Goal: Contribute content: Contribute content

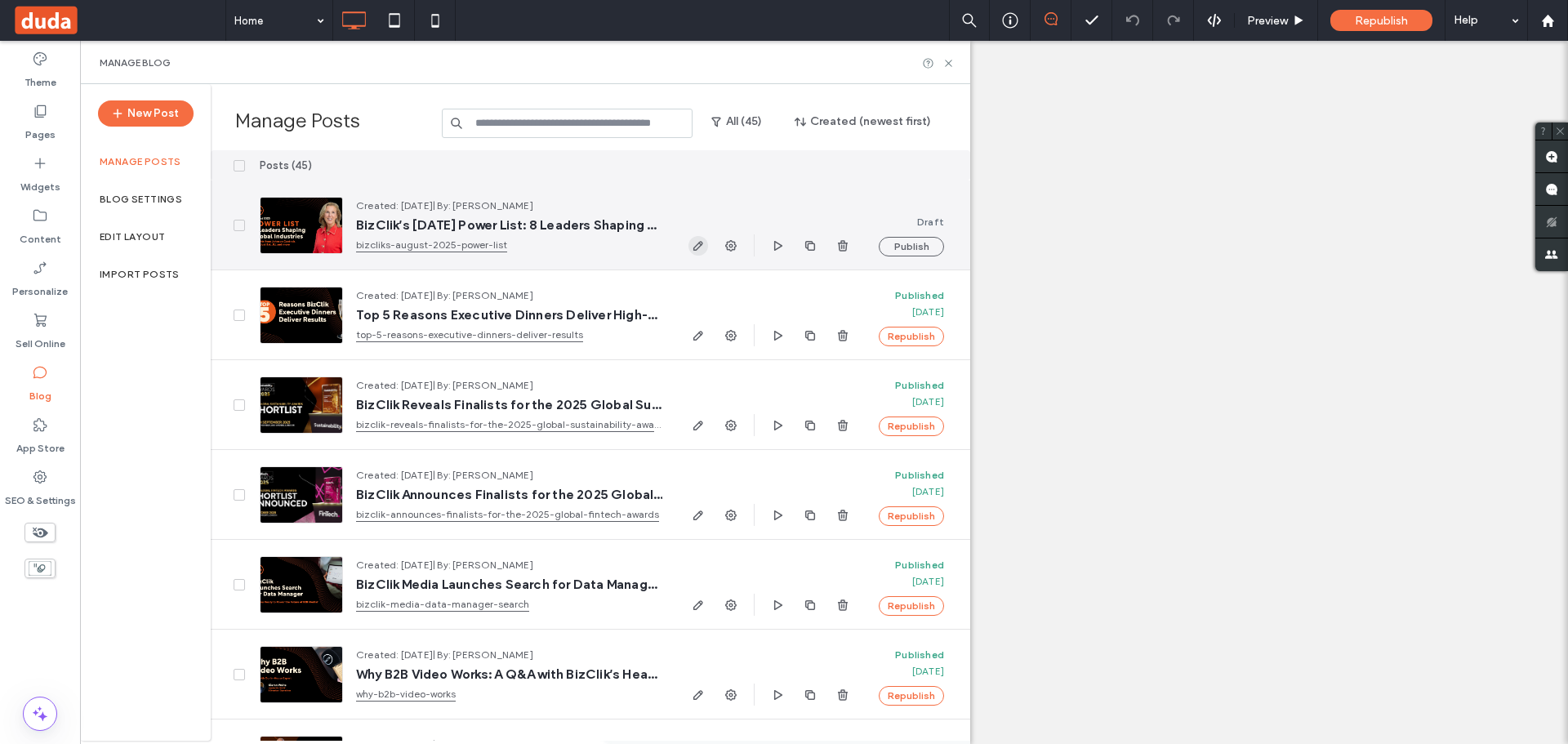
click at [697, 250] on use "button" at bounding box center [699, 246] width 10 height 10
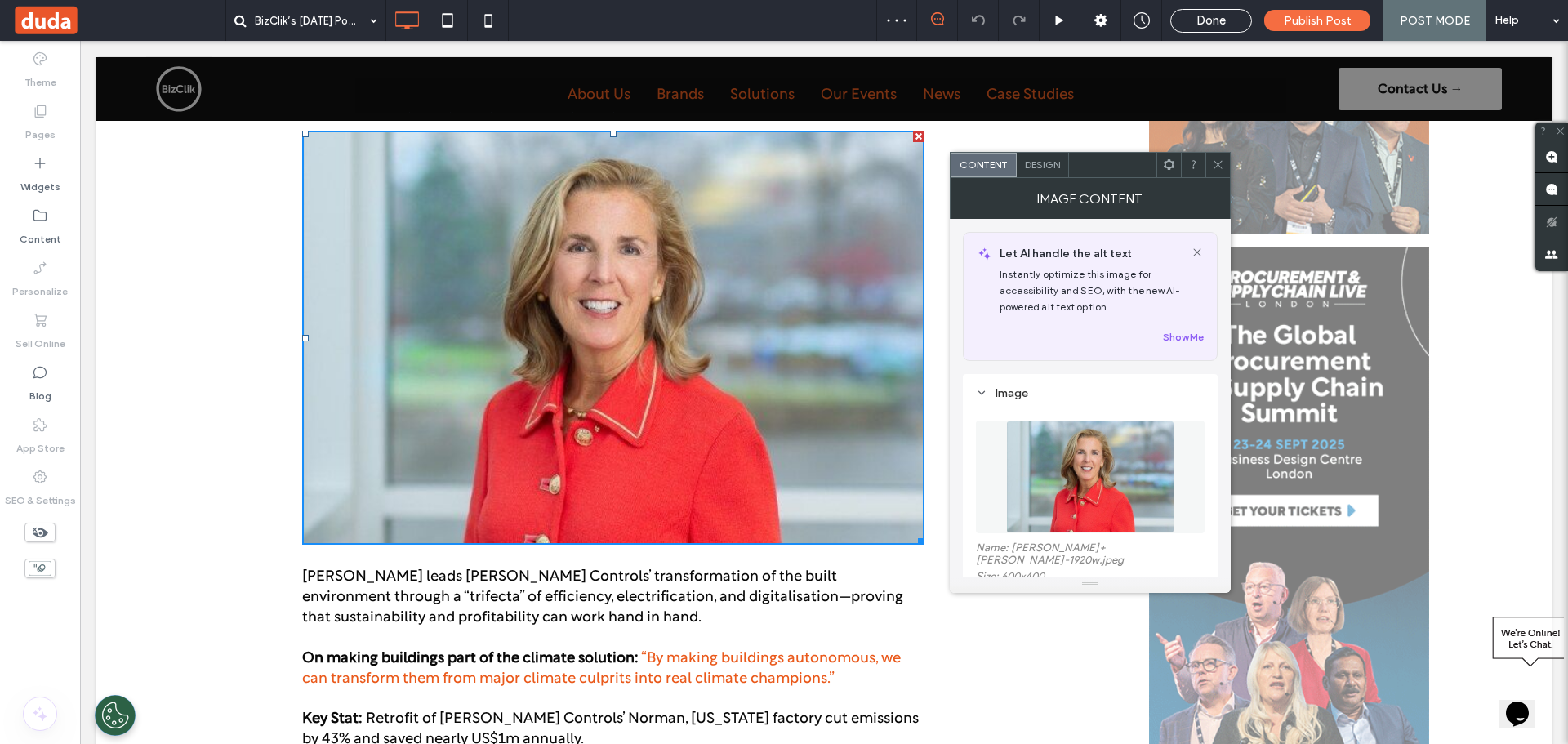
click at [784, 444] on img at bounding box center [613, 338] width 622 height 415
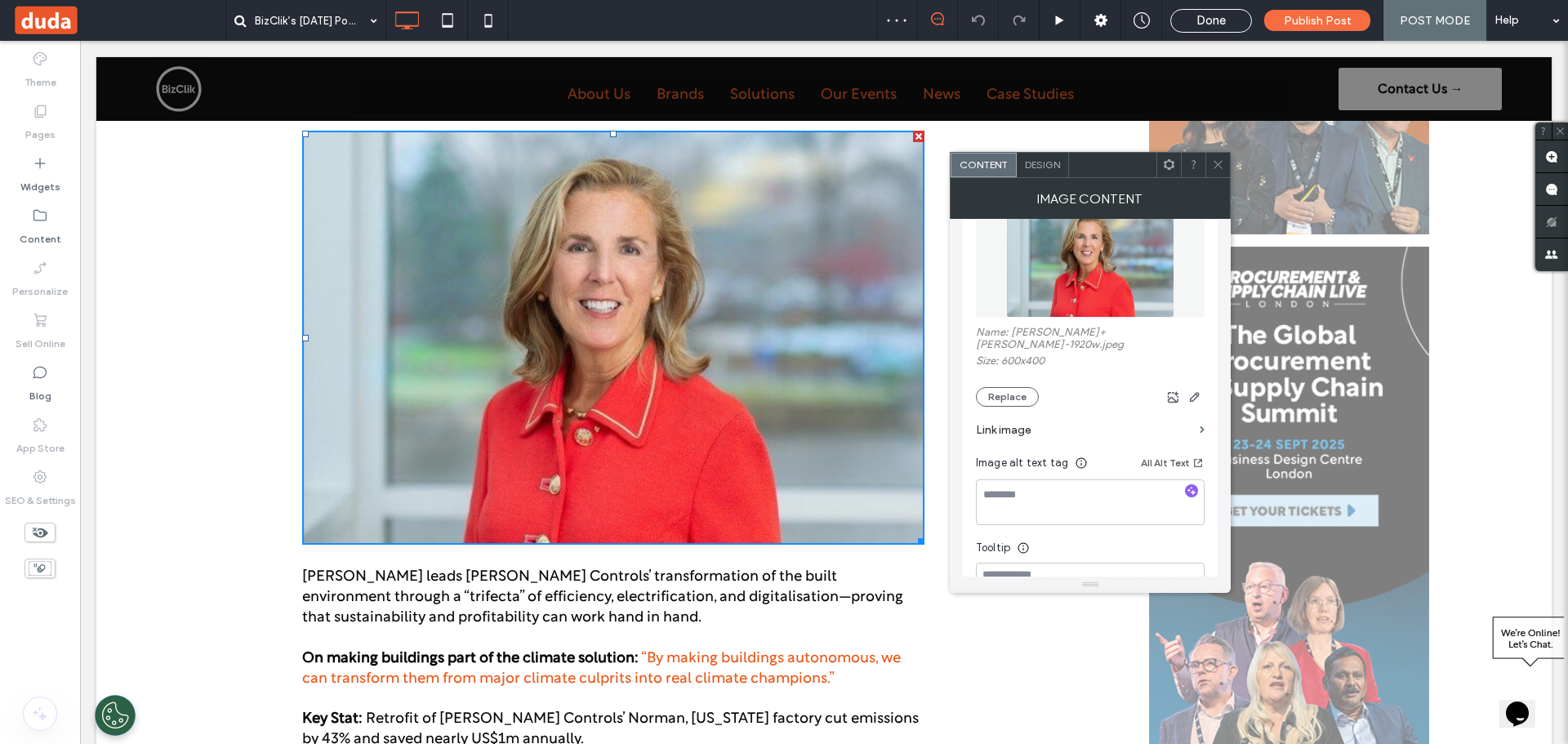
scroll to position [245, 0]
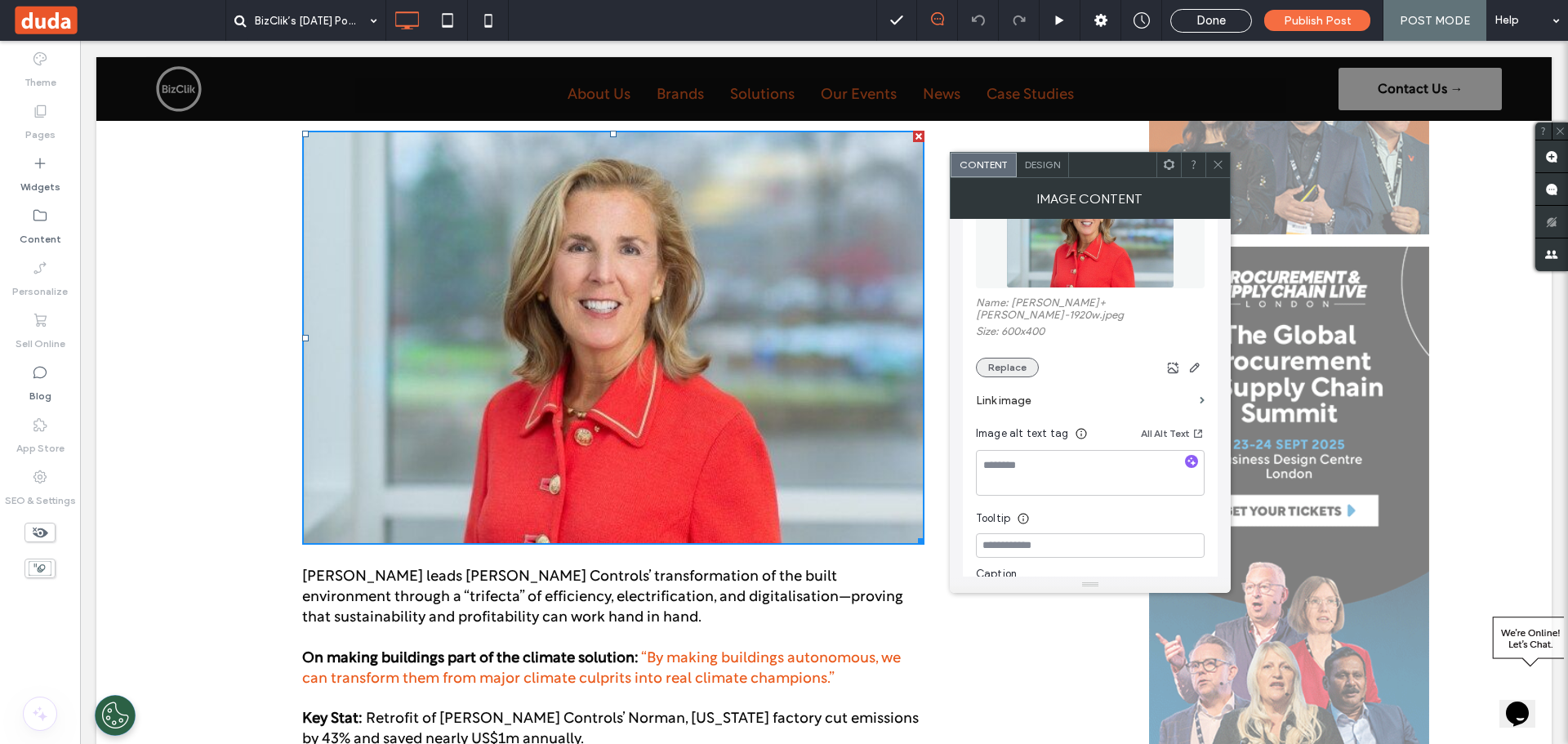
click at [1006, 358] on button "Replace" at bounding box center [1007, 368] width 63 height 20
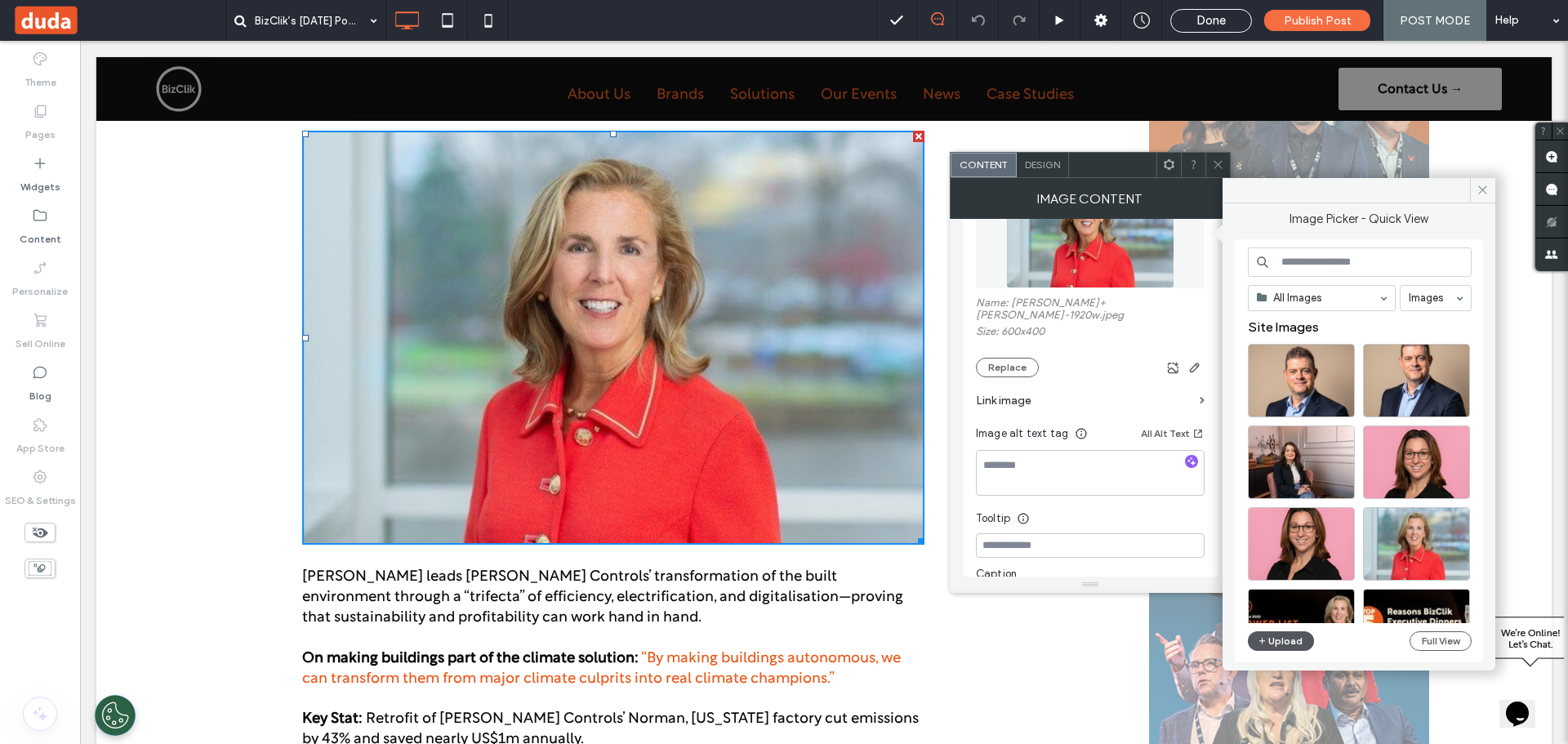
click at [1281, 639] on button "Upload" at bounding box center [1281, 641] width 67 height 20
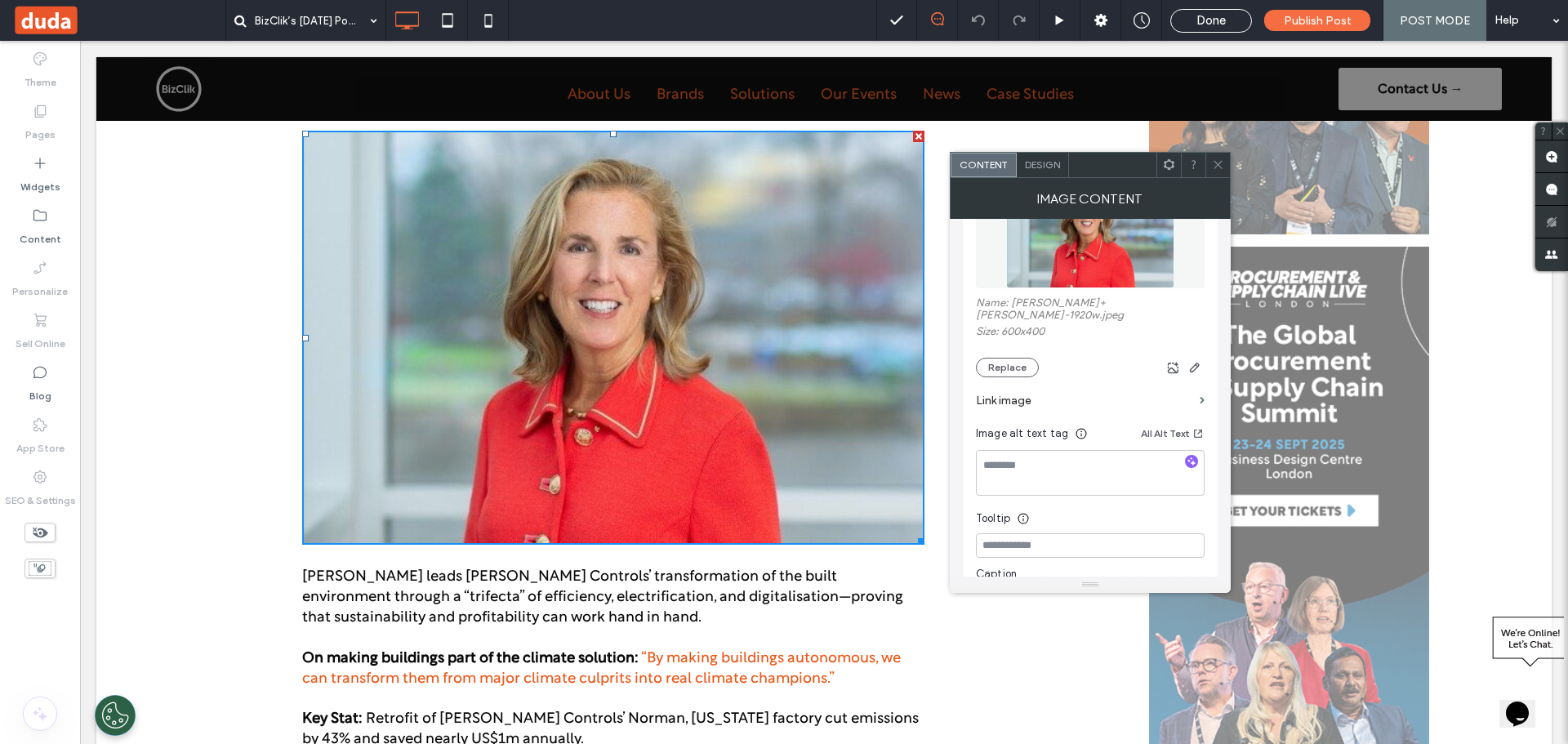
scroll to position [82, 0]
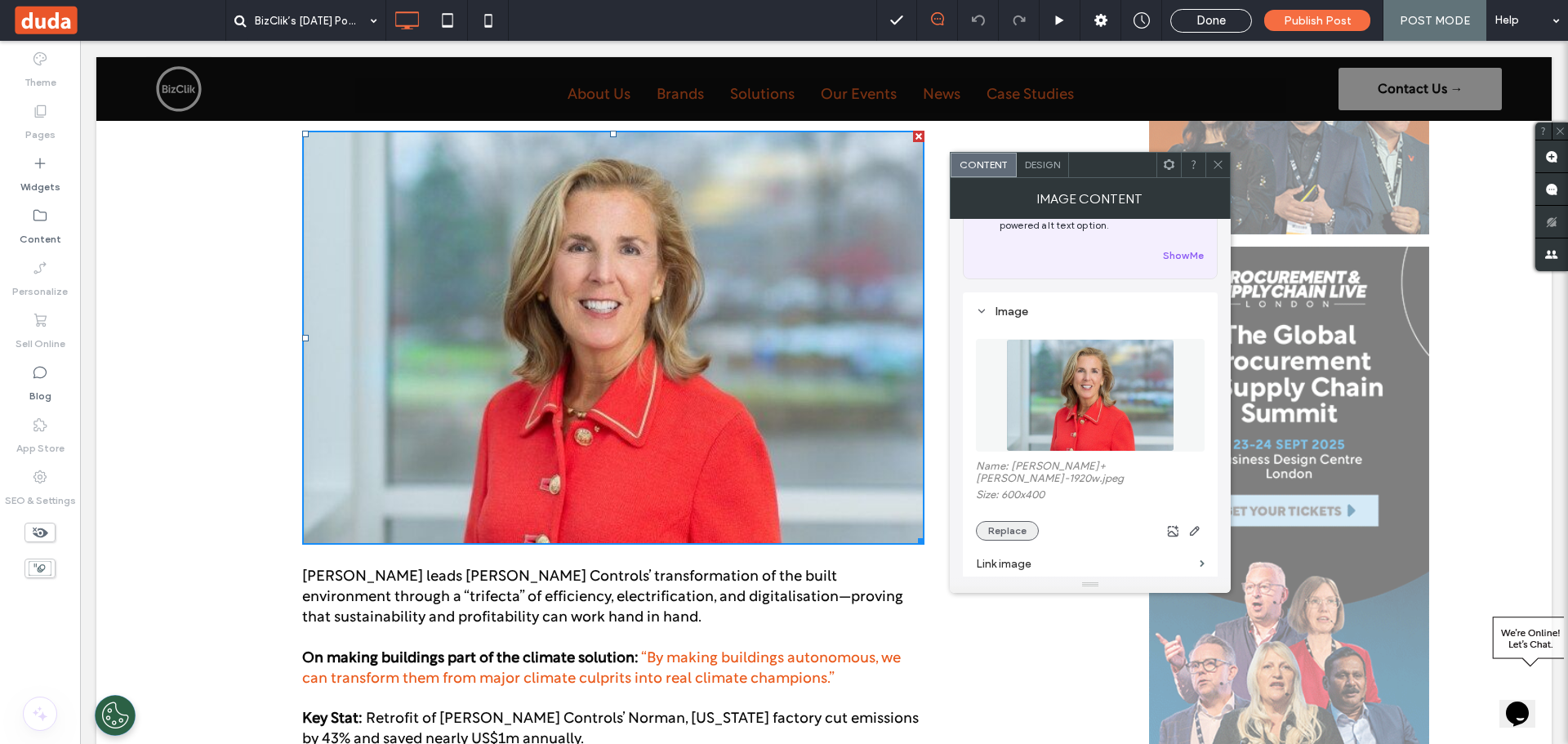
click at [1006, 522] on button "Replace" at bounding box center [1007, 532] width 63 height 20
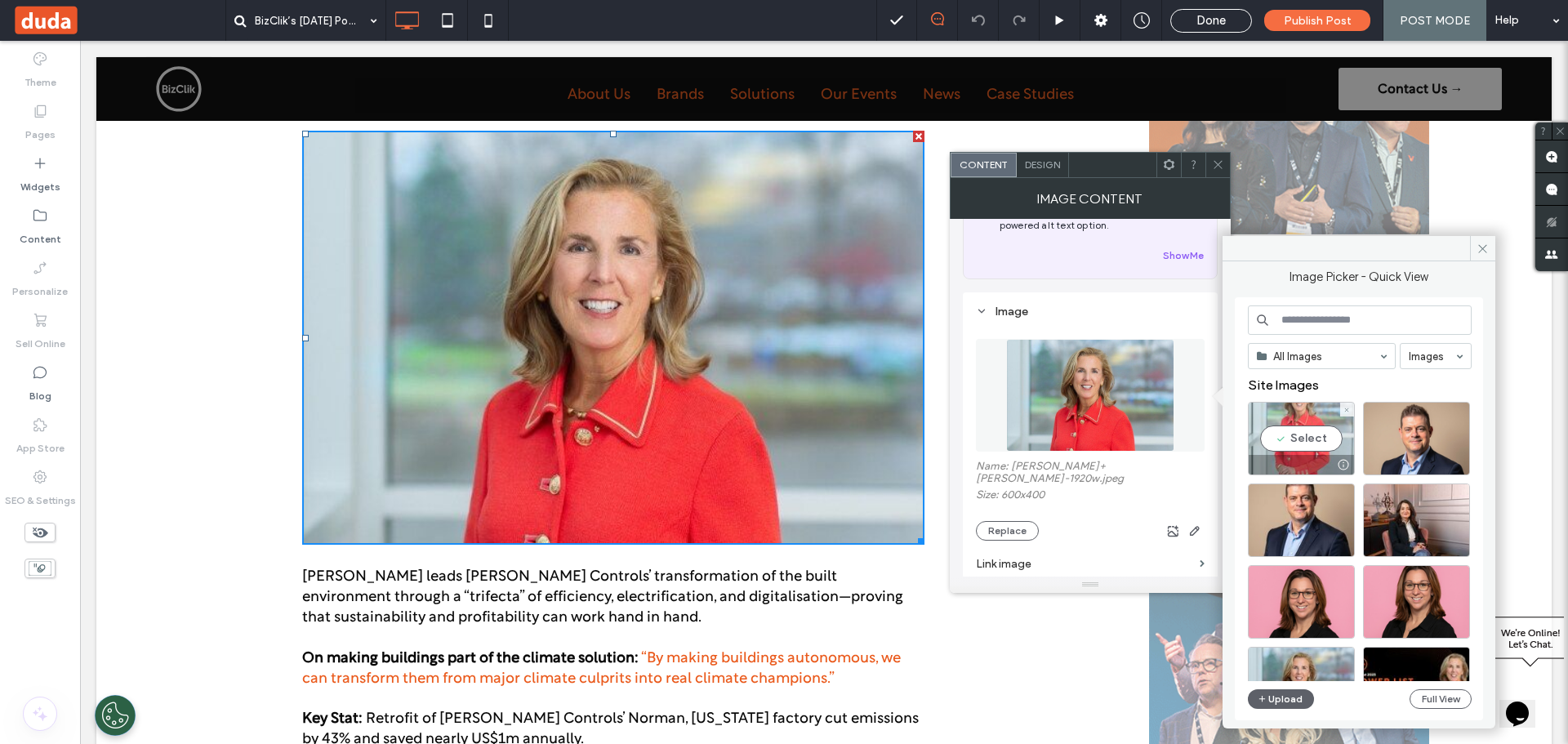
click at [1294, 436] on div "Select" at bounding box center [1301, 439] width 107 height 74
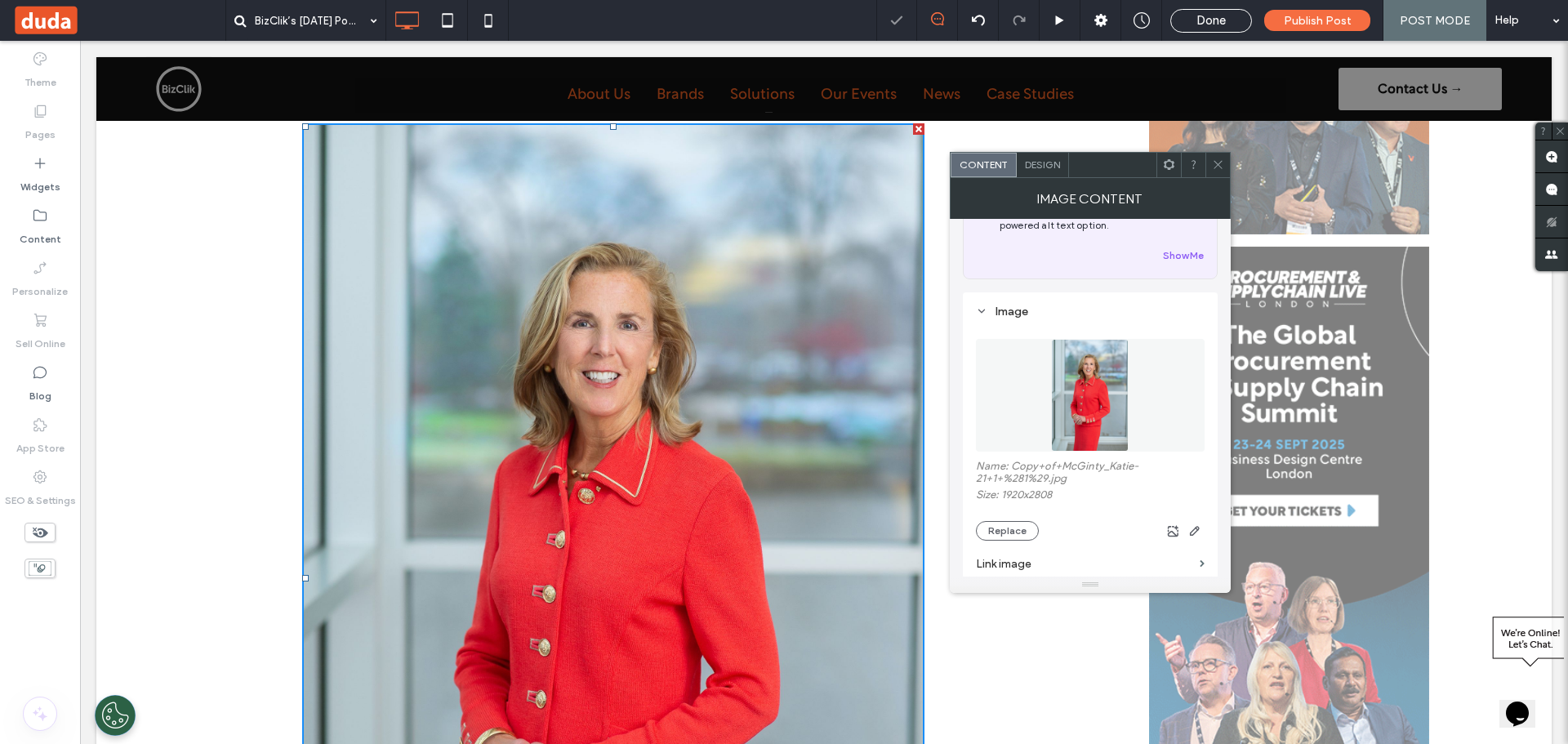
scroll to position [164, 0]
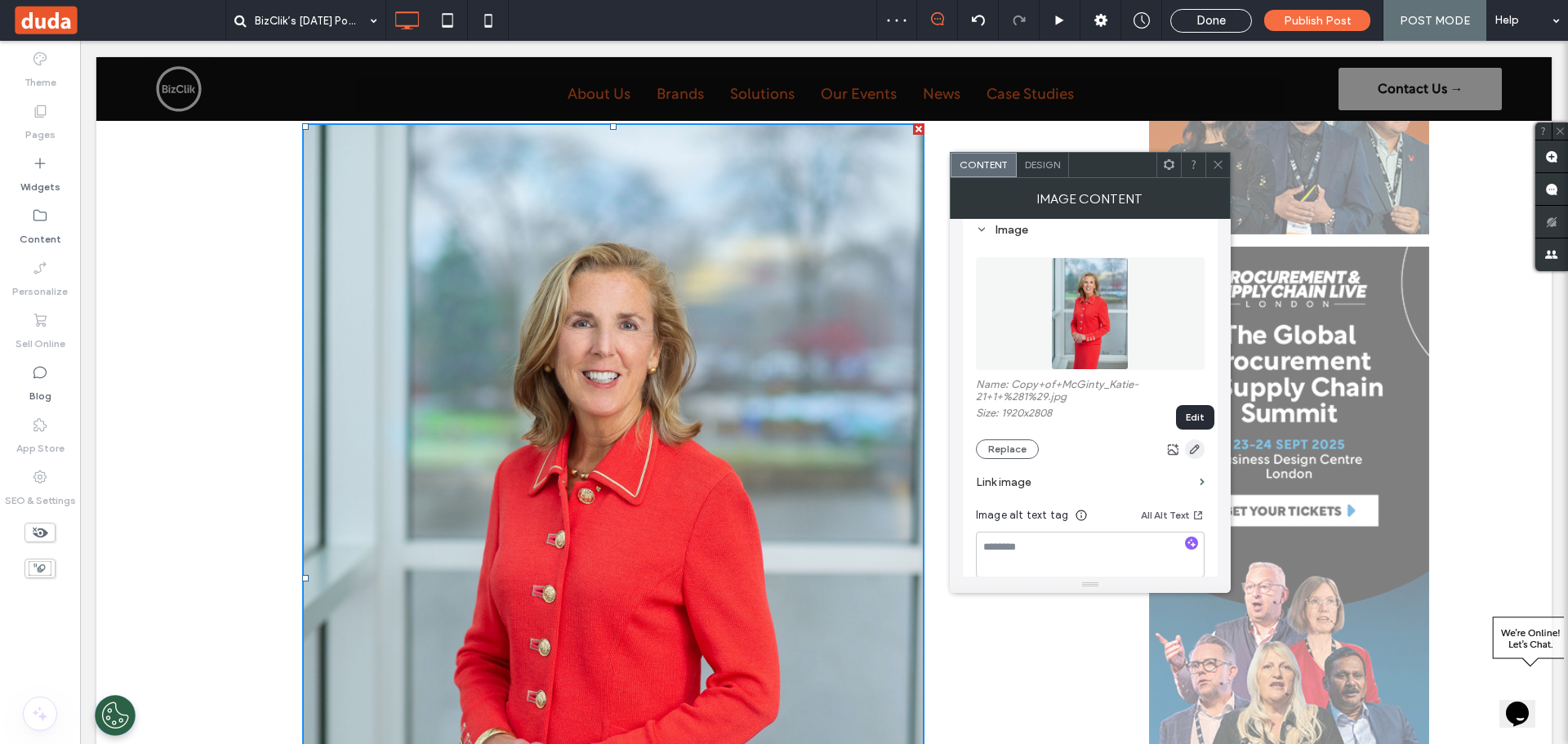
click at [1190, 449] on icon "button" at bounding box center [1194, 449] width 13 height 13
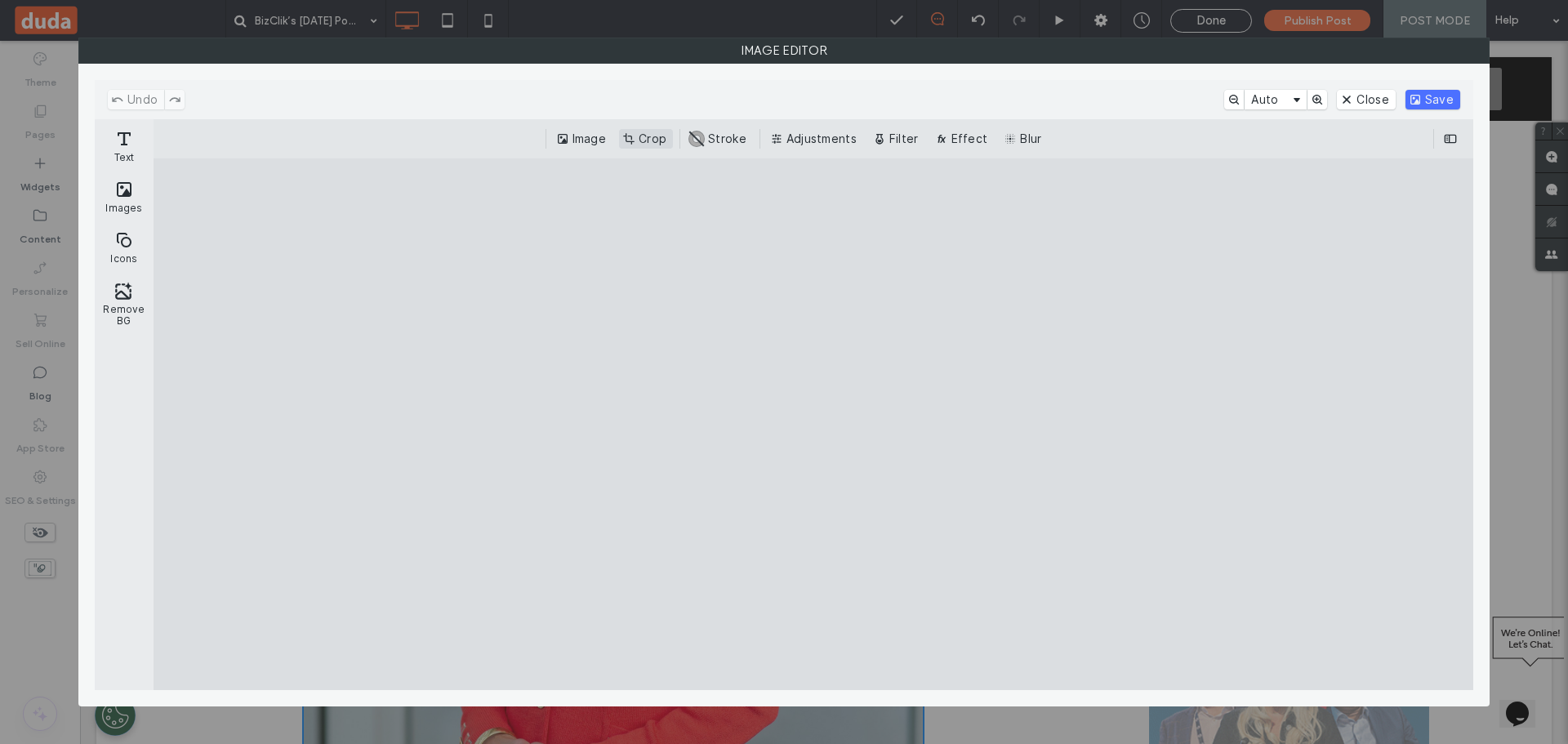
click at [658, 141] on button "Crop" at bounding box center [646, 139] width 54 height 20
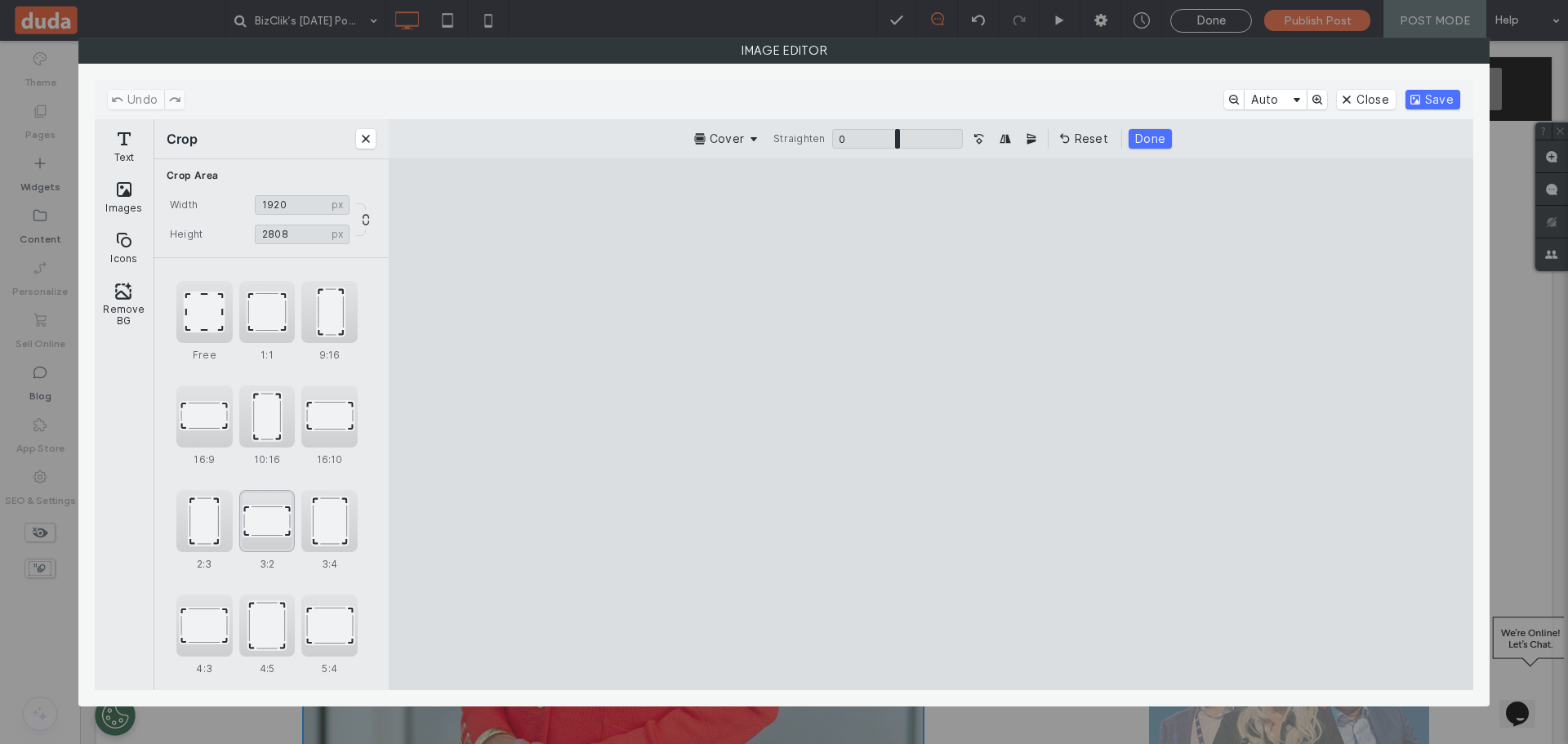
click at [263, 521] on div "3:2" at bounding box center [267, 522] width 57 height 62
type input "****"
drag, startPoint x: 939, startPoint y: 436, endPoint x: 938, endPoint y: 604, distance: 168.0
click at [931, 424] on cesdk-canvas "Editor canvas" at bounding box center [931, 424] width 0 height 0
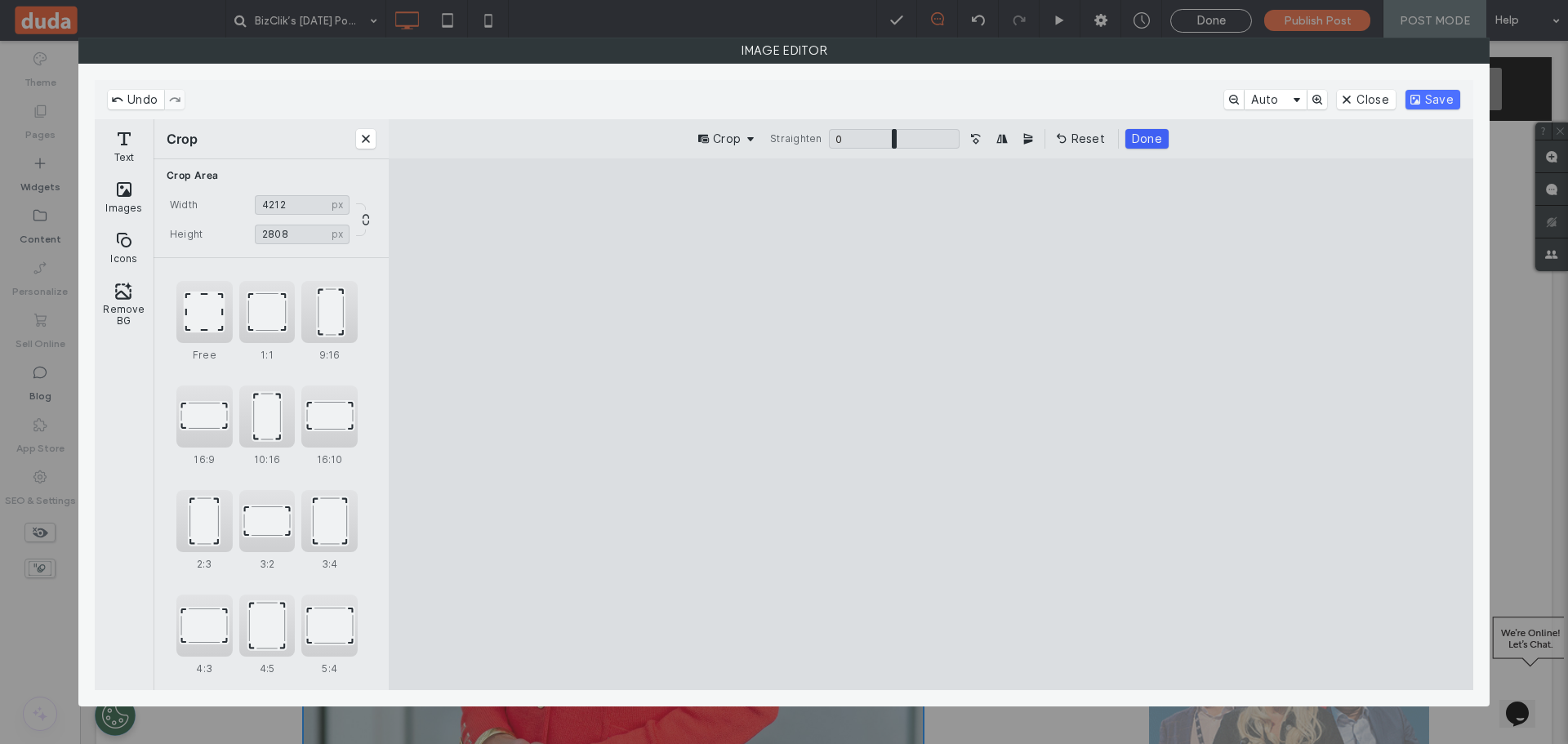
click at [1134, 129] on button "Done" at bounding box center [1146, 139] width 43 height 20
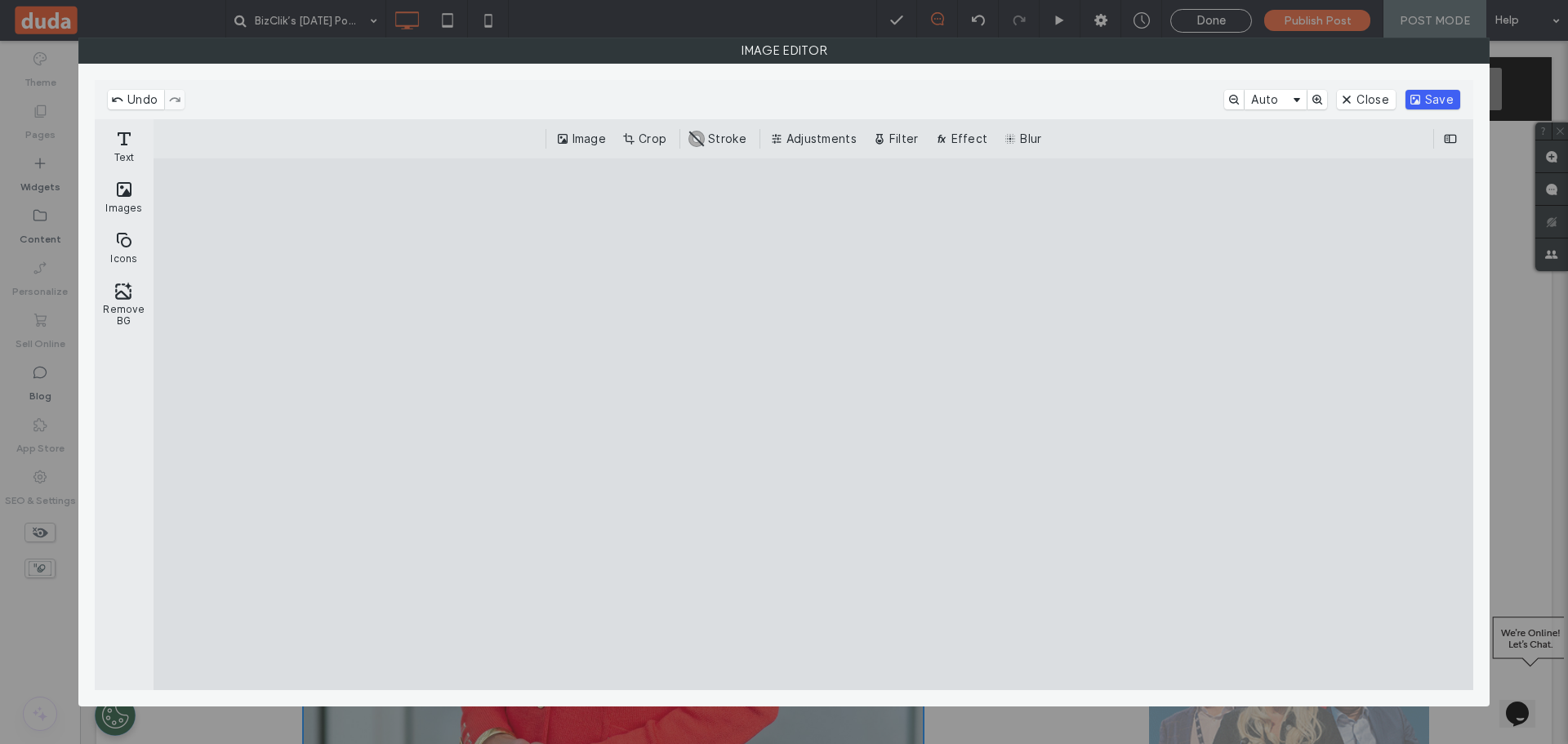
click at [1421, 99] on button "Save" at bounding box center [1432, 100] width 55 height 20
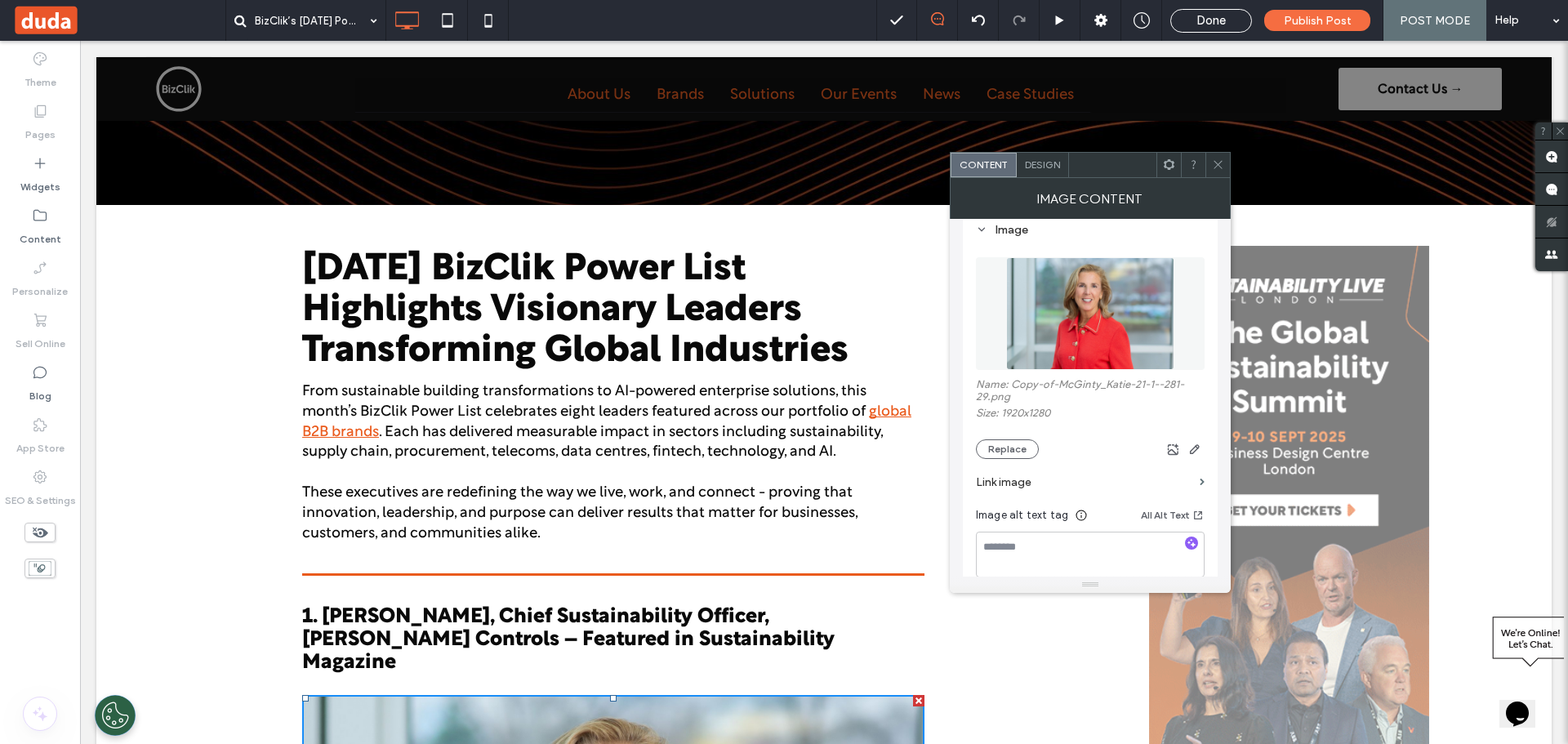
drag, startPoint x: 1219, startPoint y: 157, endPoint x: 1209, endPoint y: 164, distance: 12.2
click at [1219, 157] on span at bounding box center [1218, 165] width 12 height 25
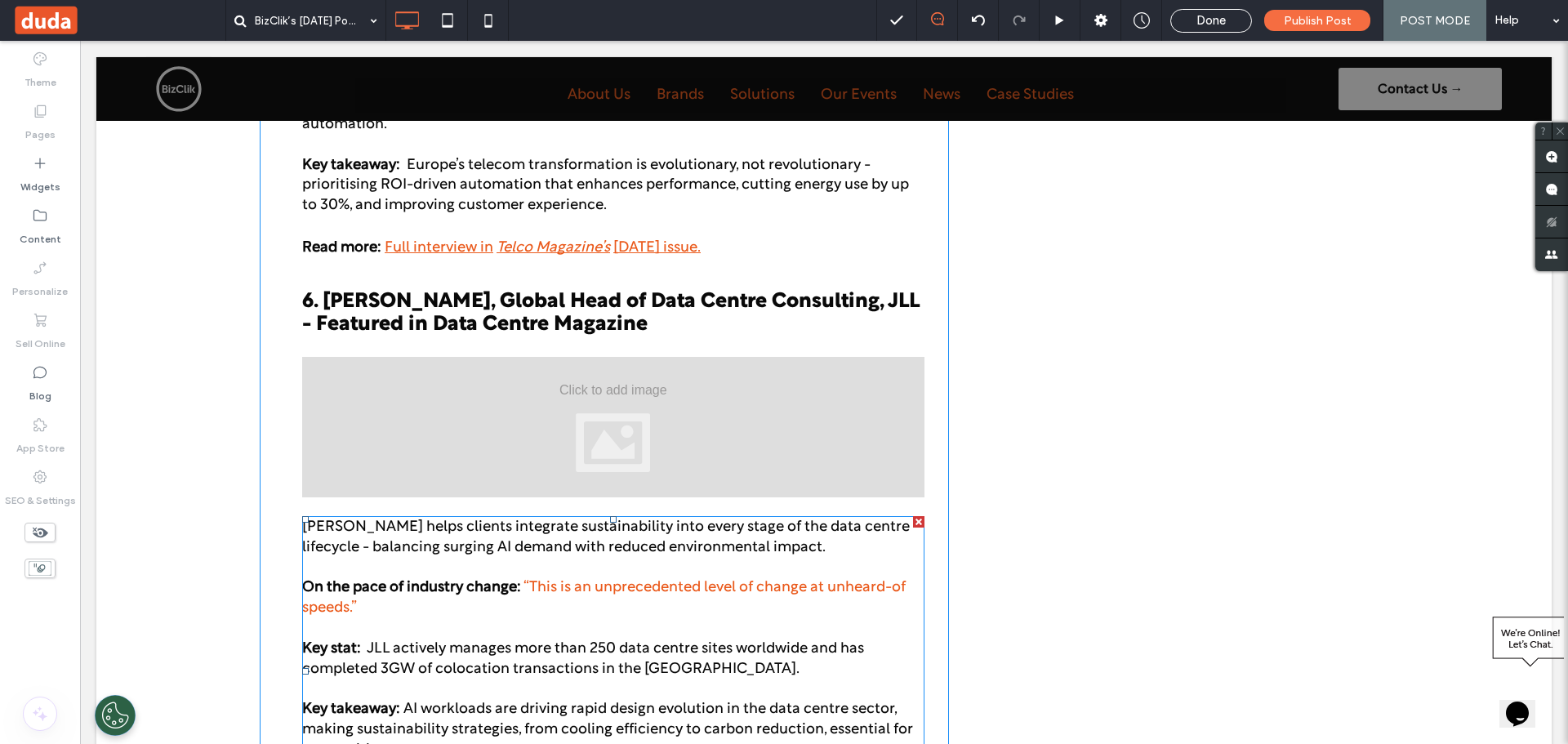
scroll to position [4249, 0]
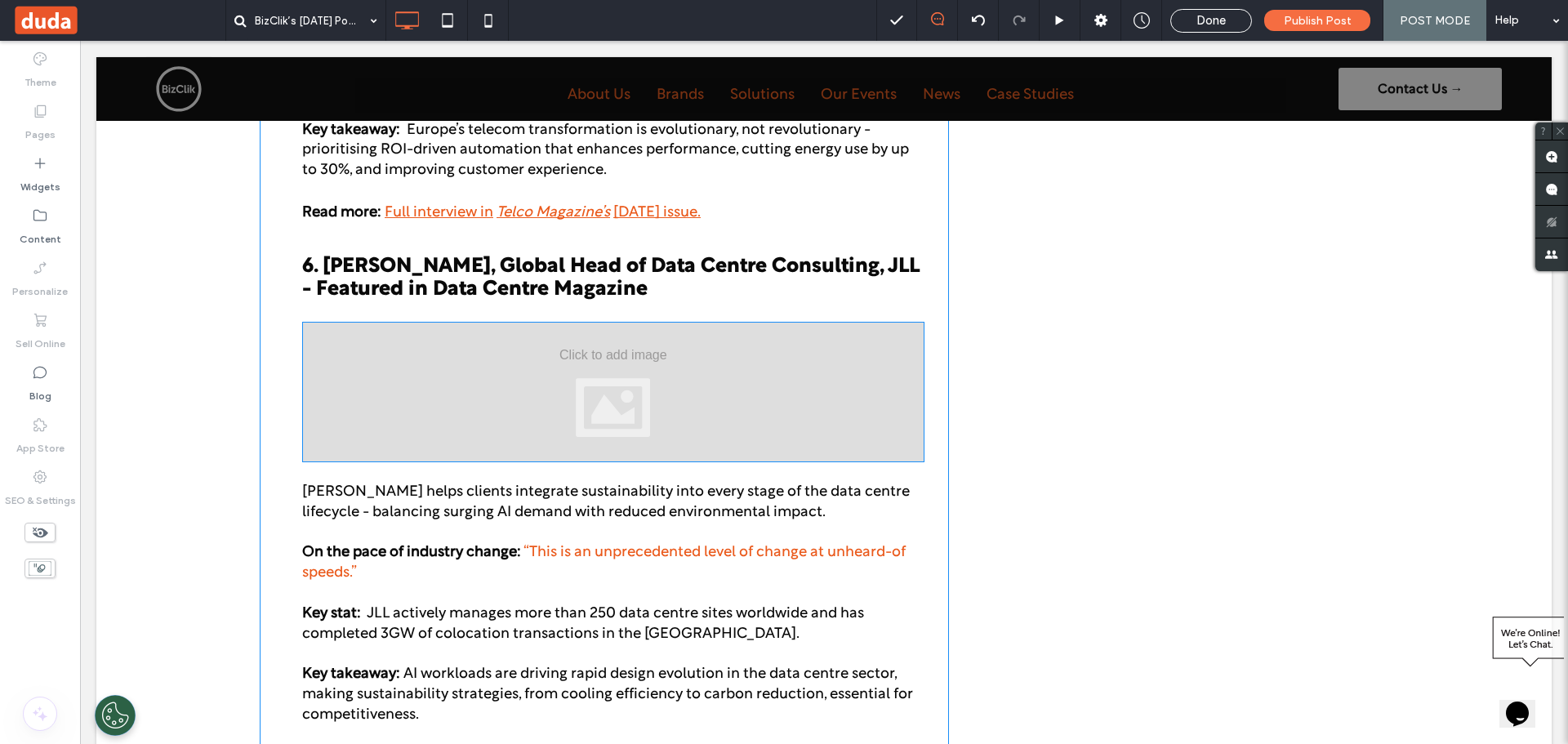
click at [590, 349] on div at bounding box center [613, 392] width 622 height 141
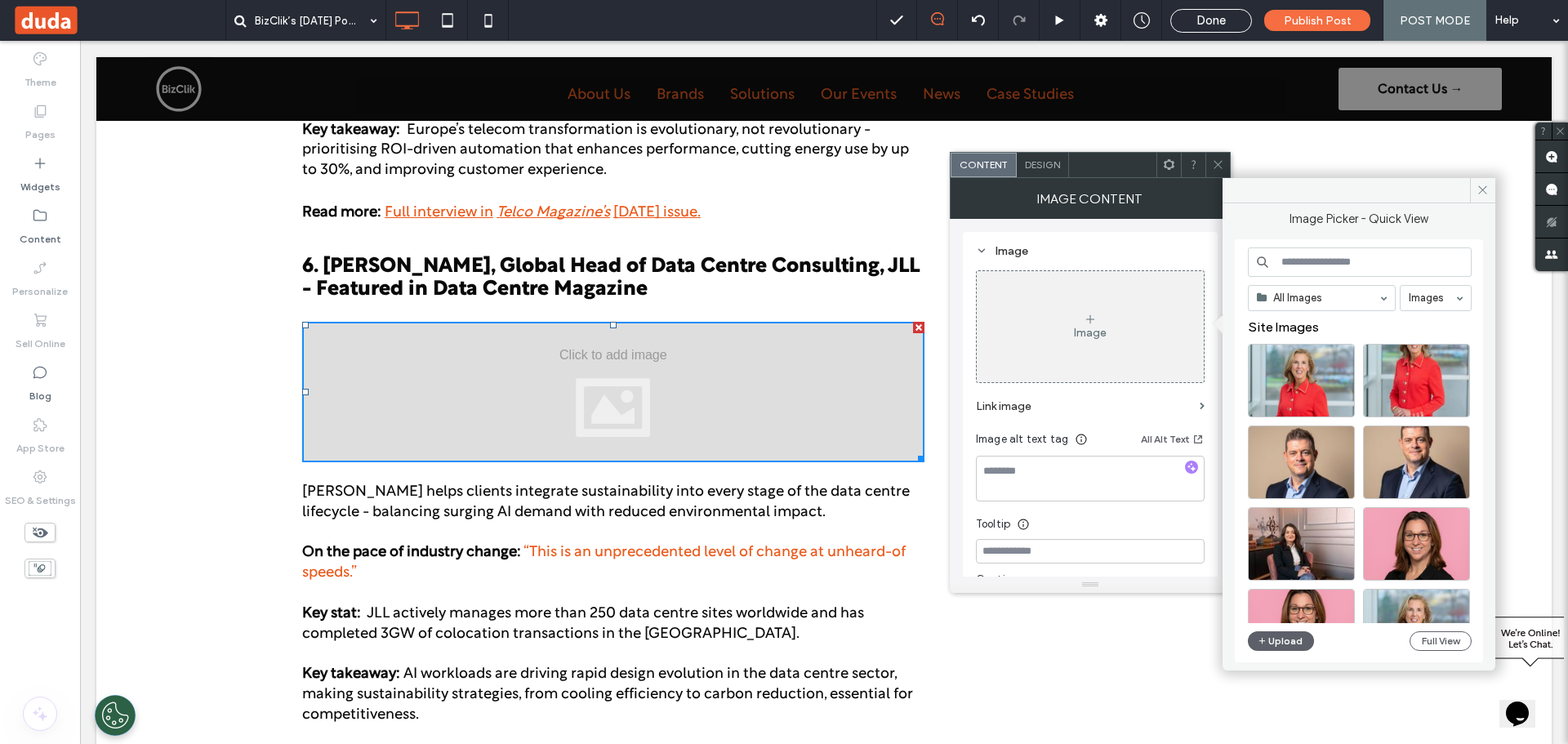
click at [1081, 339] on div "Image" at bounding box center [1090, 333] width 33 height 14
click at [1272, 635] on button "Upload" at bounding box center [1281, 641] width 67 height 20
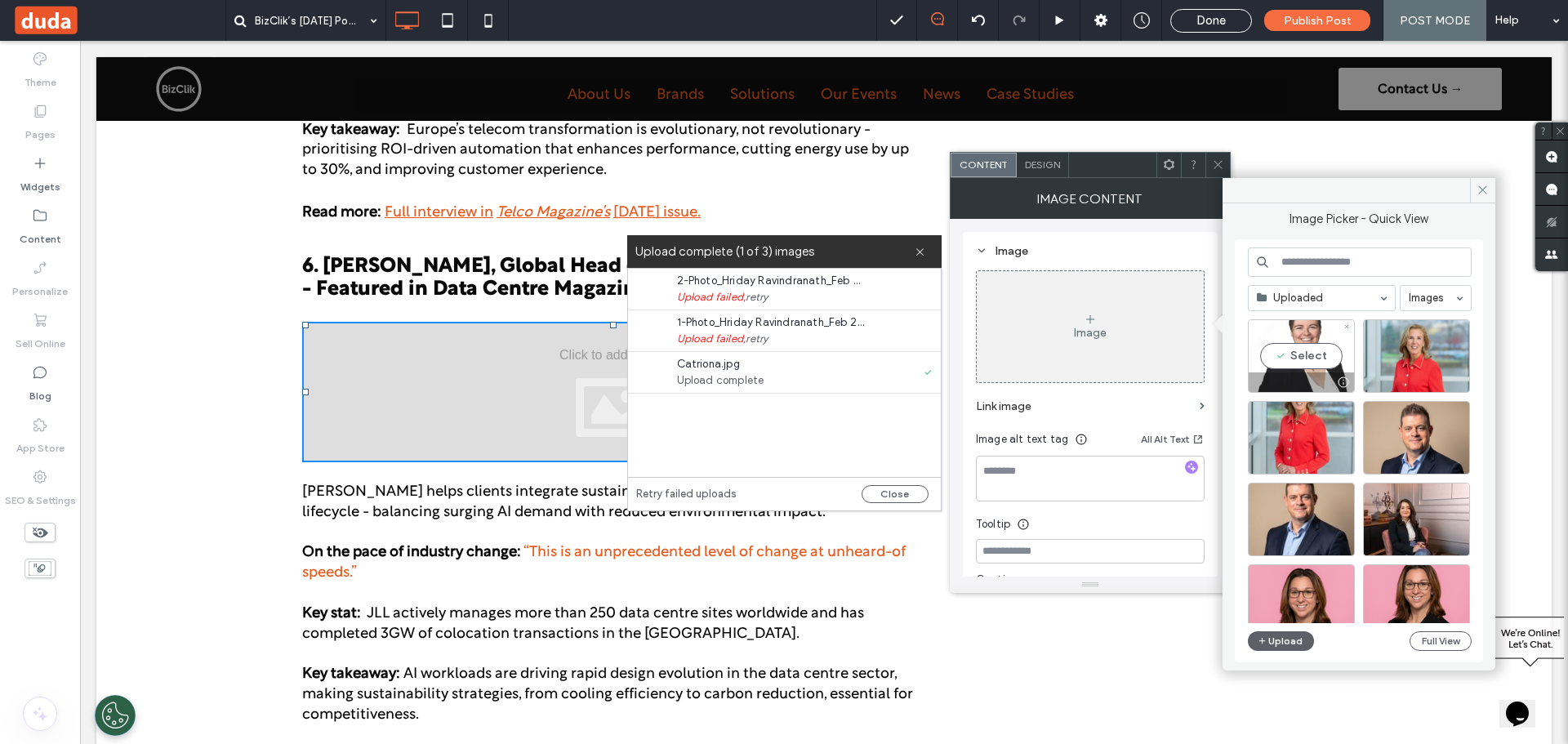
click at [1304, 355] on div "Select" at bounding box center [1301, 356] width 107 height 74
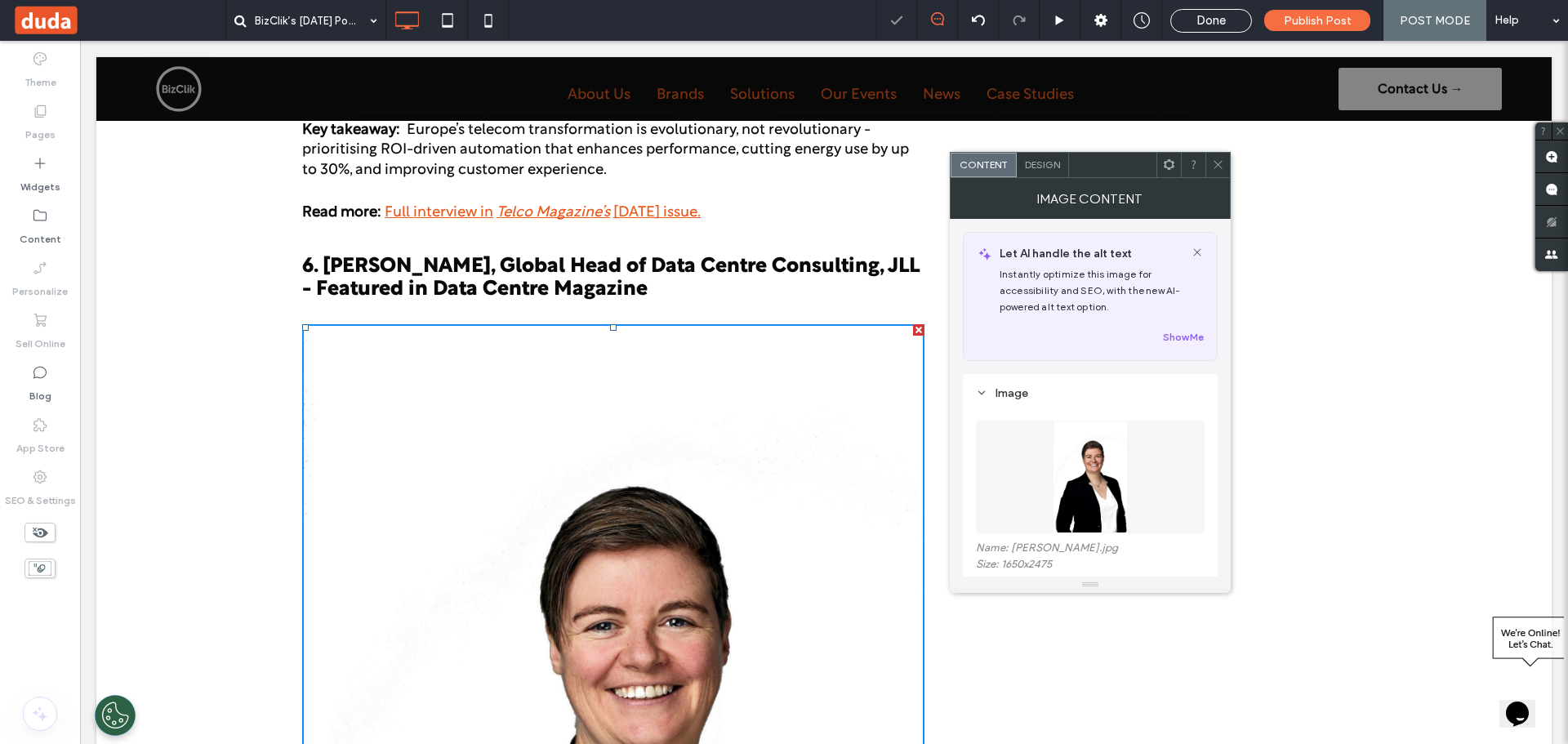
scroll to position [82, 0]
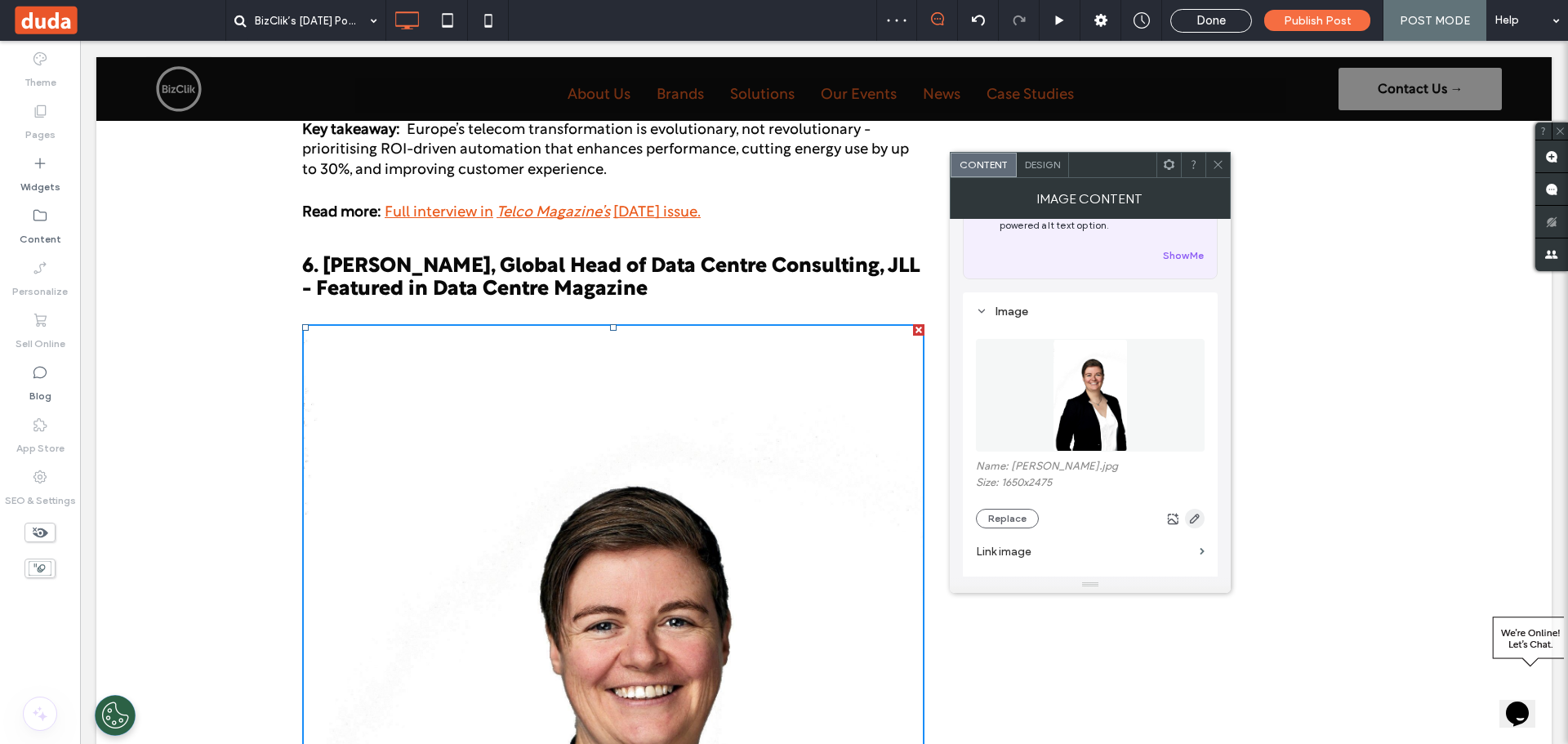
click at [1189, 518] on icon "button" at bounding box center [1194, 519] width 13 height 13
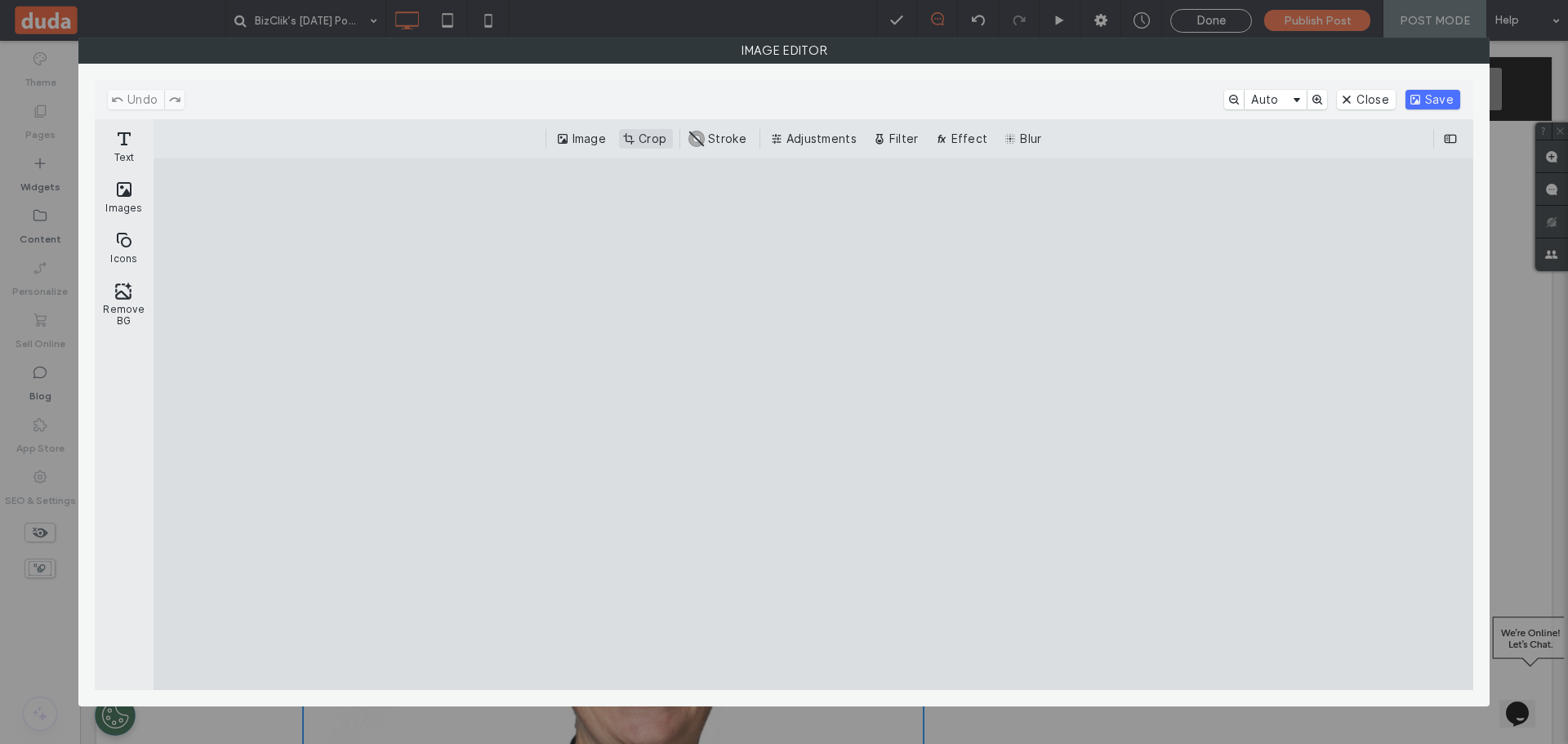
click at [642, 138] on button "Crop" at bounding box center [646, 139] width 54 height 20
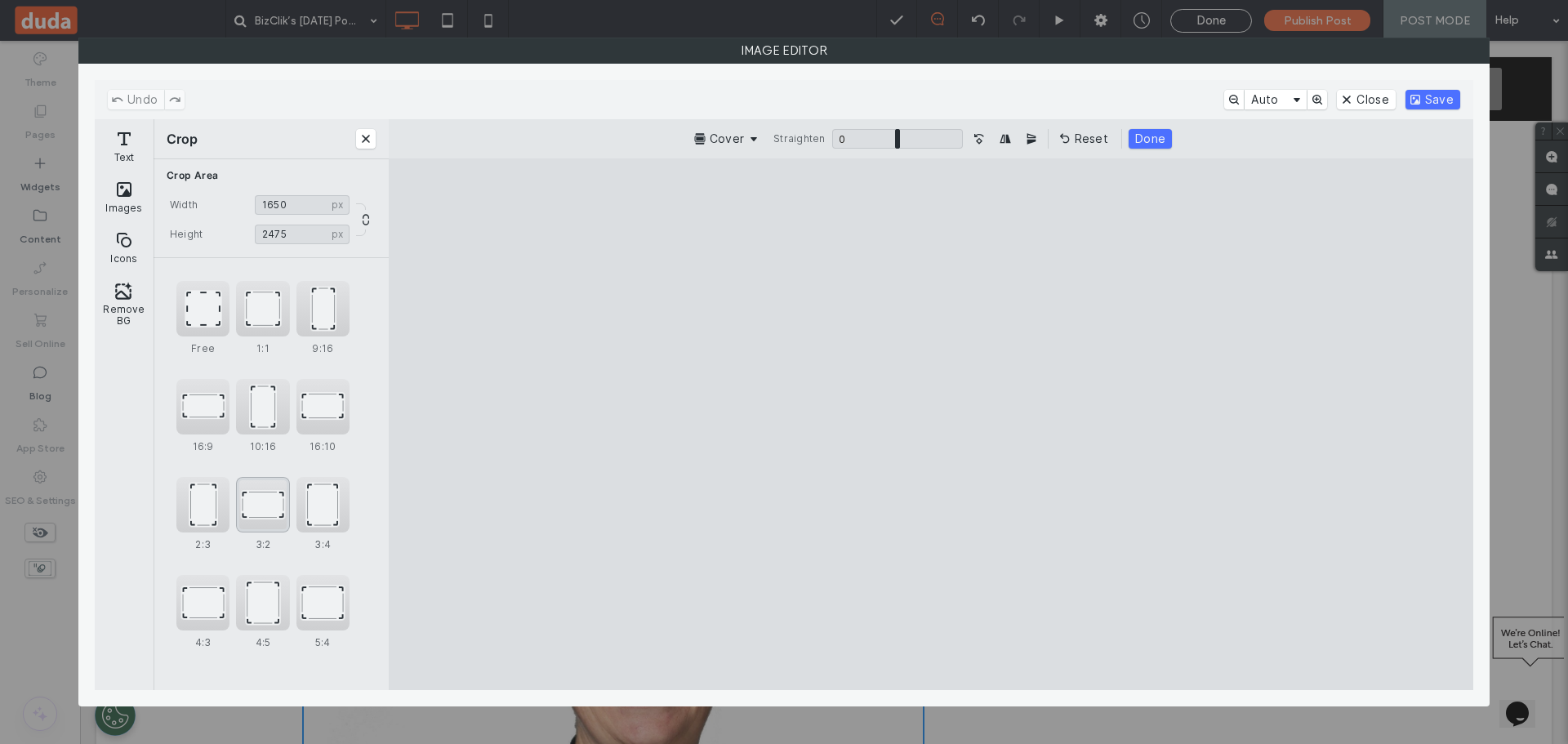
click at [265, 507] on div "3:2" at bounding box center [262, 505] width 53 height 56
type input "******"
drag, startPoint x: 1022, startPoint y: 347, endPoint x: 1001, endPoint y: 462, distance: 116.9
click at [931, 424] on cesdk-canvas "Editor canvas" at bounding box center [931, 424] width 0 height 0
drag, startPoint x: 1020, startPoint y: 409, endPoint x: 1019, endPoint y: 398, distance: 11.0
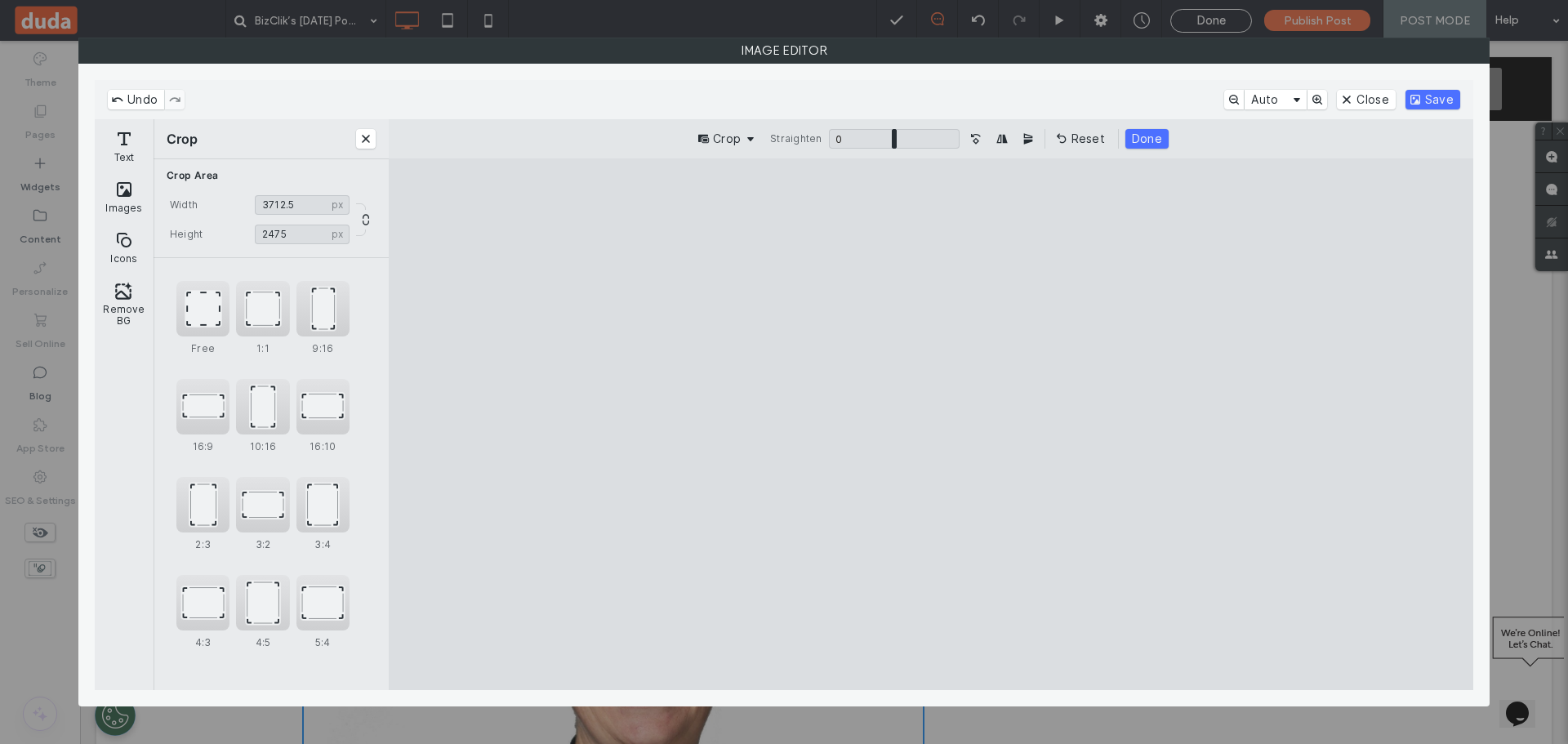
click at [931, 424] on cesdk-canvas "Editor canvas" at bounding box center [931, 424] width 0 height 0
click at [1154, 139] on button "Done" at bounding box center [1146, 139] width 43 height 20
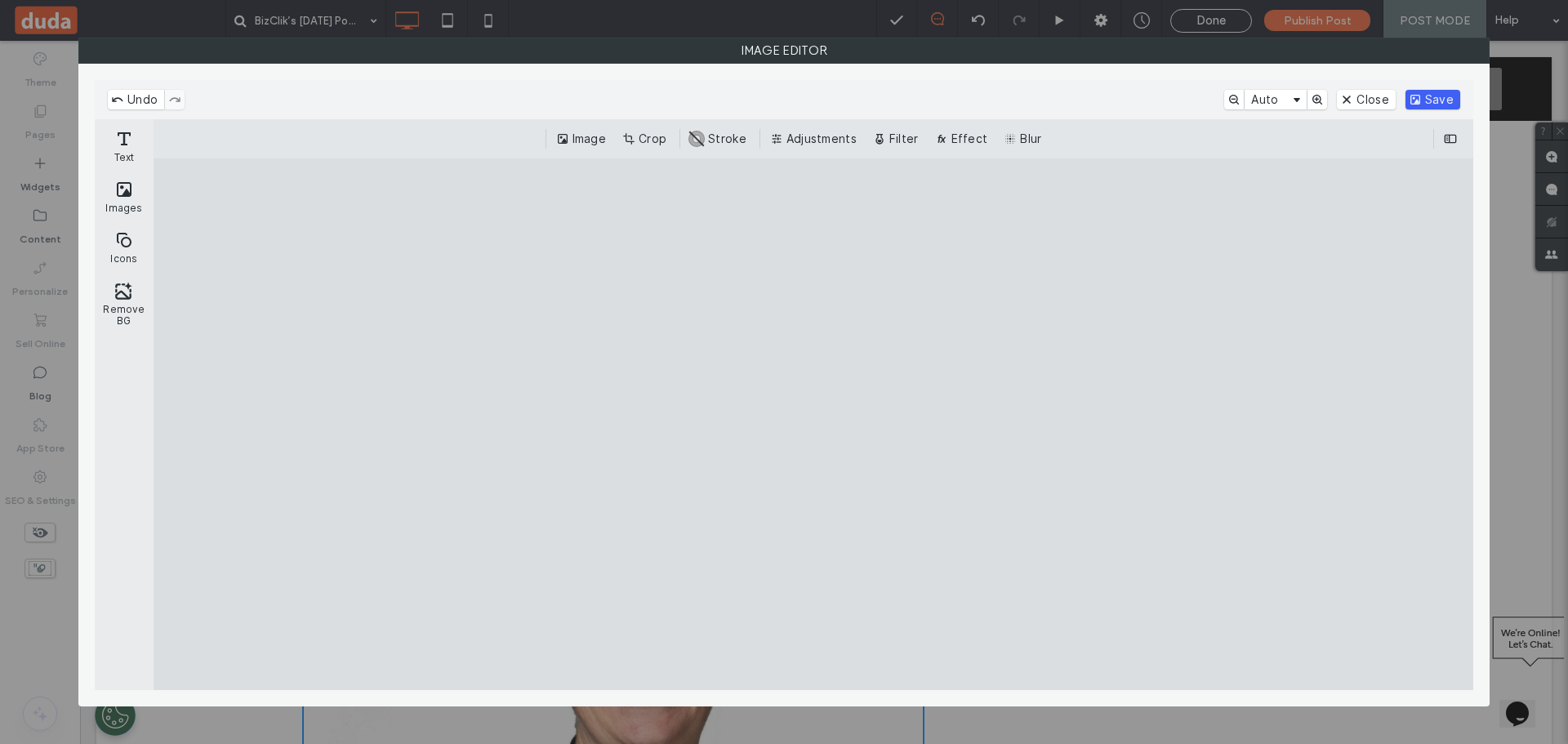
click at [1442, 97] on button "Save" at bounding box center [1432, 100] width 55 height 20
click at [813, 424] on cesdk-canvas "Editor canvas" at bounding box center [813, 424] width 0 height 0
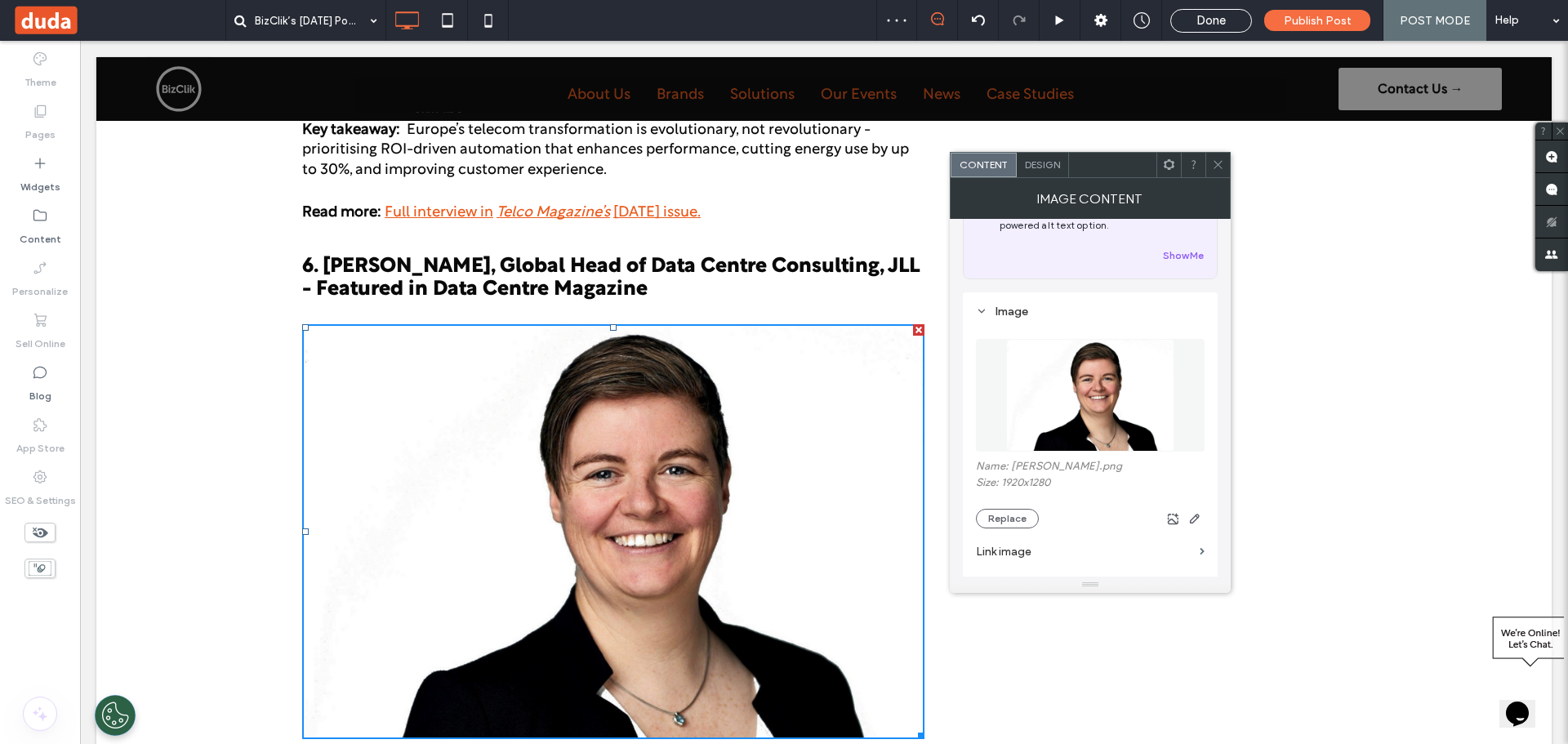
click at [1219, 170] on icon at bounding box center [1218, 165] width 12 height 12
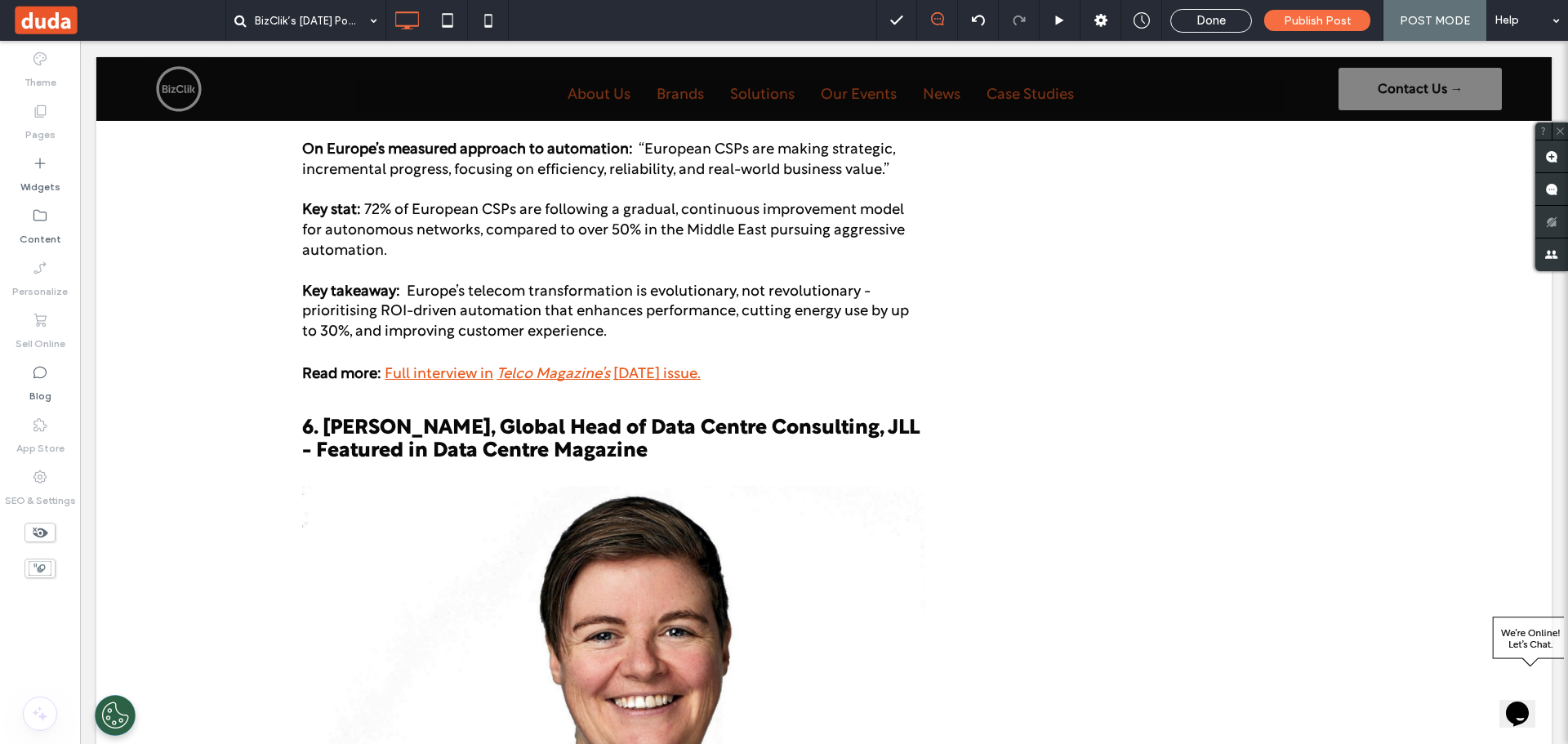
scroll to position [4110, 0]
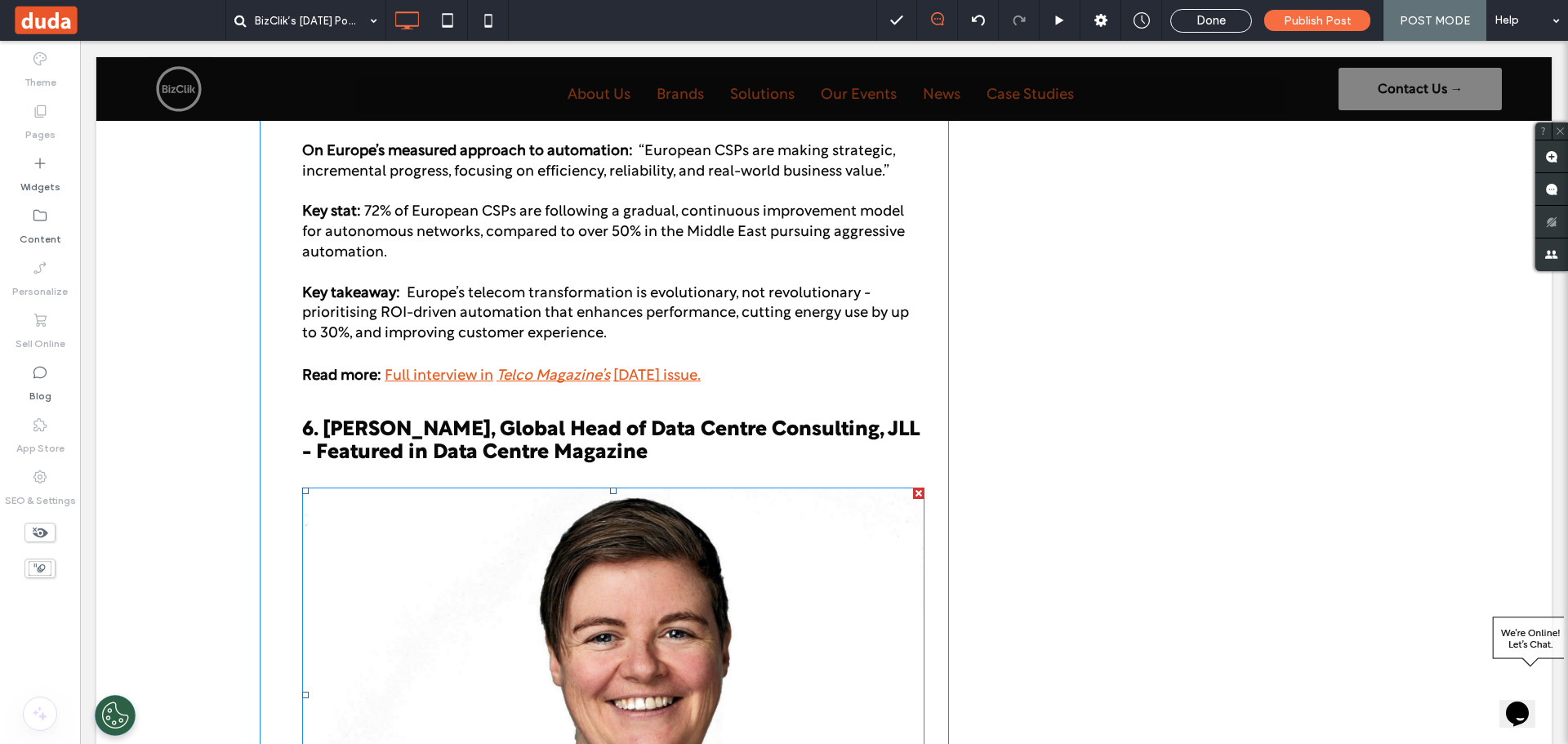
click at [775, 528] on img at bounding box center [613, 695] width 622 height 415
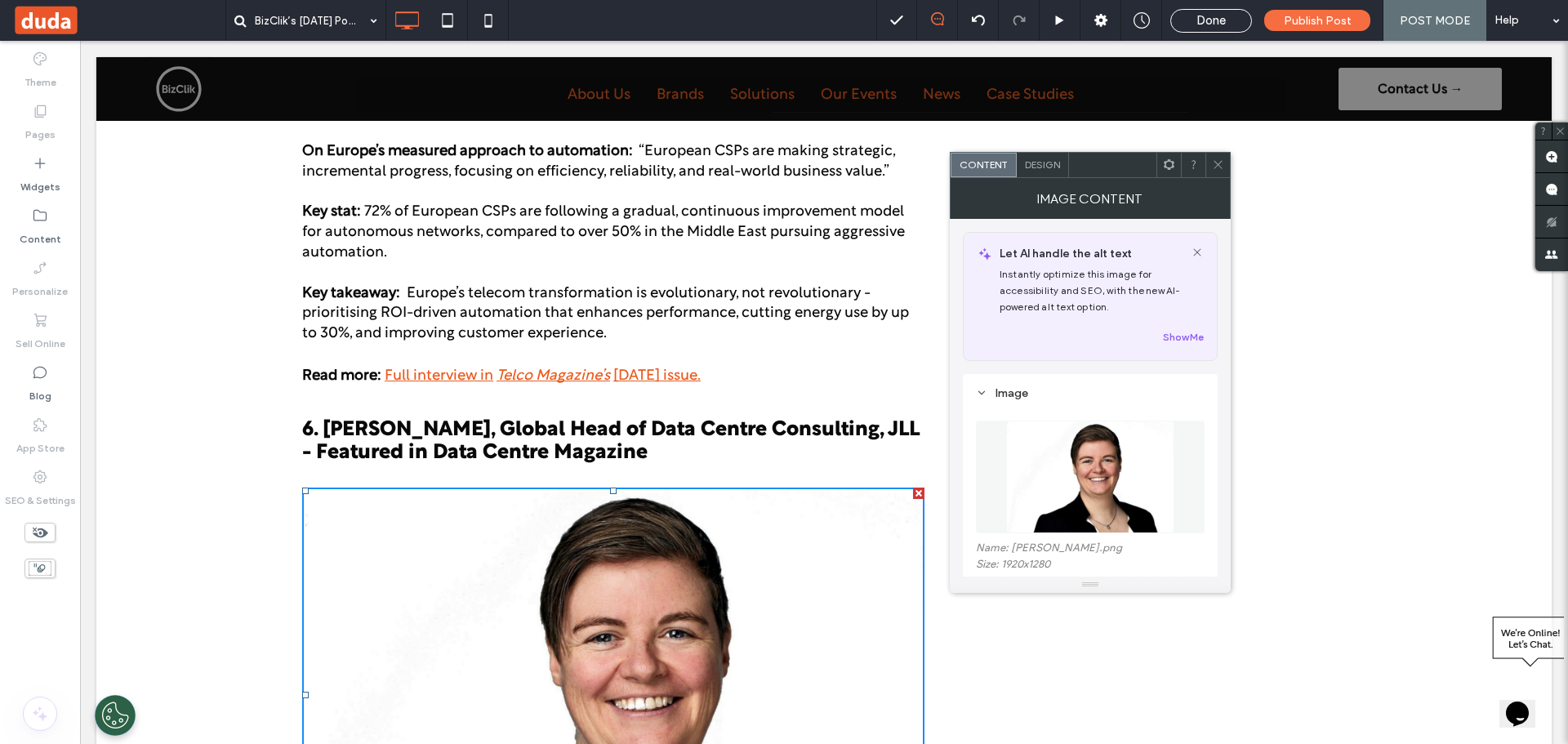
click at [1218, 170] on icon at bounding box center [1218, 165] width 12 height 12
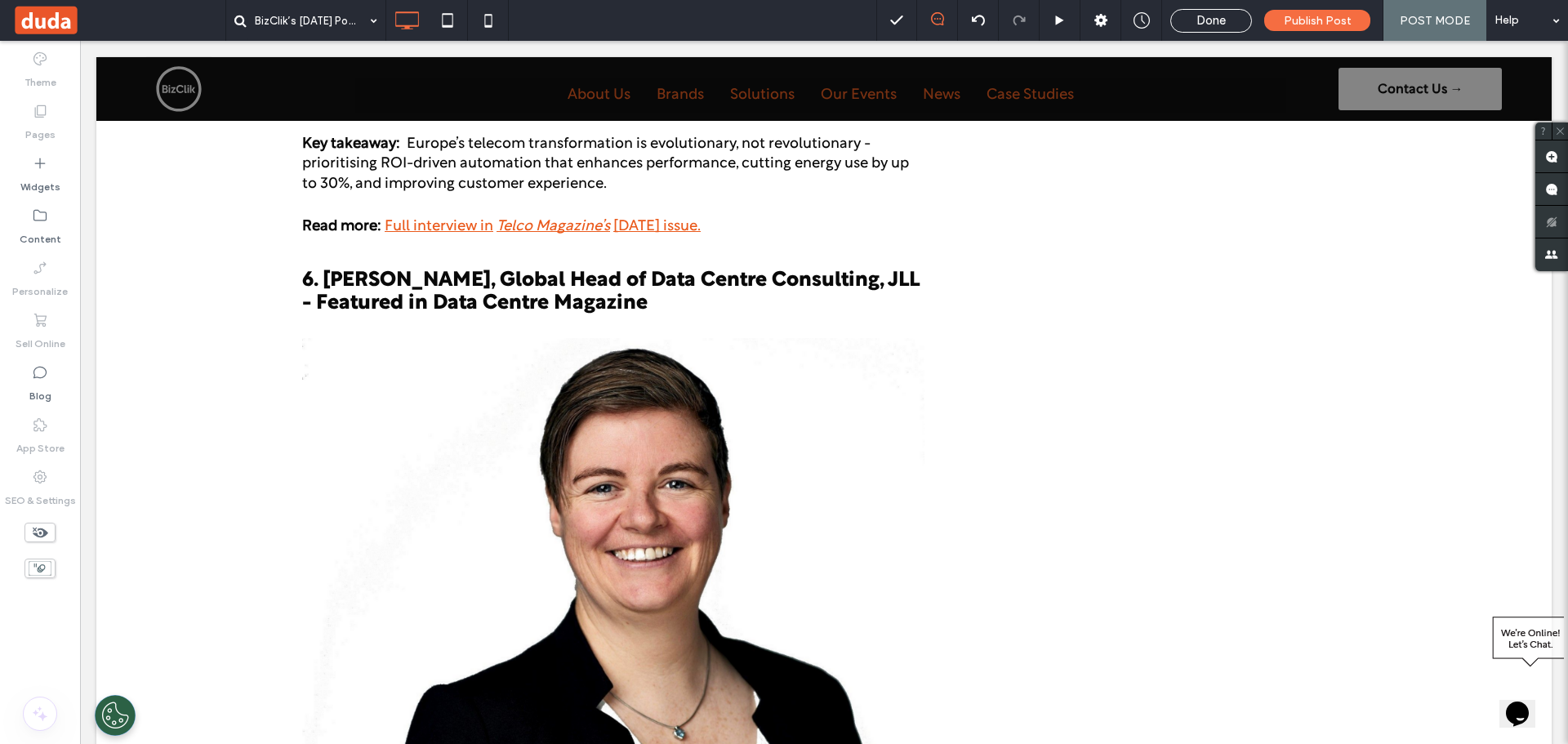
scroll to position [4274, 0]
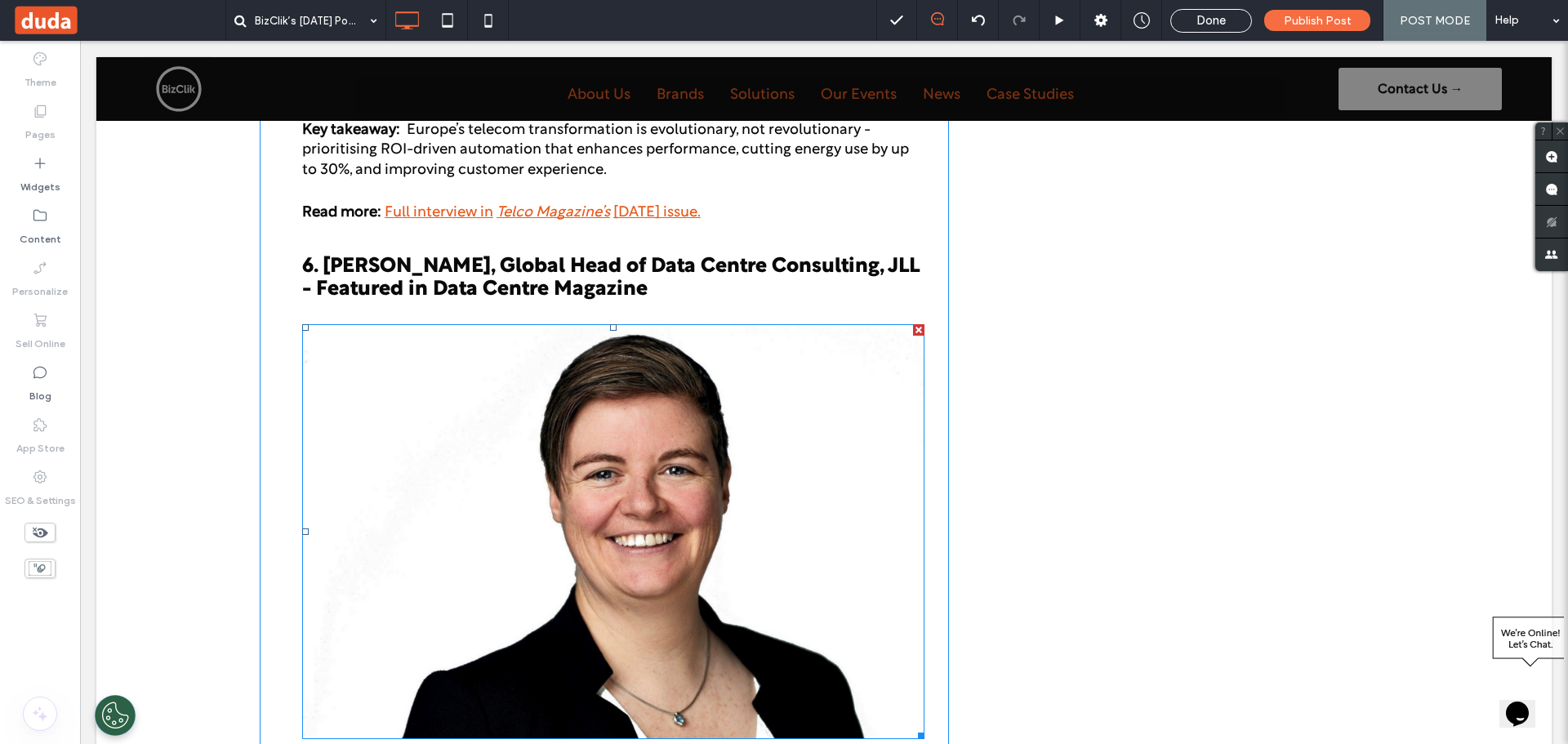
click at [725, 458] on img at bounding box center [613, 532] width 622 height 415
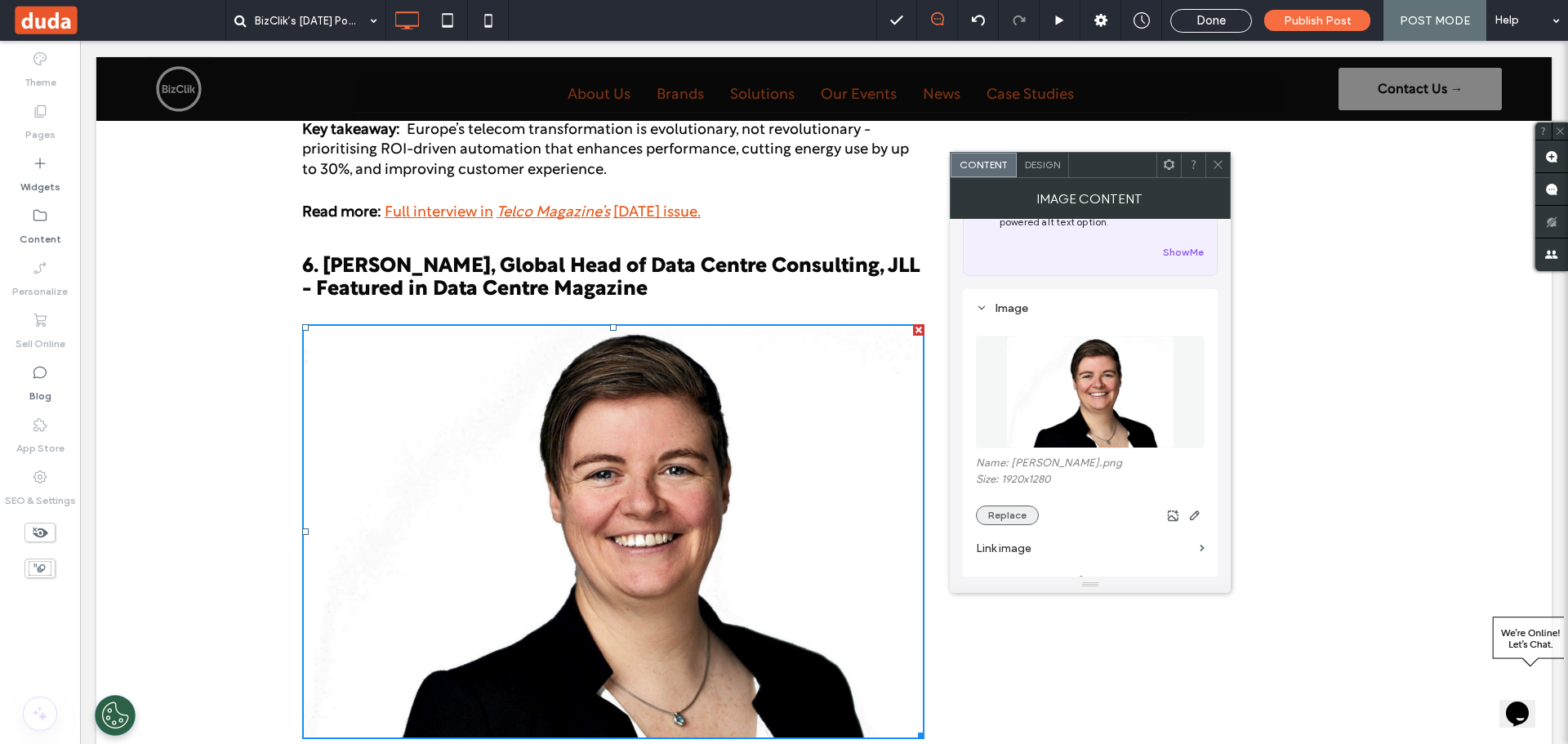
scroll to position [164, 0]
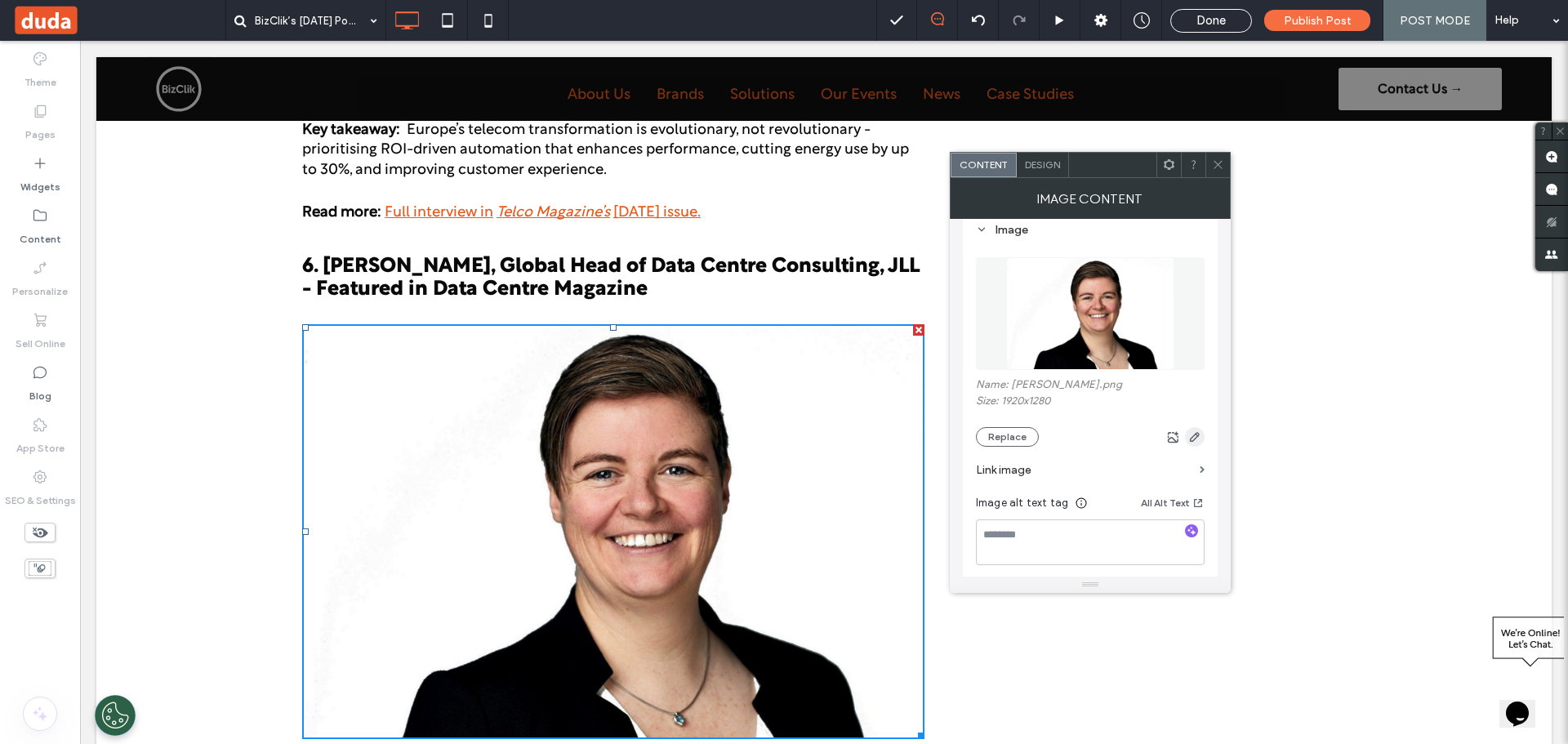
click at [1192, 435] on icon "button" at bounding box center [1194, 437] width 13 height 13
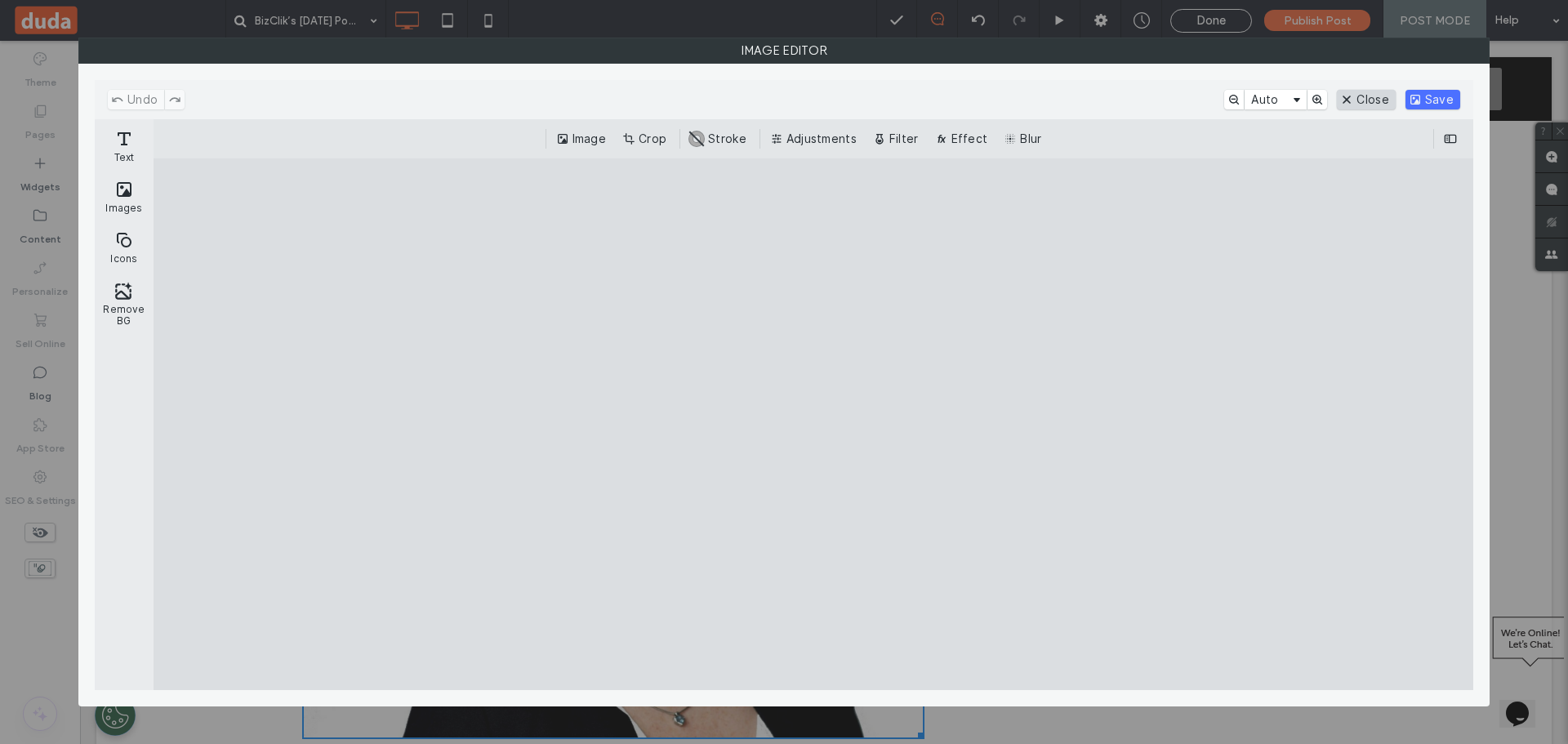
click at [1376, 107] on button "Close" at bounding box center [1366, 100] width 58 height 20
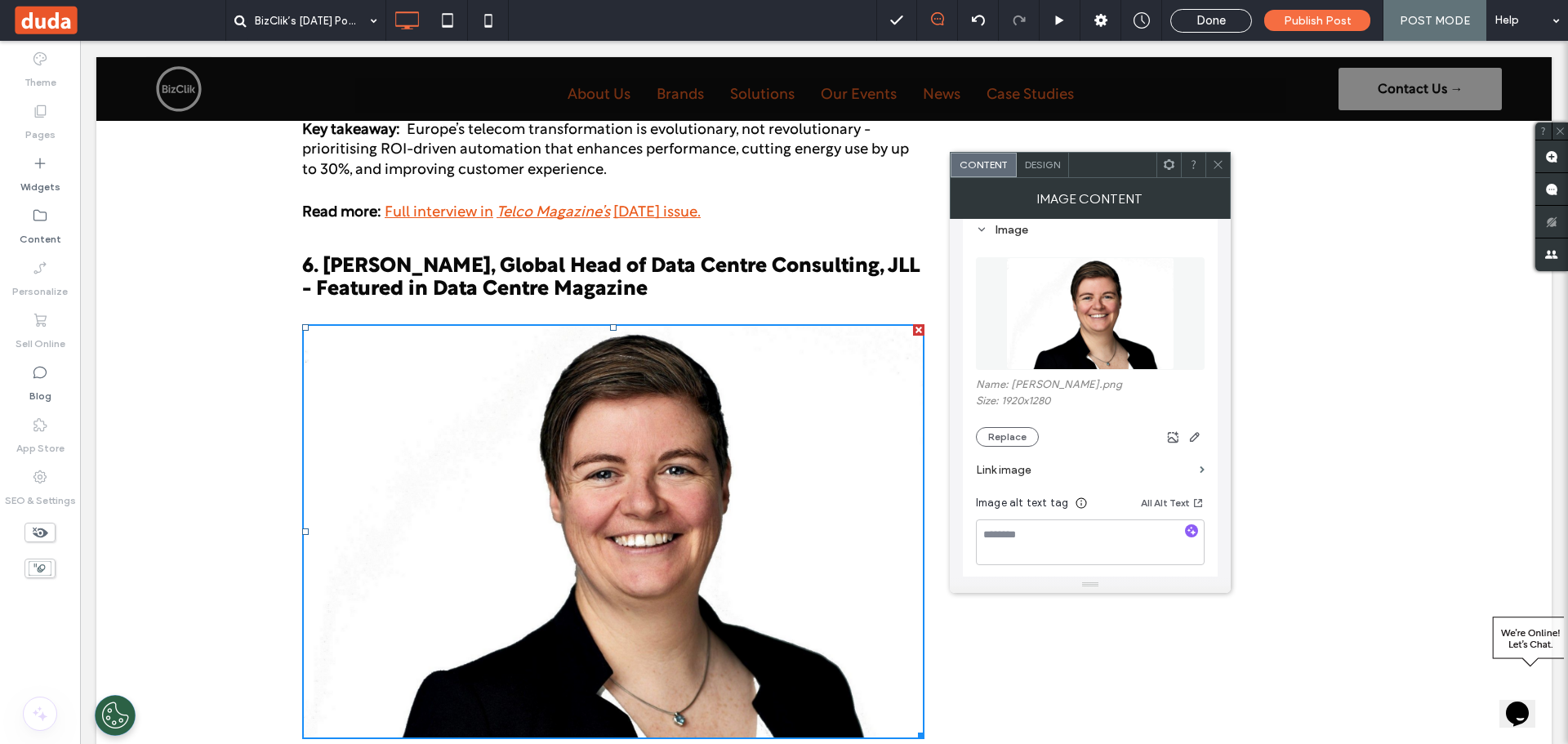
click at [1217, 163] on icon at bounding box center [1218, 165] width 12 height 12
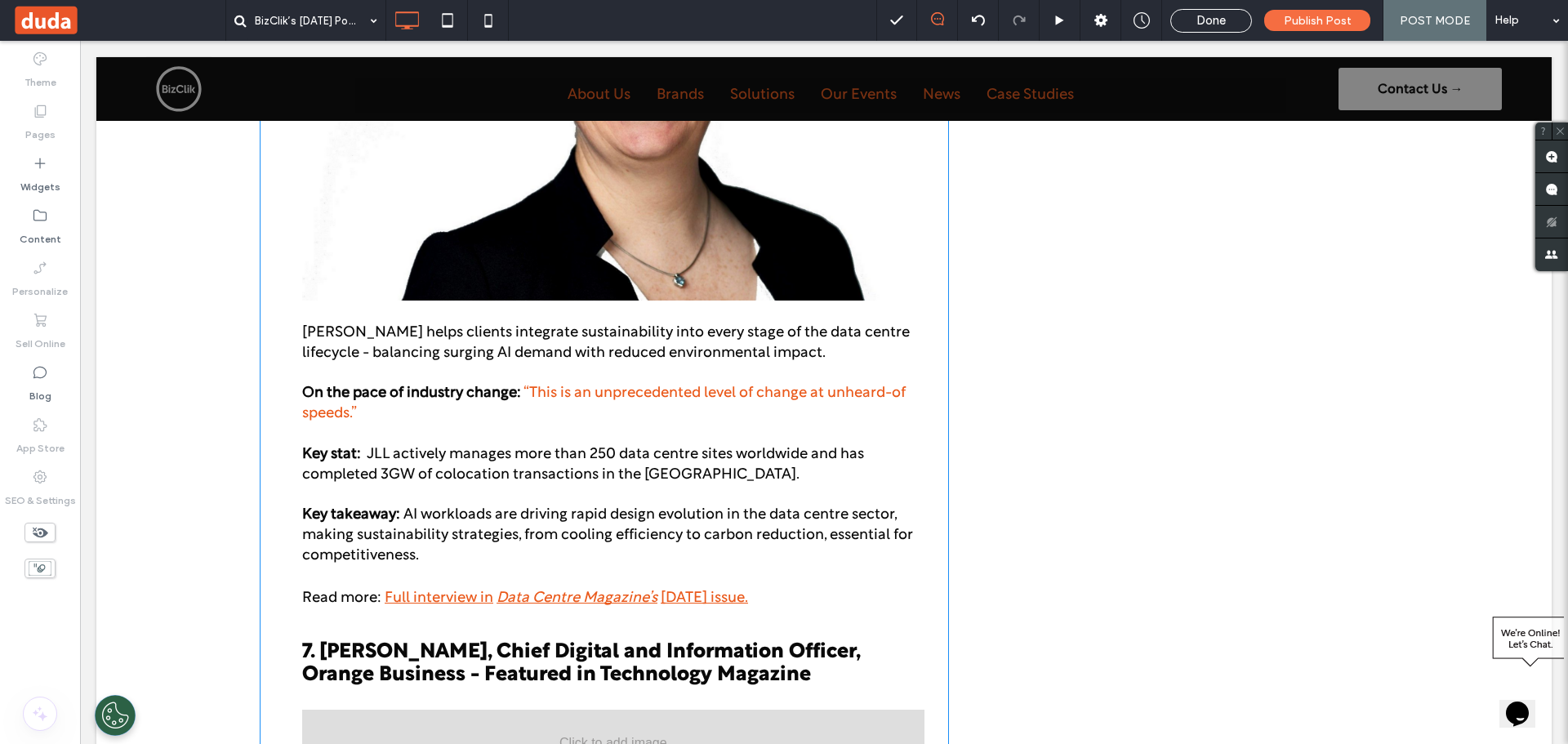
scroll to position [4927, 0]
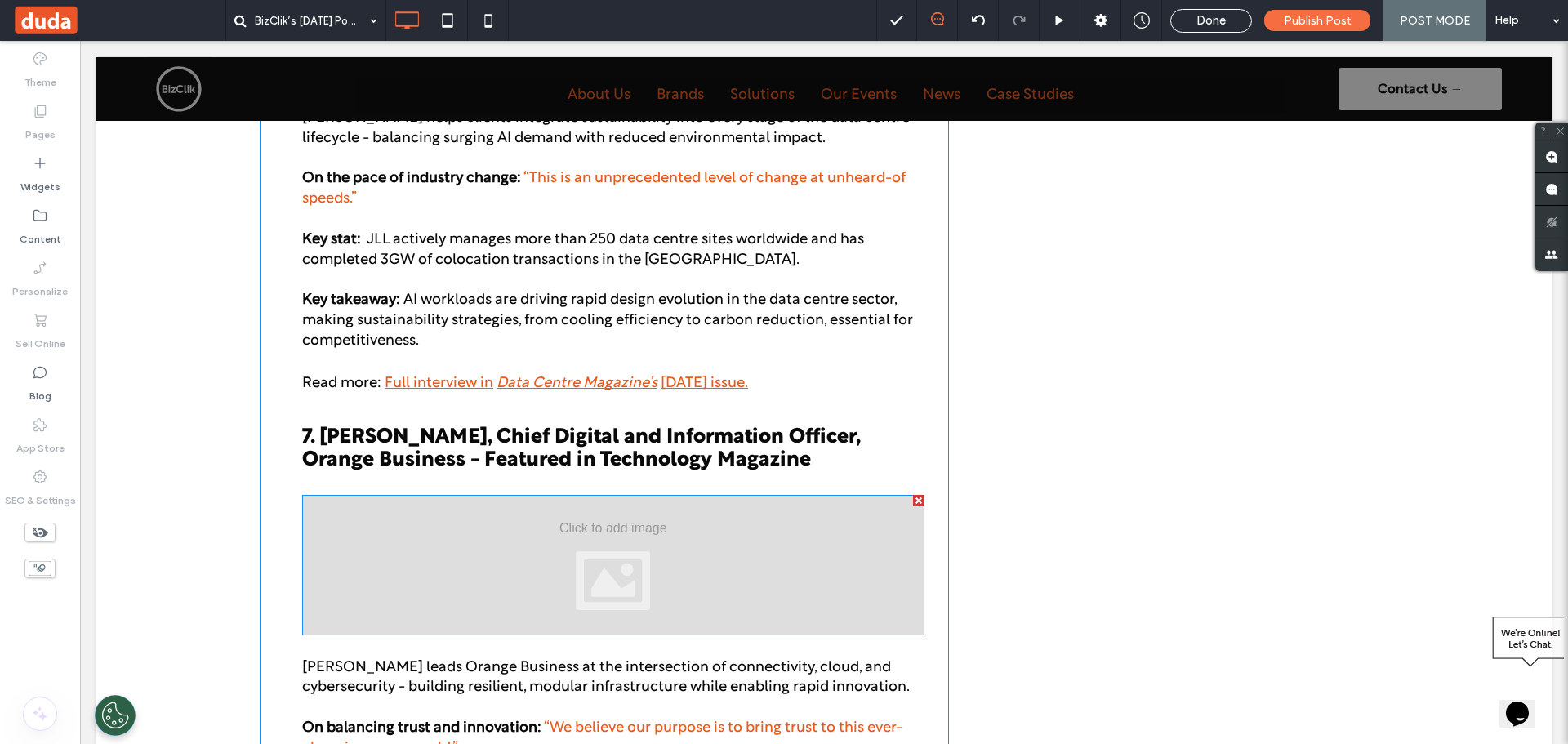
click at [662, 536] on div at bounding box center [613, 564] width 622 height 141
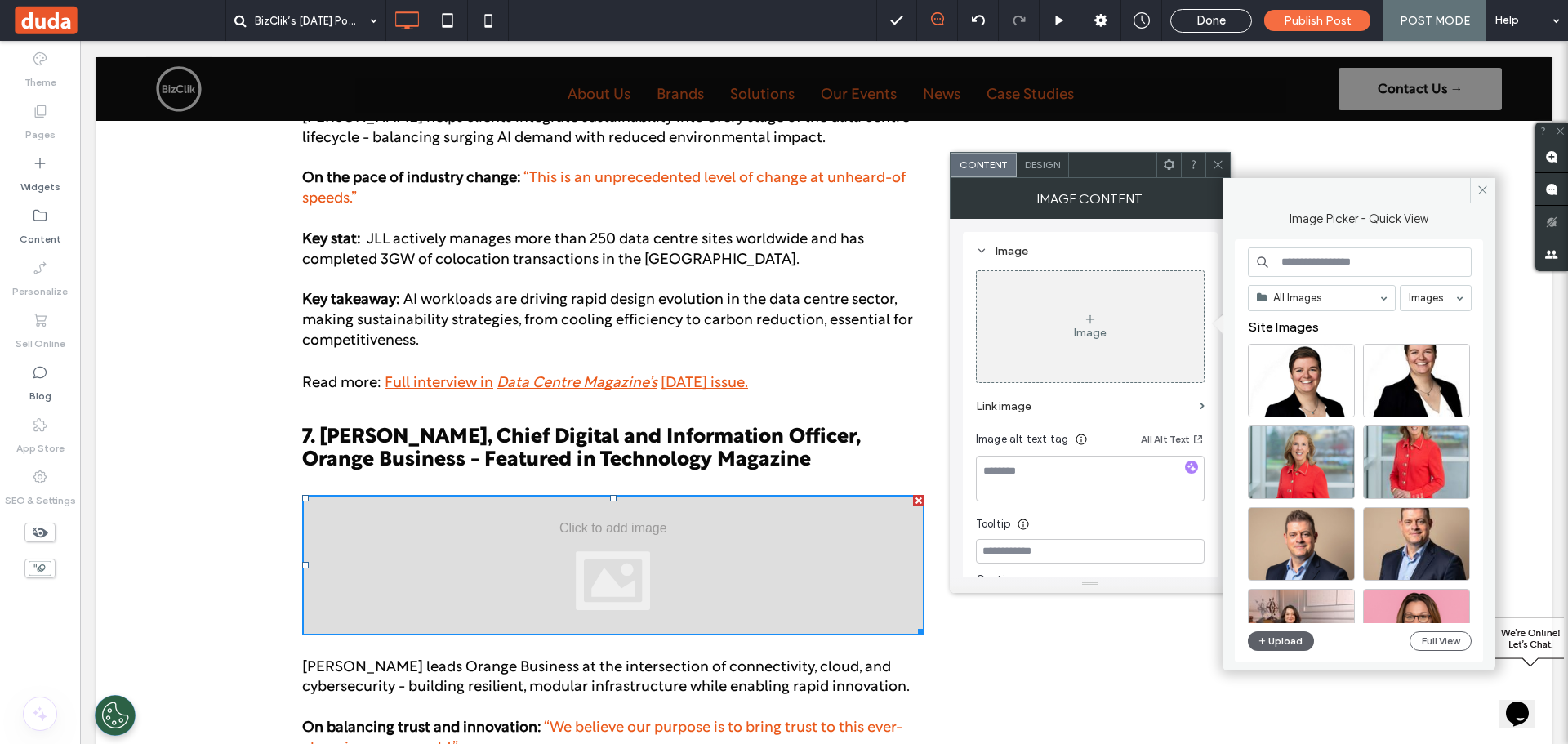
click at [1103, 318] on div "Image" at bounding box center [1091, 327] width 227 height 108
click at [1280, 639] on button "Upload" at bounding box center [1281, 641] width 67 height 20
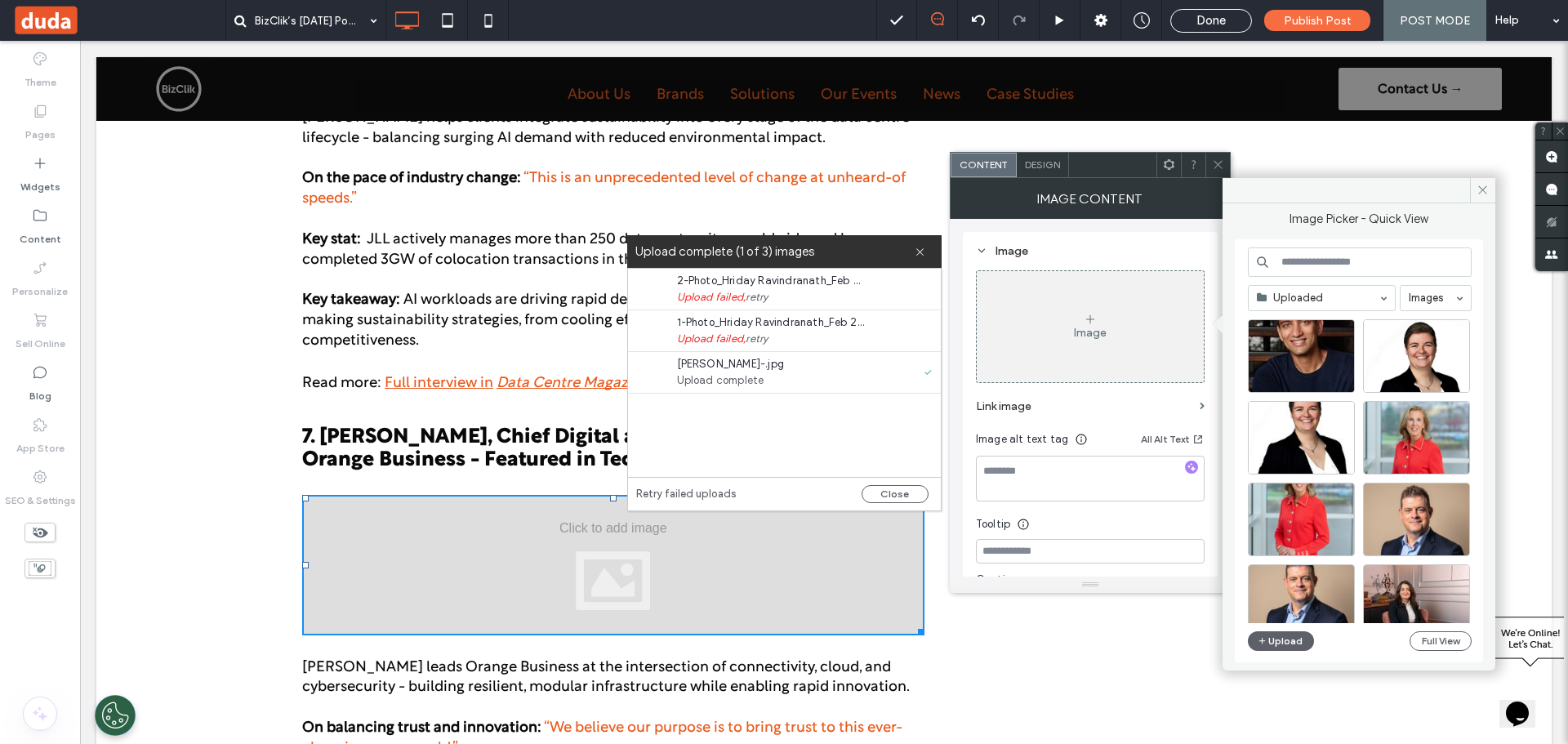
click at [733, 368] on span "[PERSON_NAME]-.jpg" at bounding box center [771, 364] width 187 height 16
click at [1122, 328] on div "Image" at bounding box center [1091, 327] width 227 height 108
click at [1094, 324] on icon at bounding box center [1090, 319] width 13 height 13
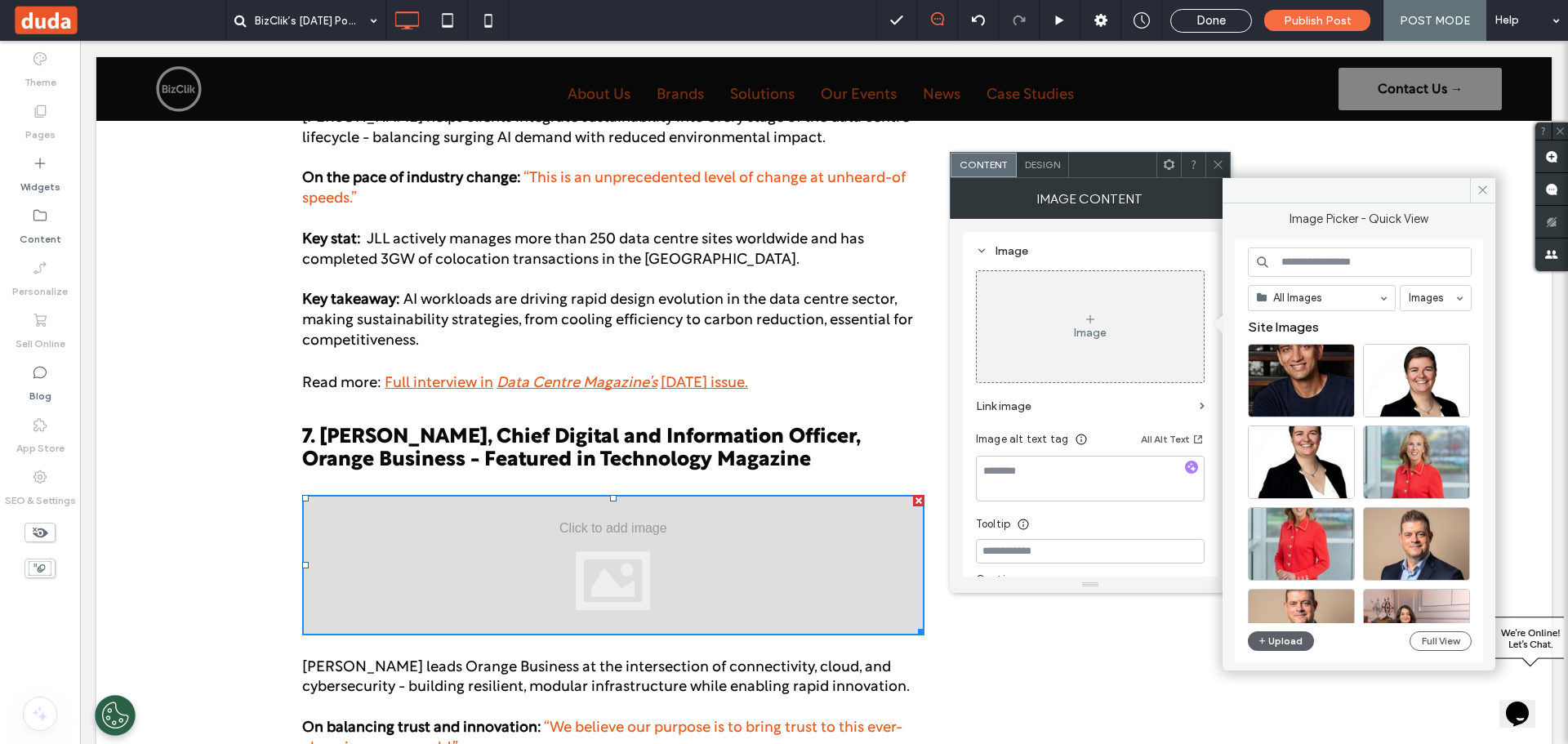
click at [1090, 336] on div "Image" at bounding box center [1090, 333] width 33 height 14
click at [1316, 387] on div "Select" at bounding box center [1301, 381] width 107 height 74
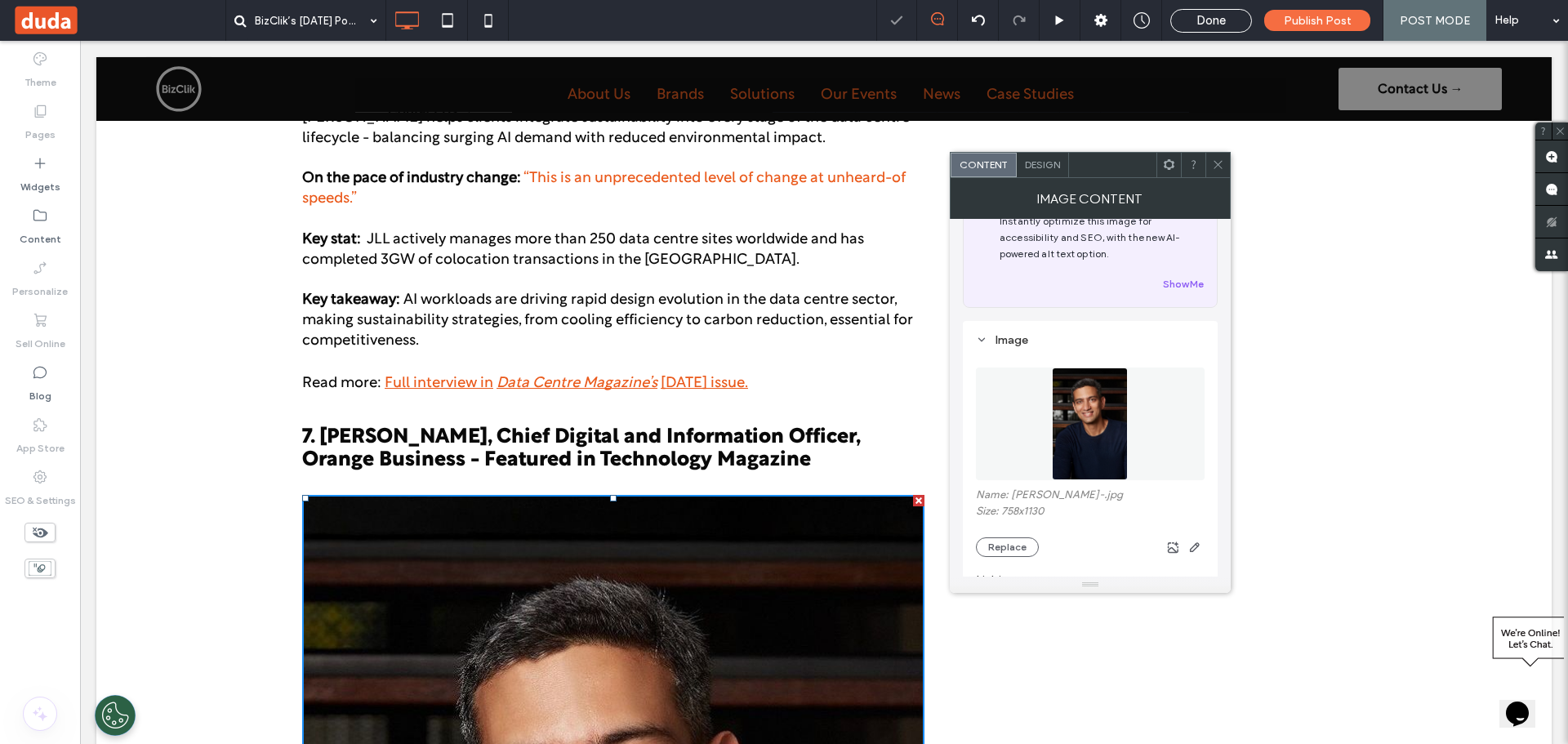
scroll to position [82, 0]
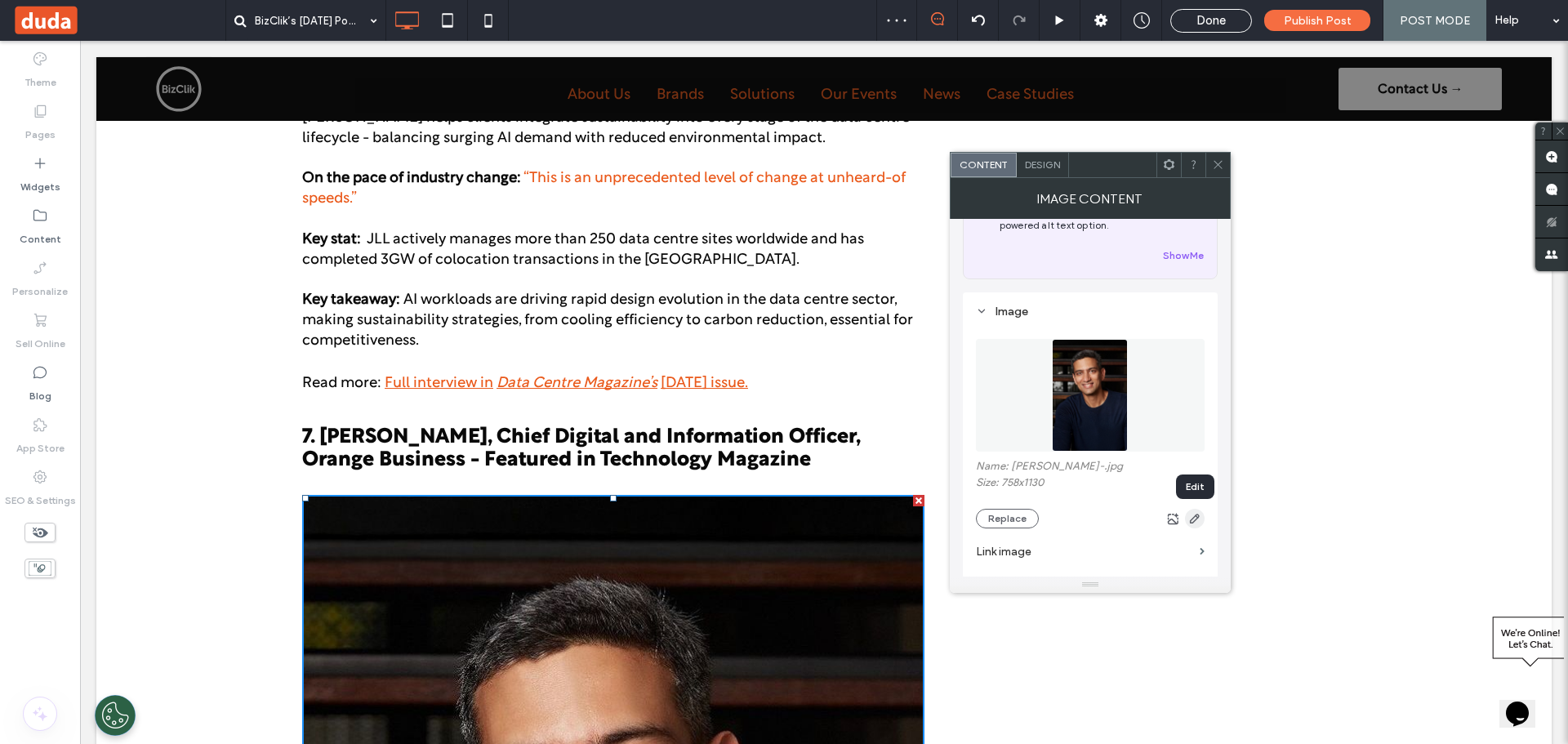
click at [1193, 517] on icon "button" at bounding box center [1194, 519] width 13 height 13
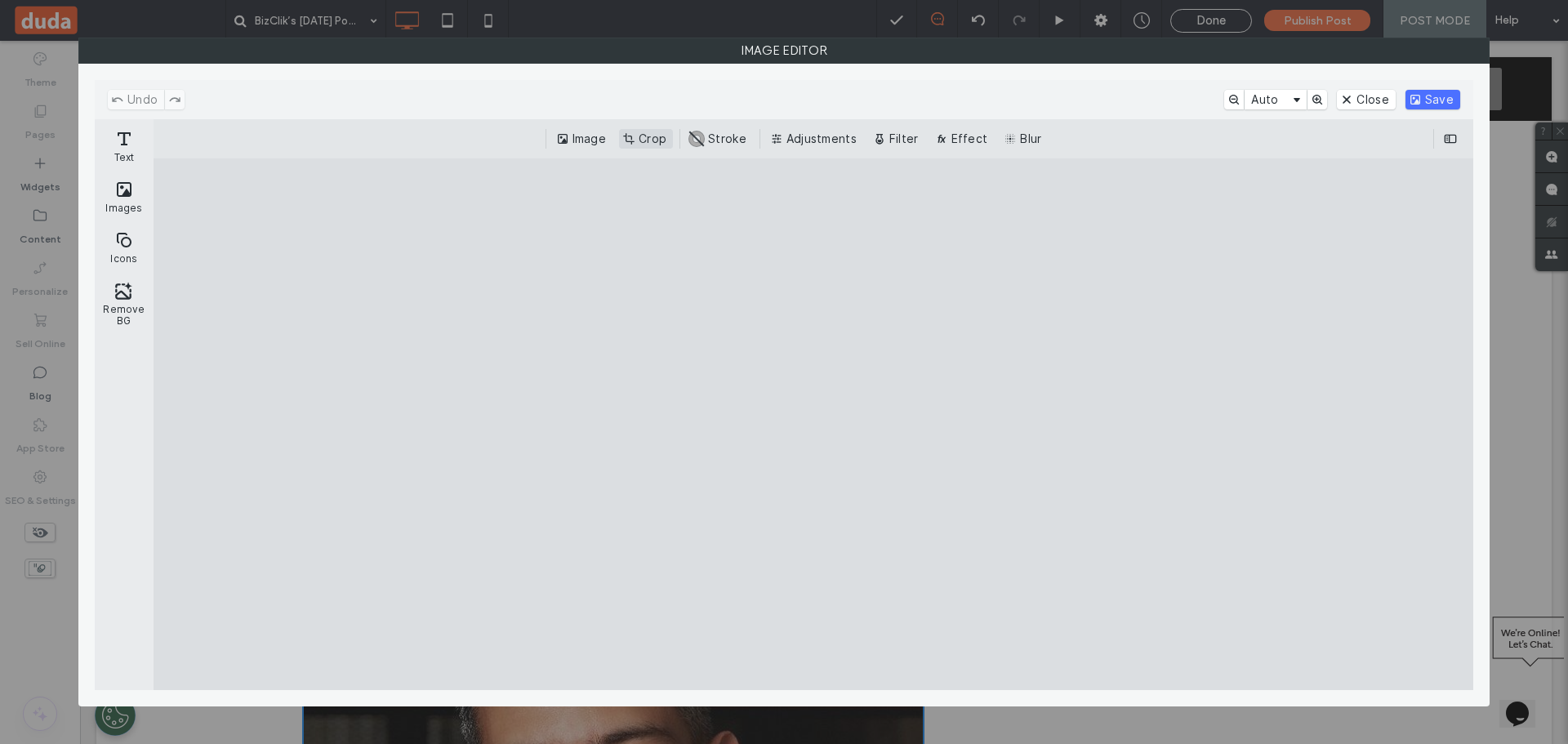
click at [653, 146] on button "Crop" at bounding box center [646, 139] width 54 height 20
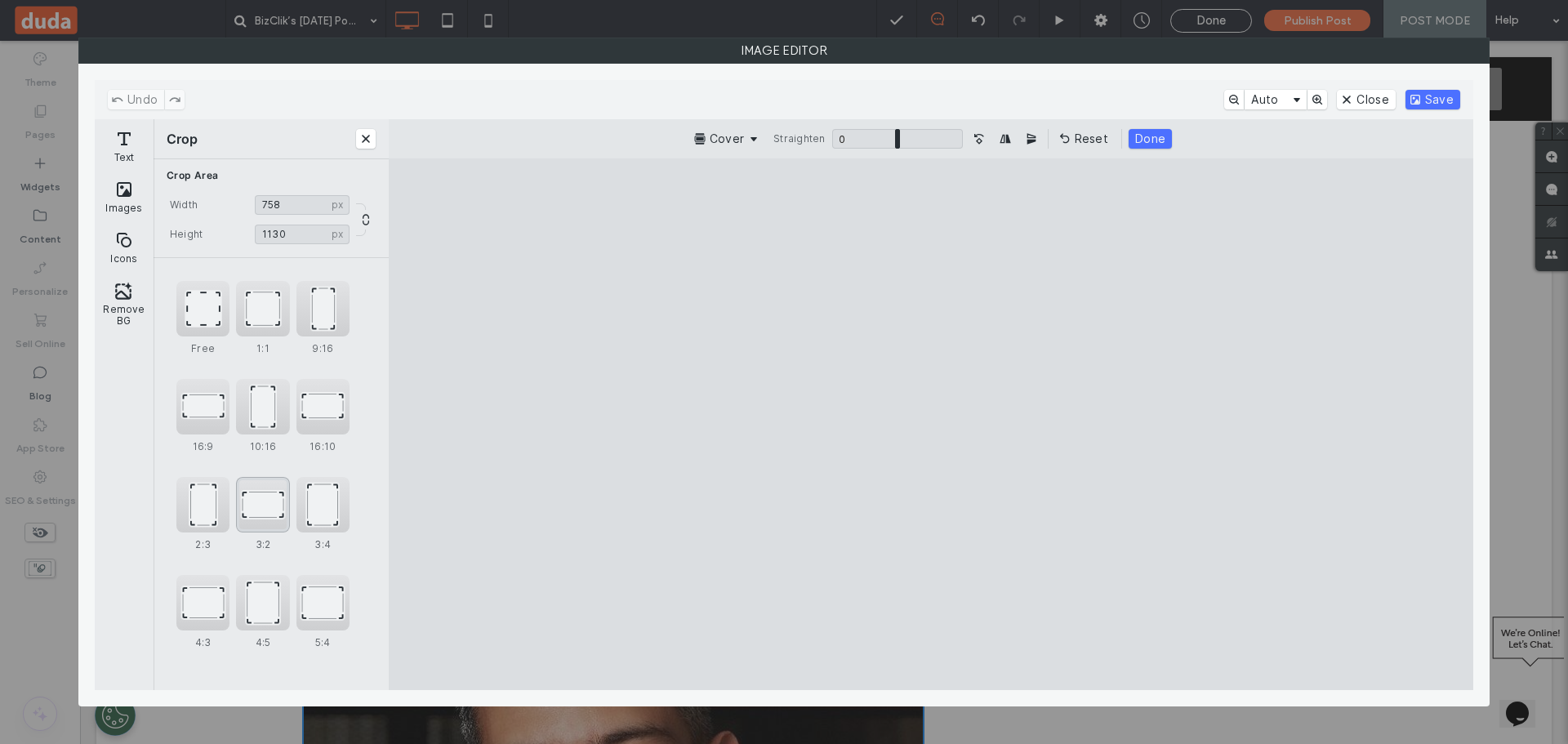
click at [263, 505] on div "3:2" at bounding box center [262, 505] width 53 height 56
type input "****"
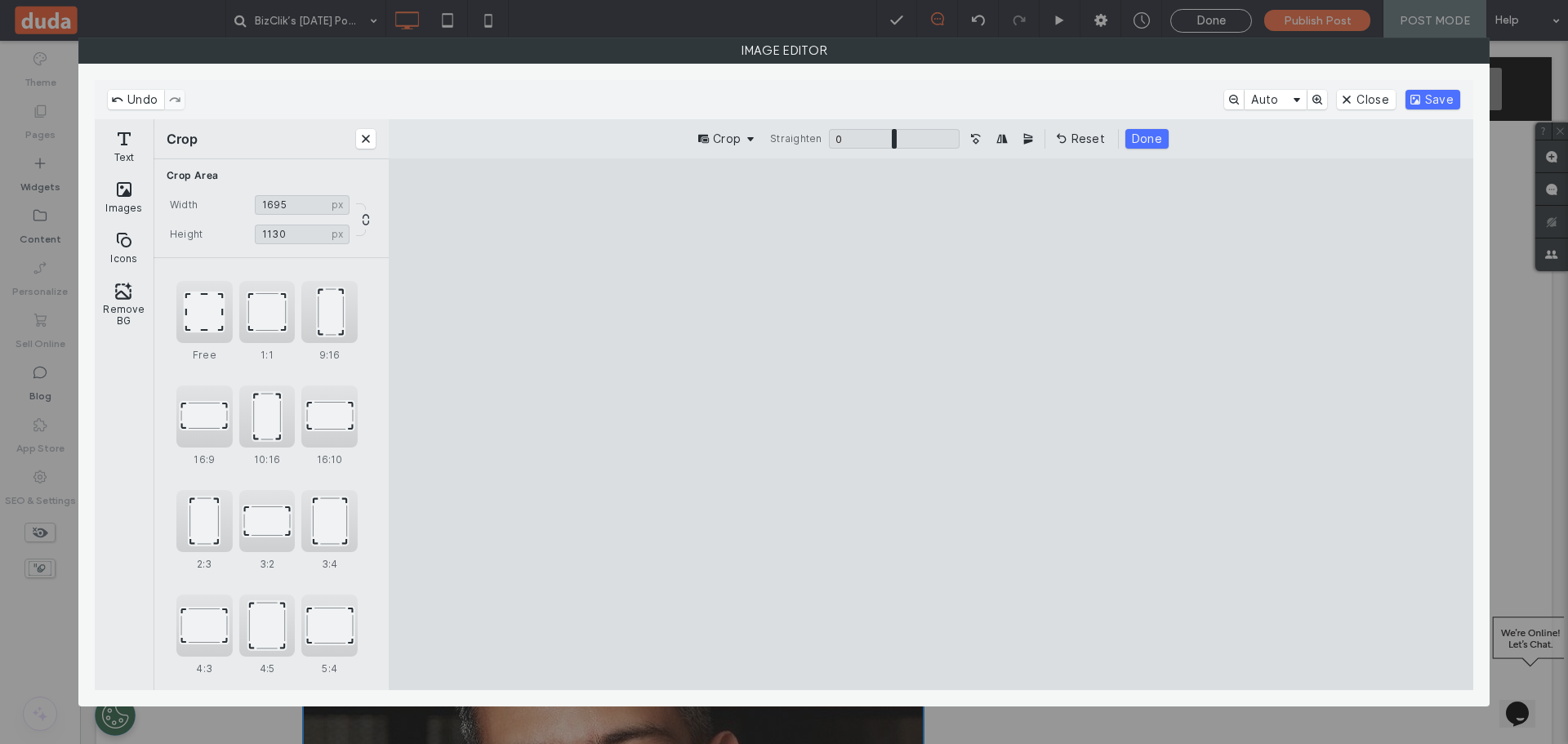
drag, startPoint x: 946, startPoint y: 261, endPoint x: 906, endPoint y: 453, distance: 196.1
click at [931, 424] on cesdk-canvas "Editor canvas" at bounding box center [931, 424] width 0 height 0
click at [1425, 100] on button "Save" at bounding box center [1432, 100] width 55 height 20
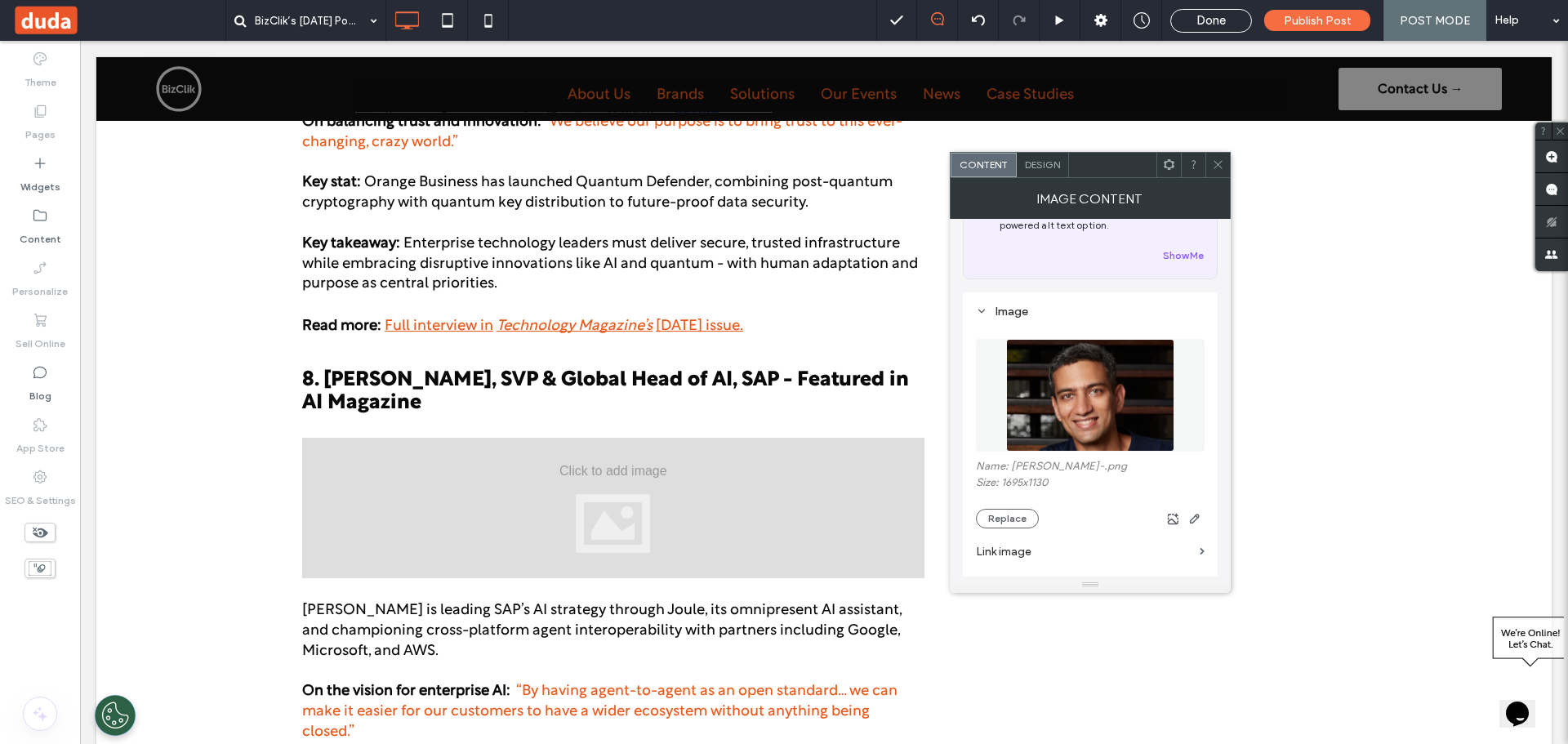
scroll to position [5989, 0]
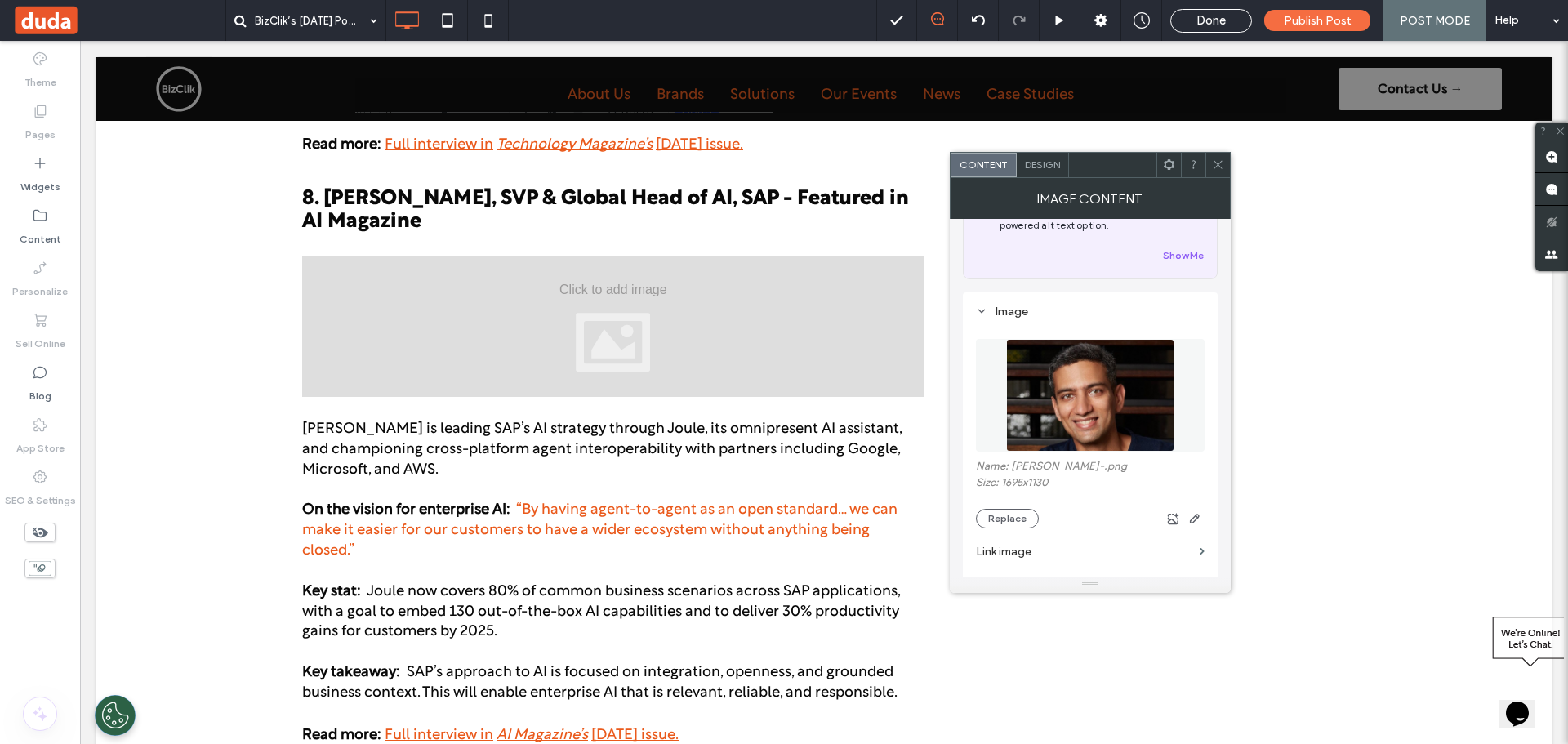
click at [657, 256] on div at bounding box center [613, 326] width 622 height 141
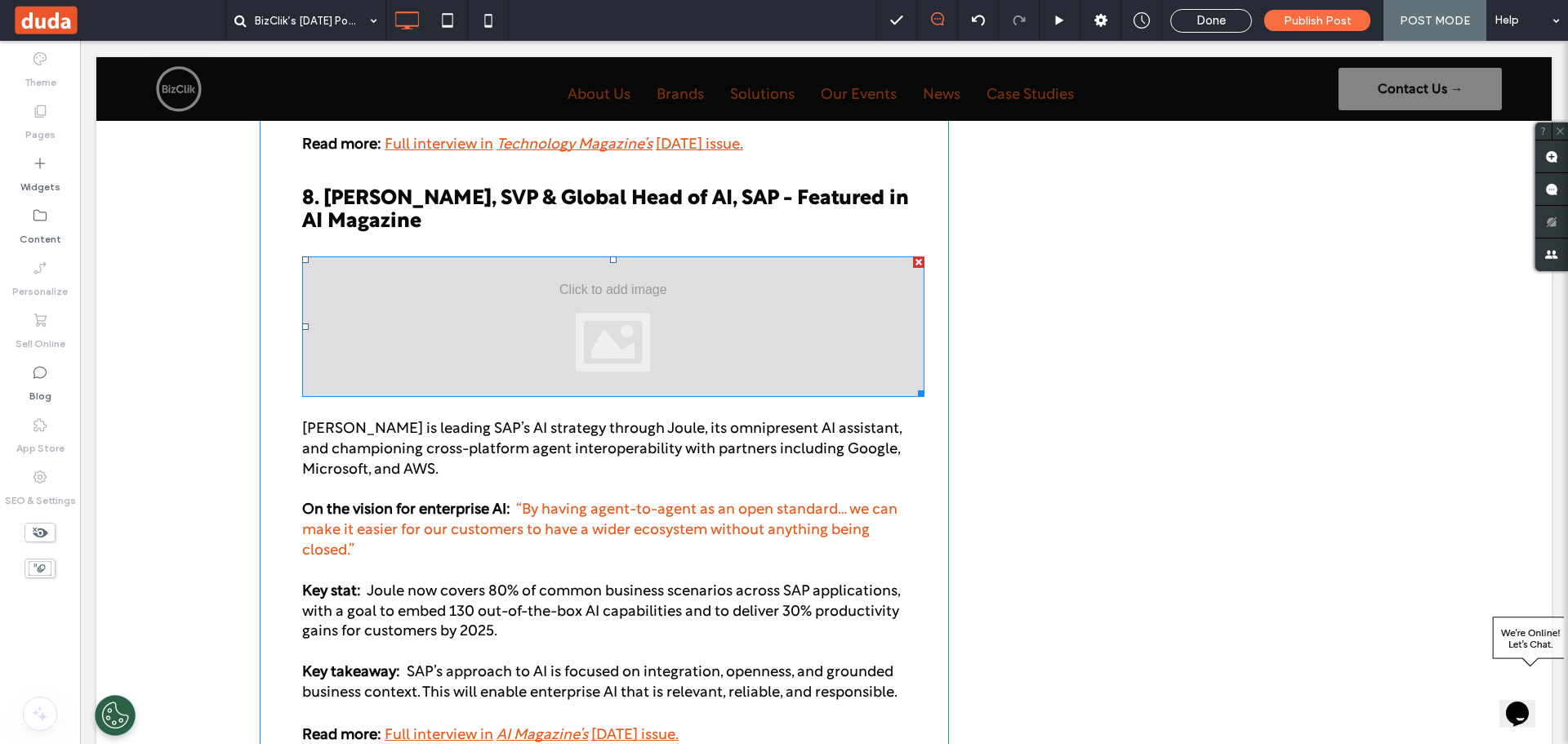
click at [766, 275] on div at bounding box center [613, 326] width 622 height 141
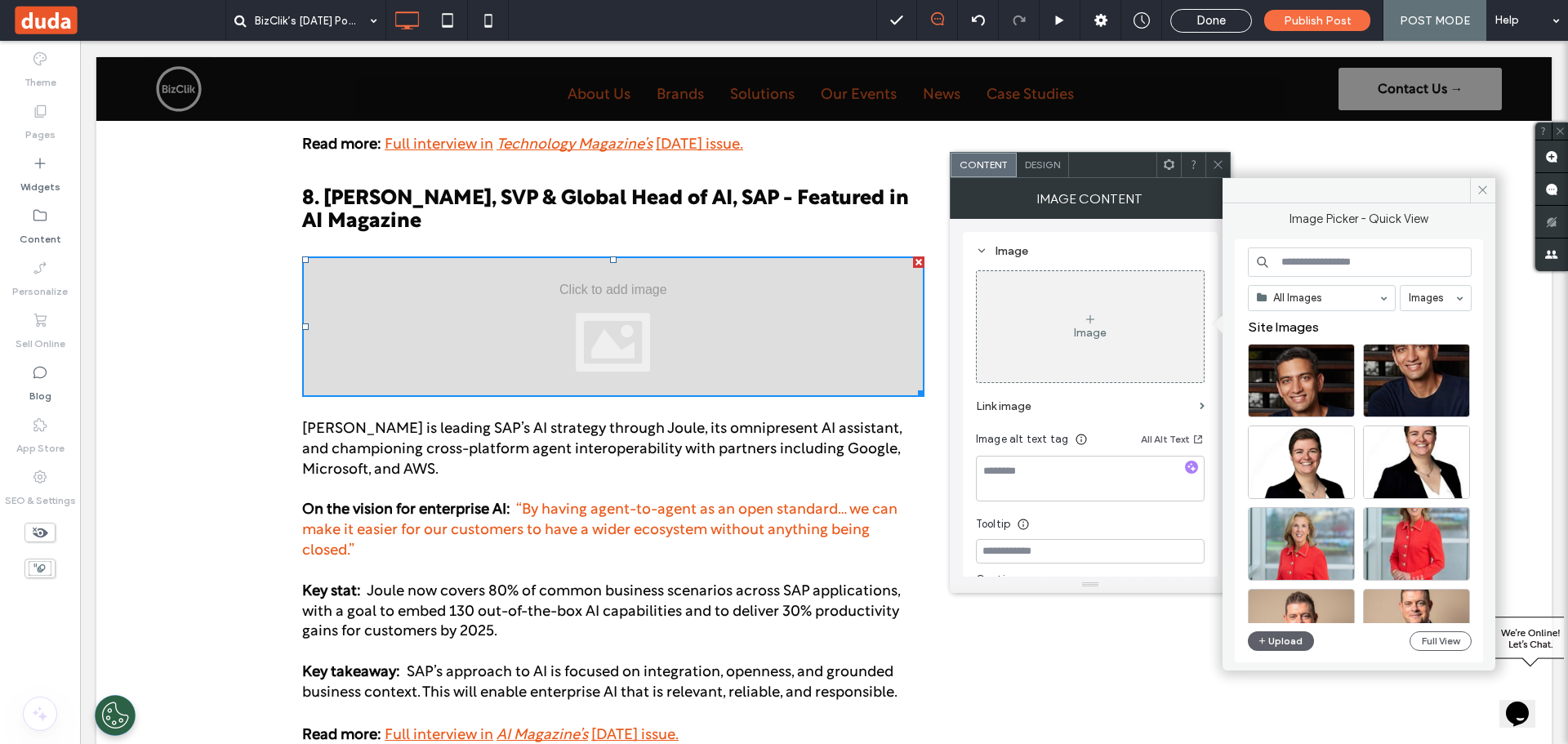
click at [1087, 338] on div "Image" at bounding box center [1090, 333] width 33 height 14
click at [1286, 644] on button "Upload" at bounding box center [1281, 641] width 67 height 20
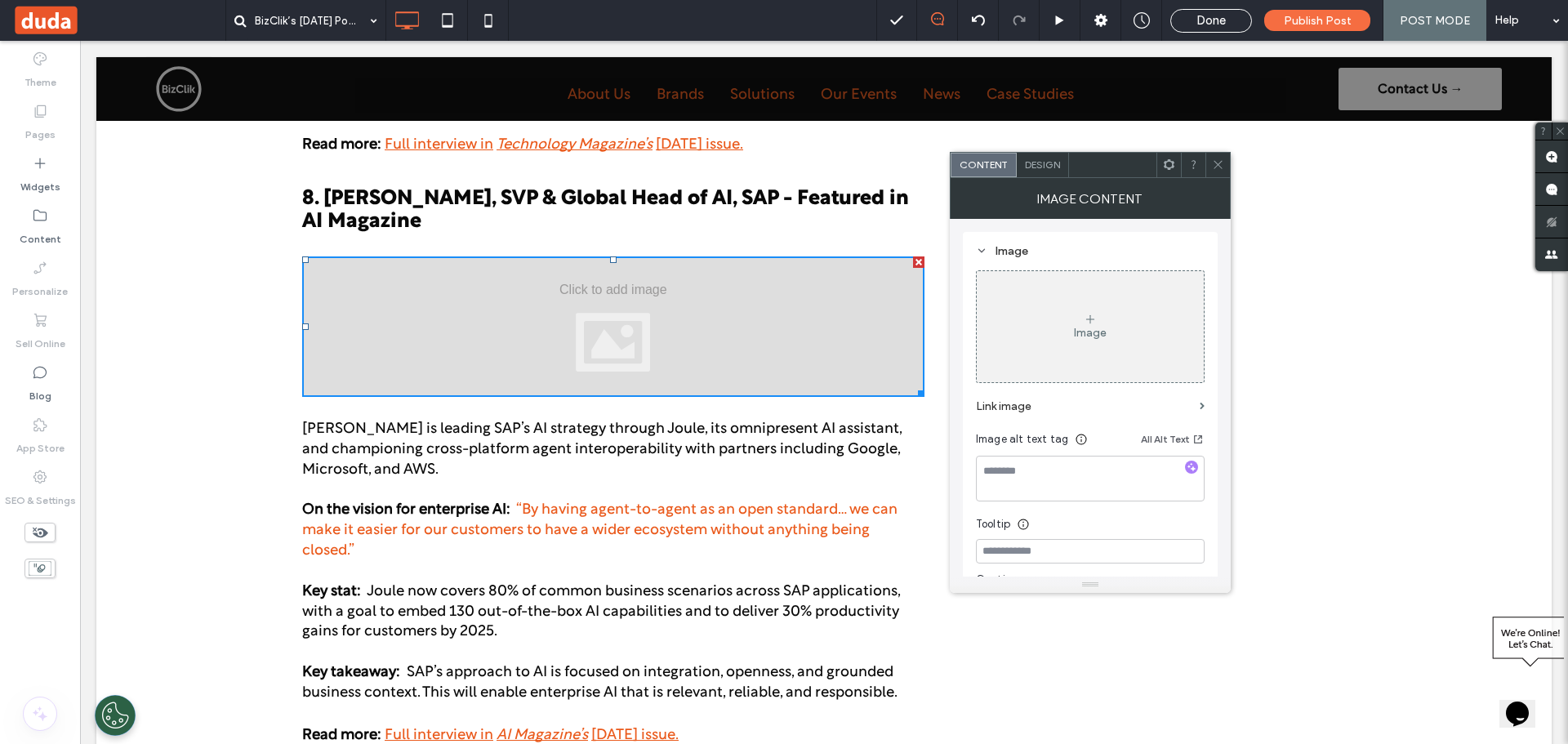
click at [918, 255] on icon at bounding box center [920, 251] width 11 height 11
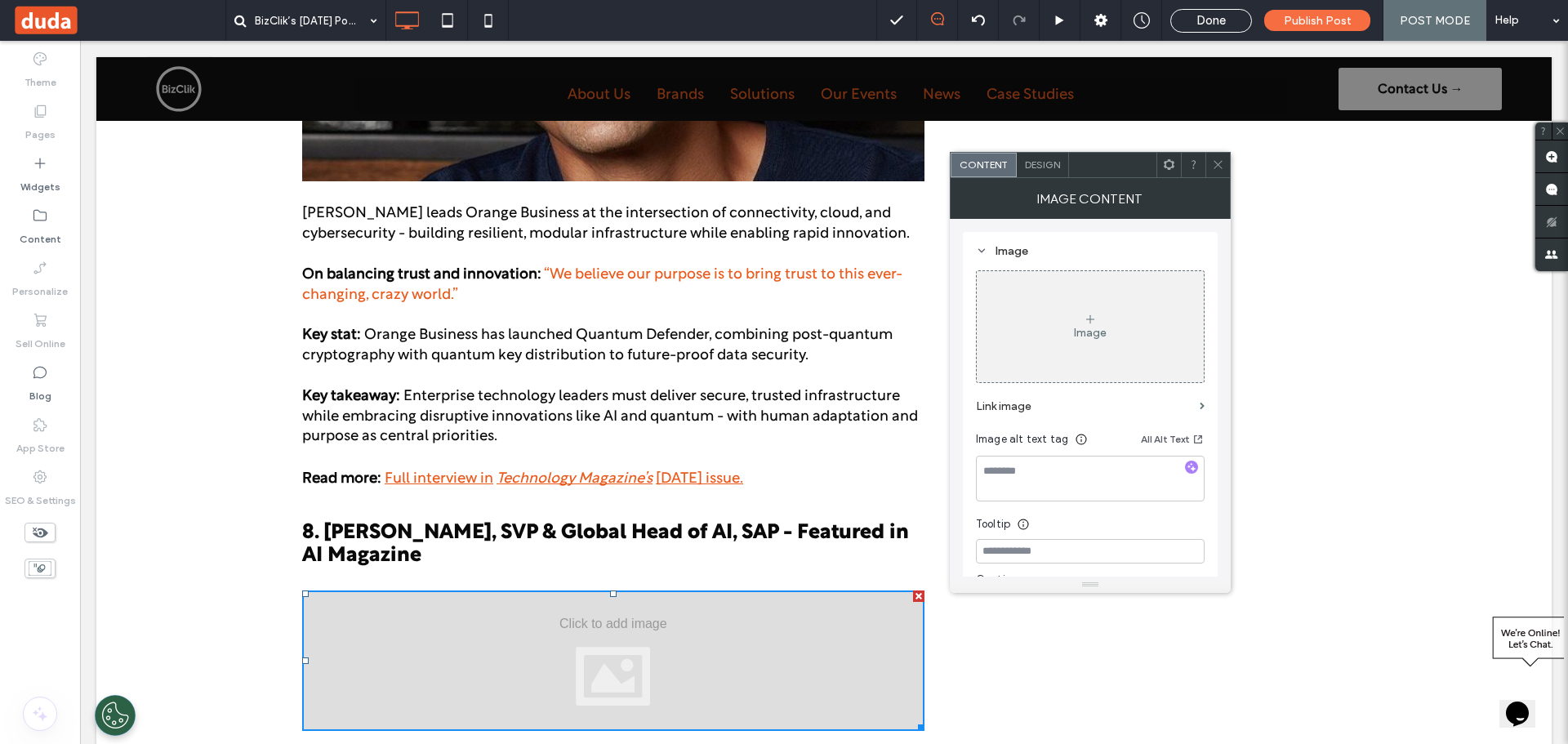
scroll to position [5662, 0]
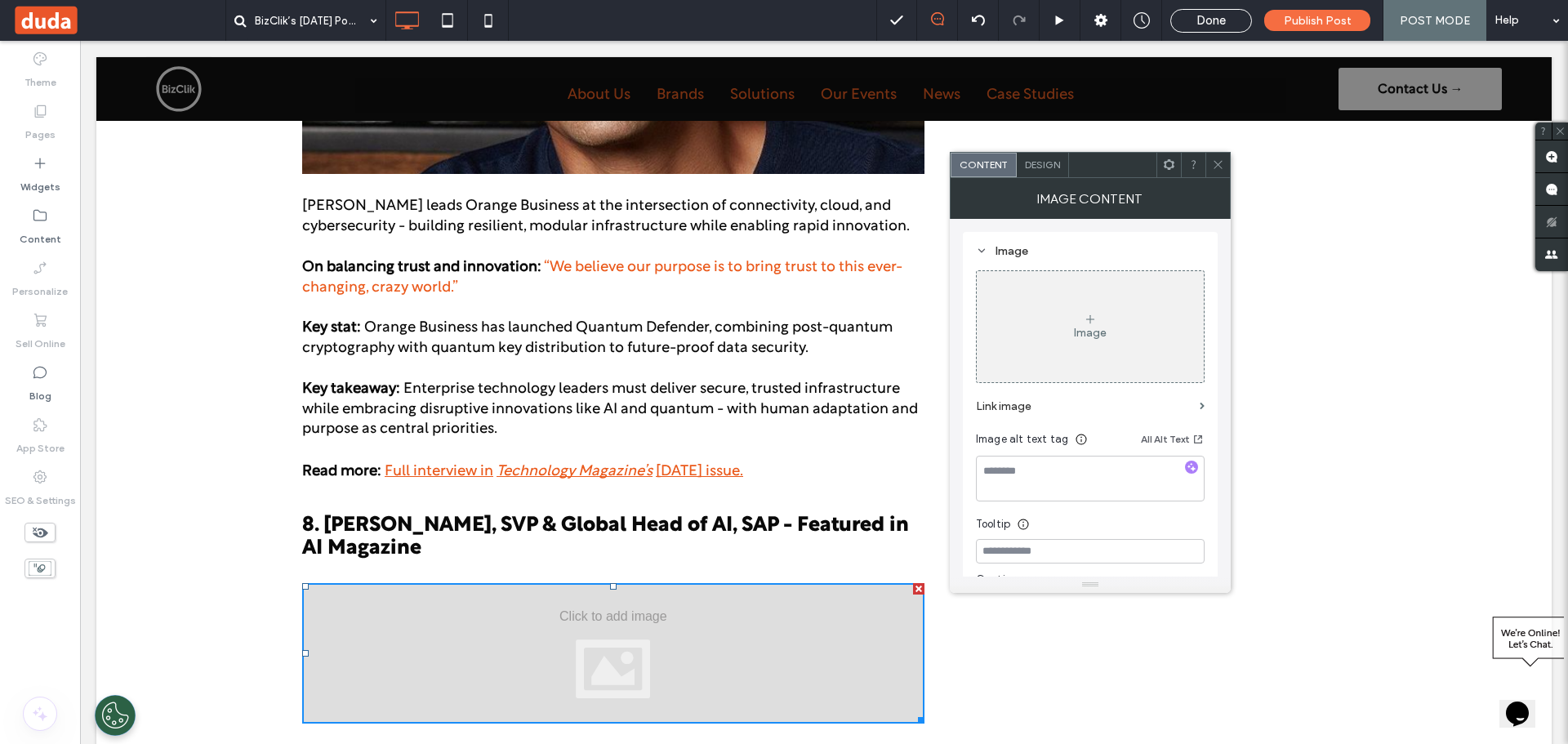
click at [1092, 304] on div "Image" at bounding box center [1091, 327] width 227 height 108
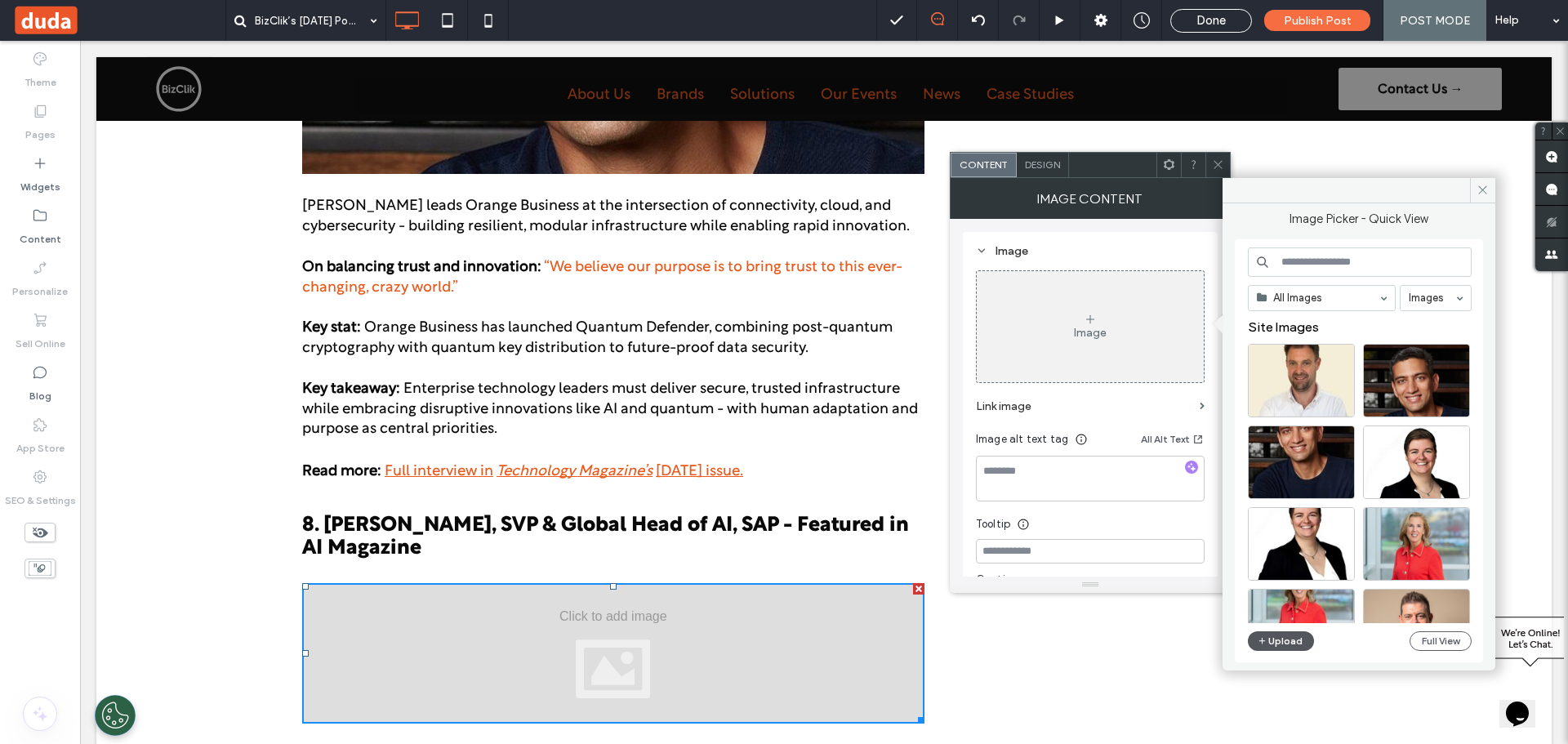
click at [1265, 639] on icon "button" at bounding box center [1263, 641] width 10 height 13
click at [387, 517] on span "8. [PERSON_NAME], SVP & Global Head of AI, SAP - Featured in AI Magazine" at bounding box center [605, 538] width 607 height 42
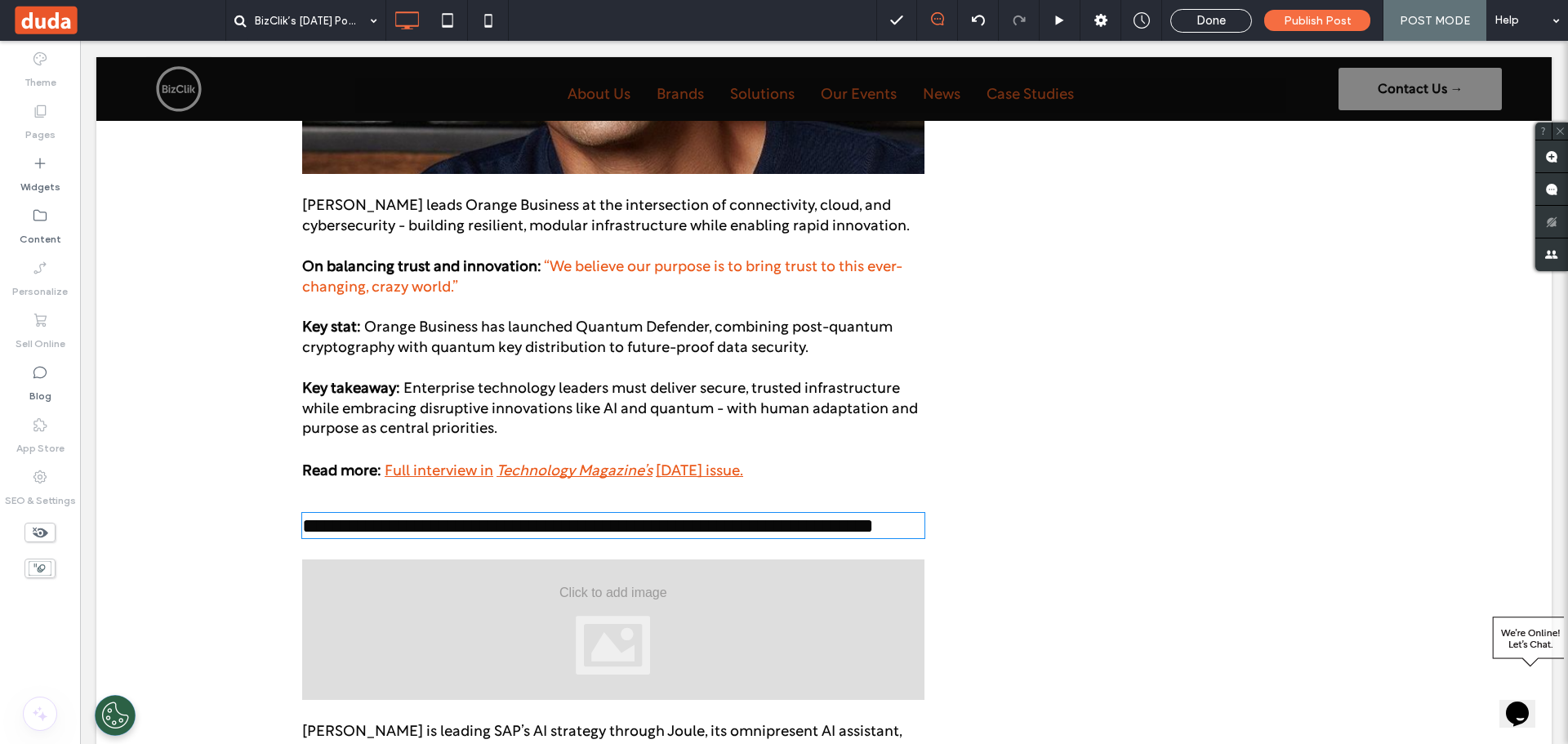
type input "**********"
type input "**"
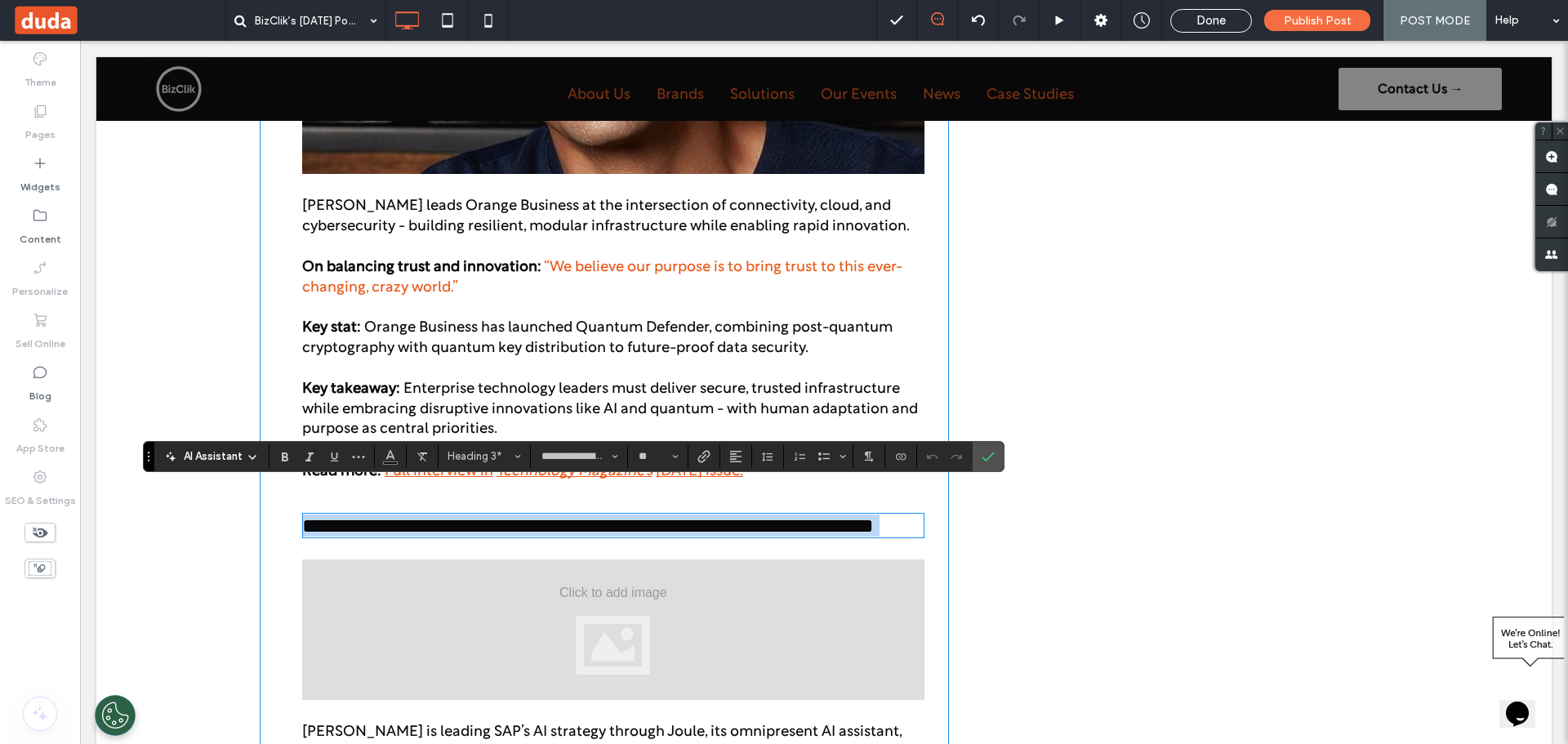
click at [453, 516] on span "**********" at bounding box center [587, 526] width 571 height 20
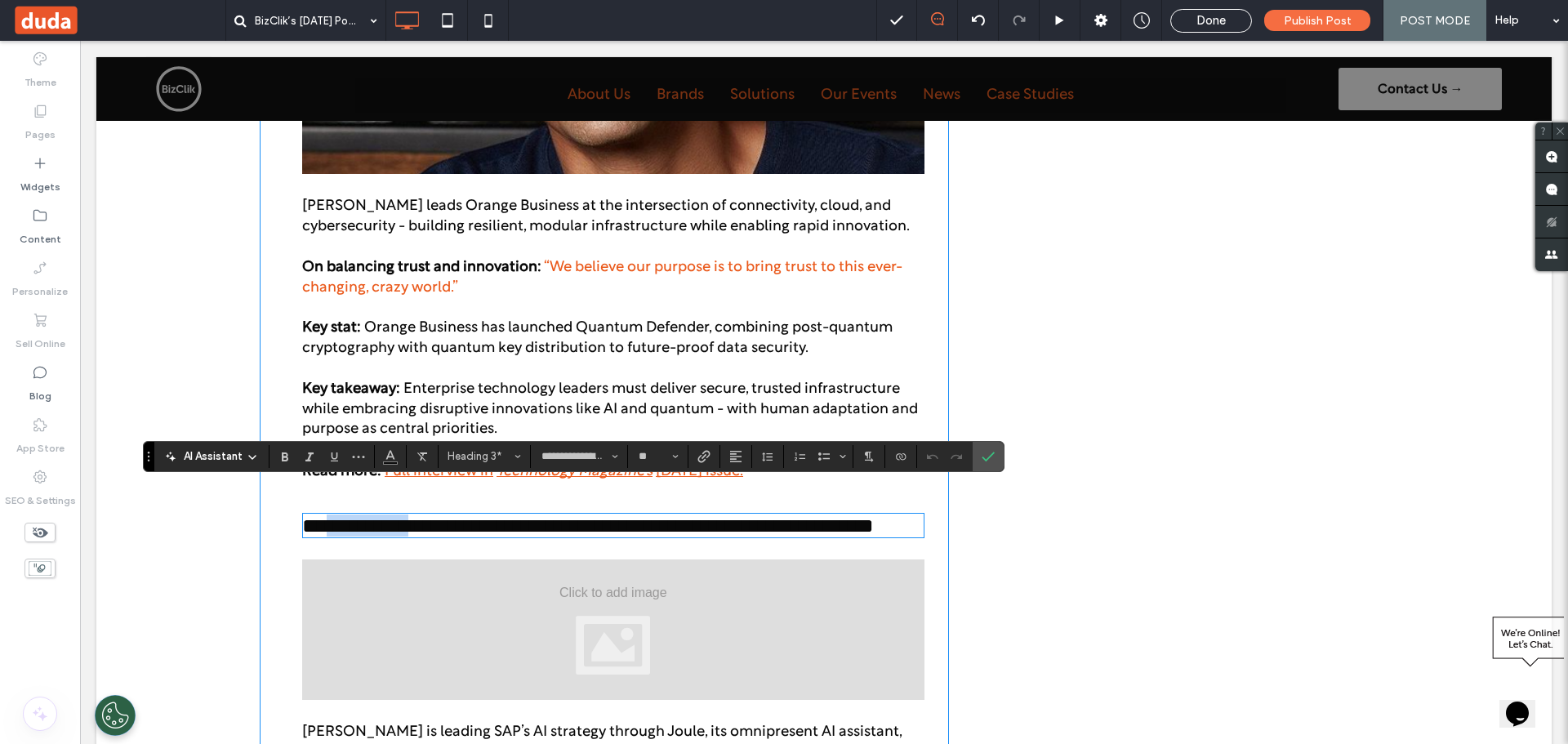
drag, startPoint x: 432, startPoint y: 500, endPoint x: 328, endPoint y: 502, distance: 104.0
click at [328, 516] on span "**********" at bounding box center [587, 526] width 571 height 20
copy span "**********"
click at [660, 643] on div at bounding box center [613, 629] width 622 height 141
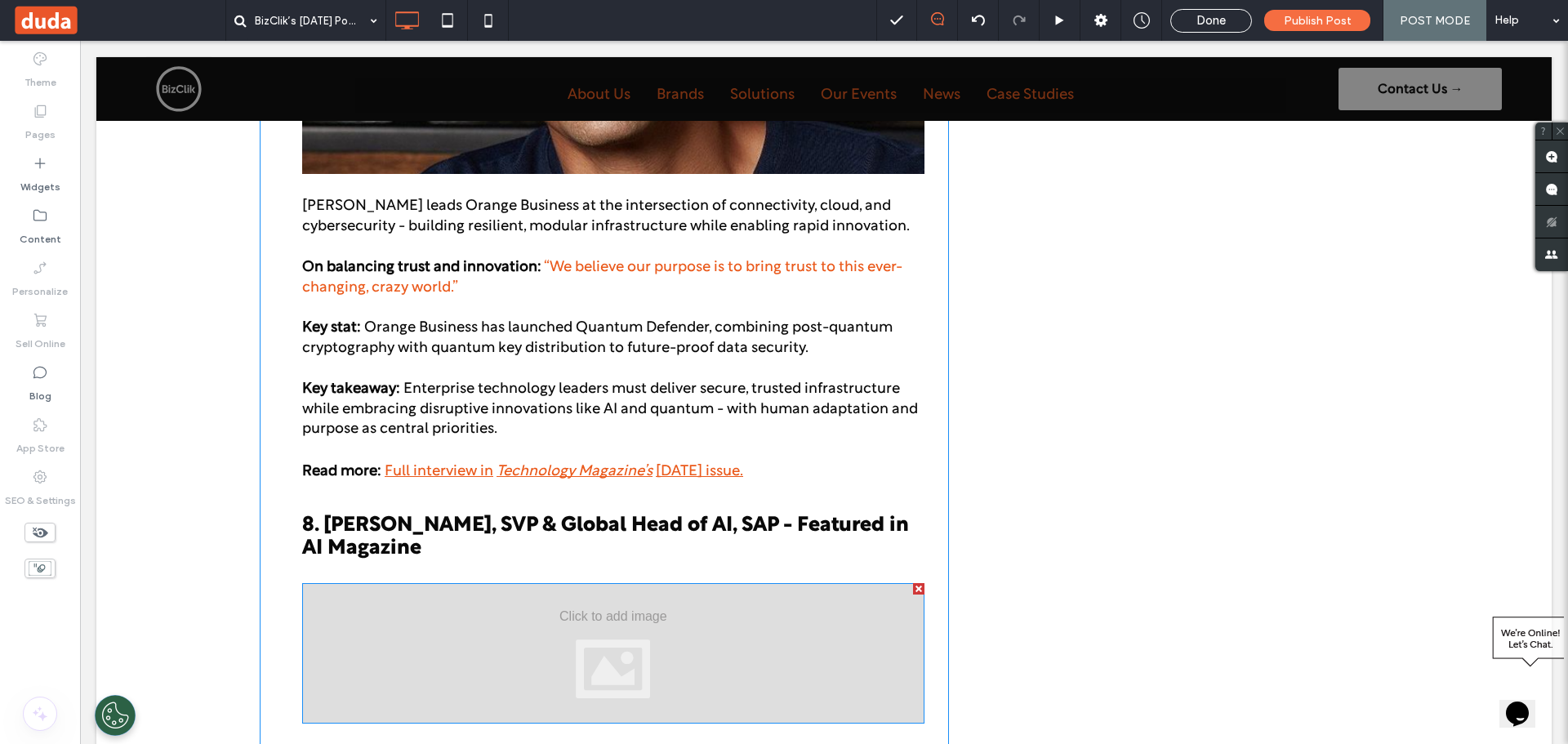
click at [639, 588] on div at bounding box center [613, 653] width 622 height 141
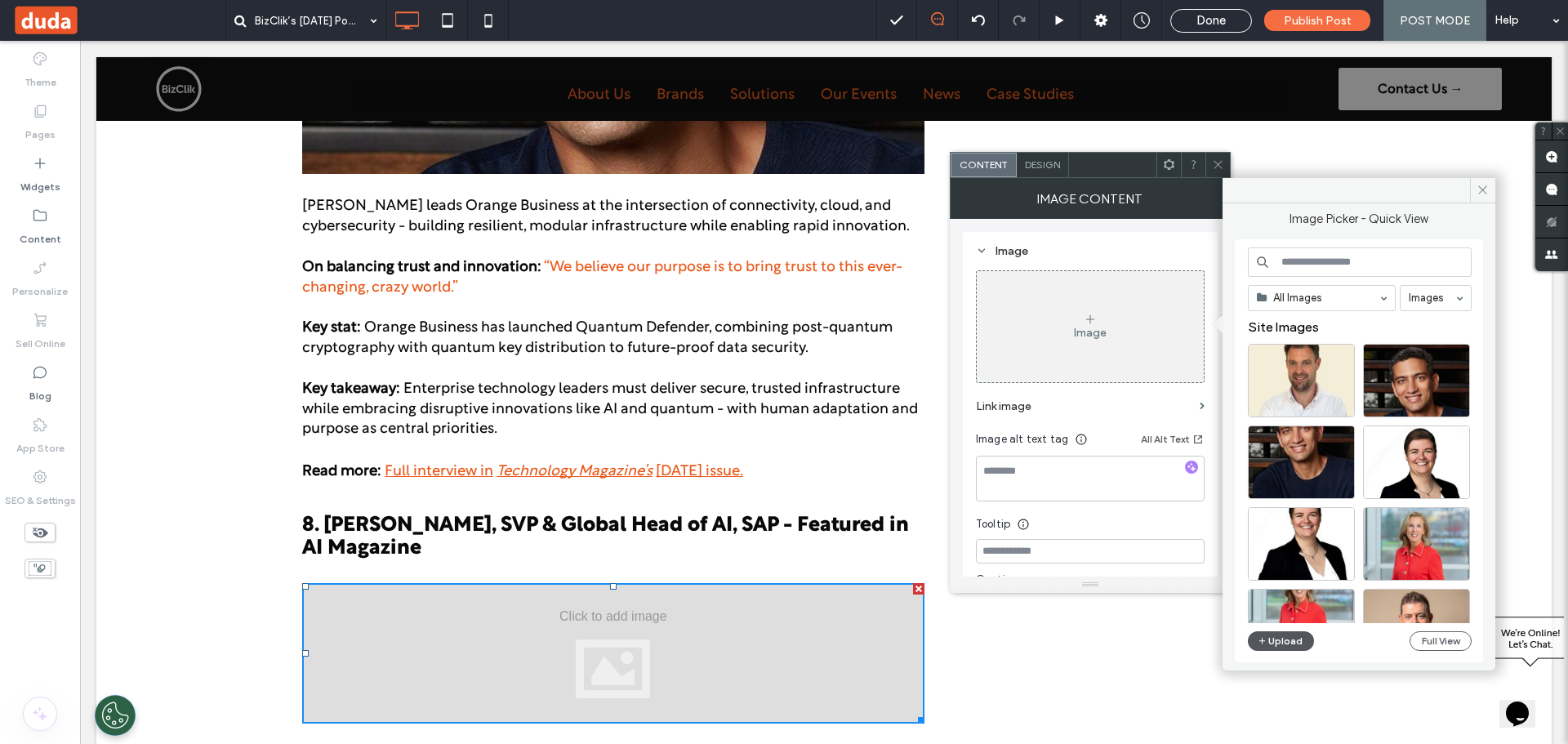
click at [1276, 643] on button "Upload" at bounding box center [1281, 641] width 67 height 20
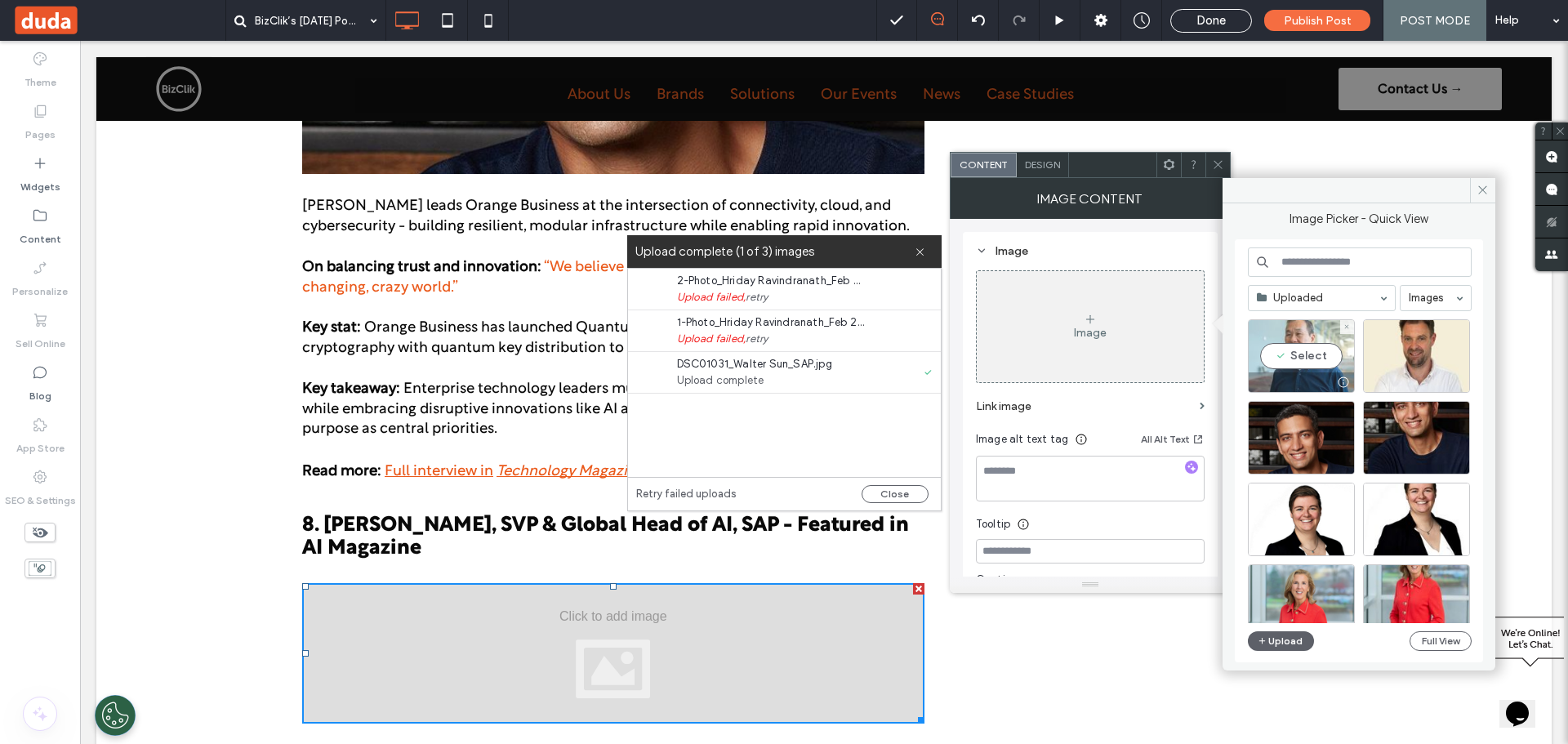
click at [1294, 342] on div "Select" at bounding box center [1301, 356] width 107 height 74
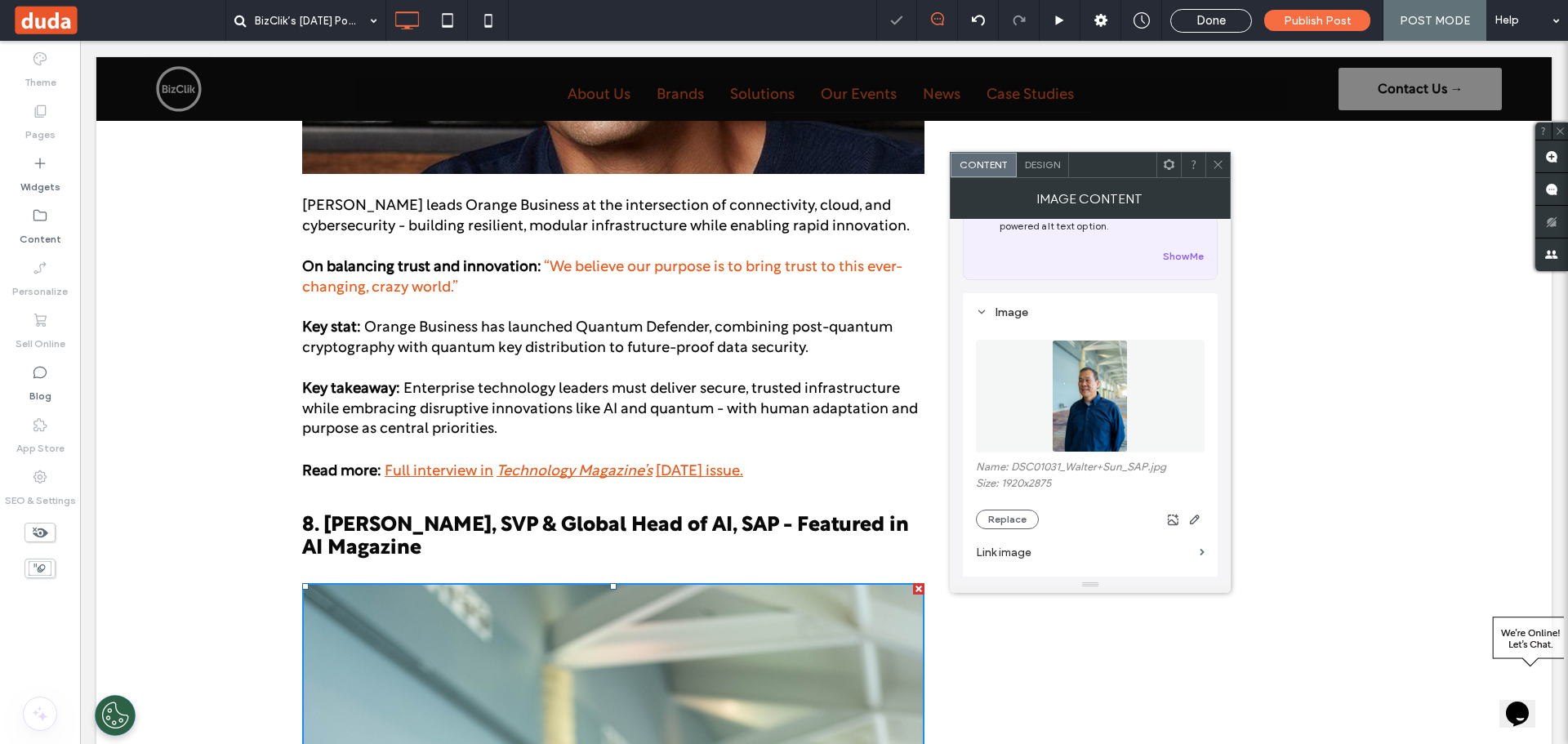
scroll to position [82, 0]
click at [1199, 523] on icon "button" at bounding box center [1194, 519] width 13 height 13
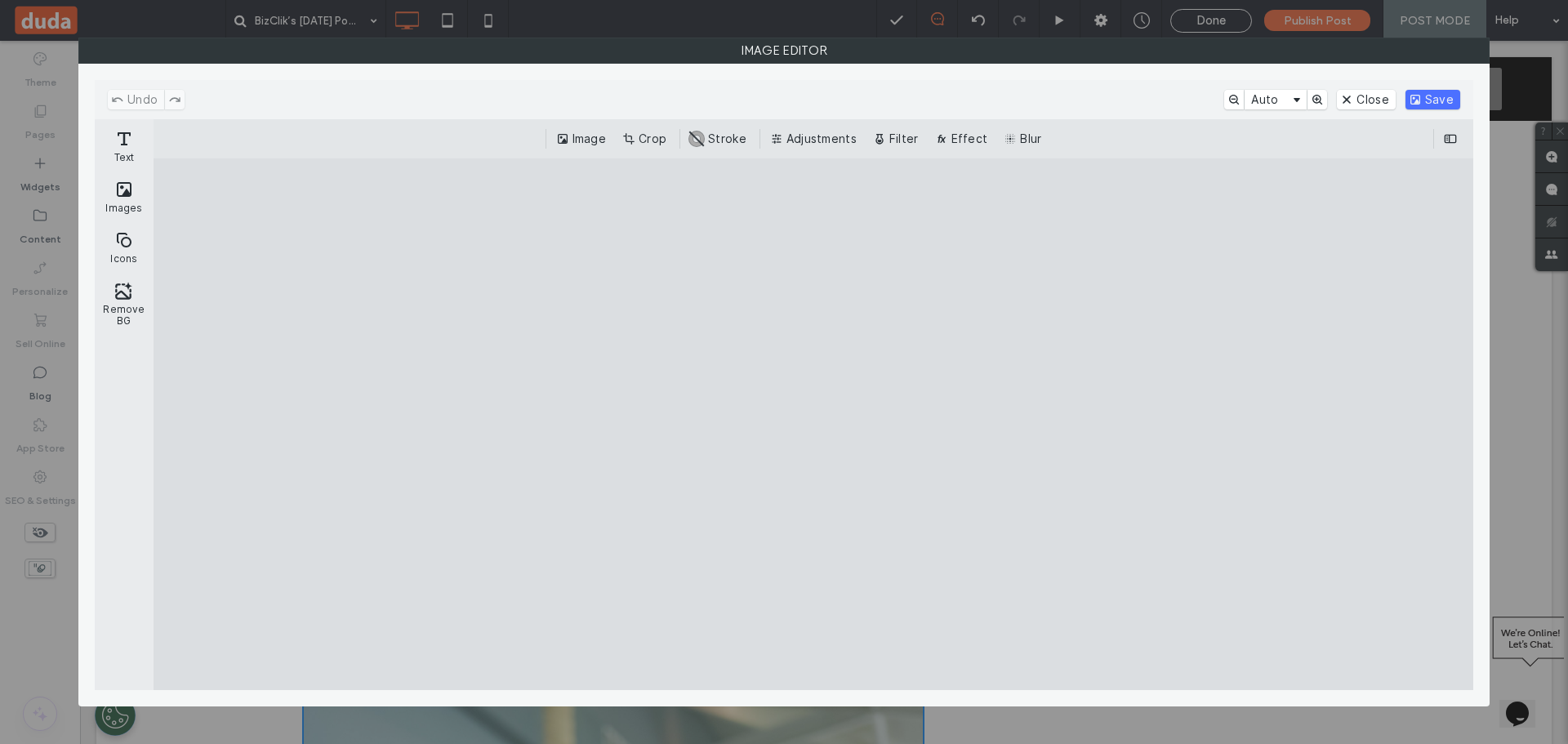
click at [662, 138] on button "Crop" at bounding box center [646, 139] width 54 height 20
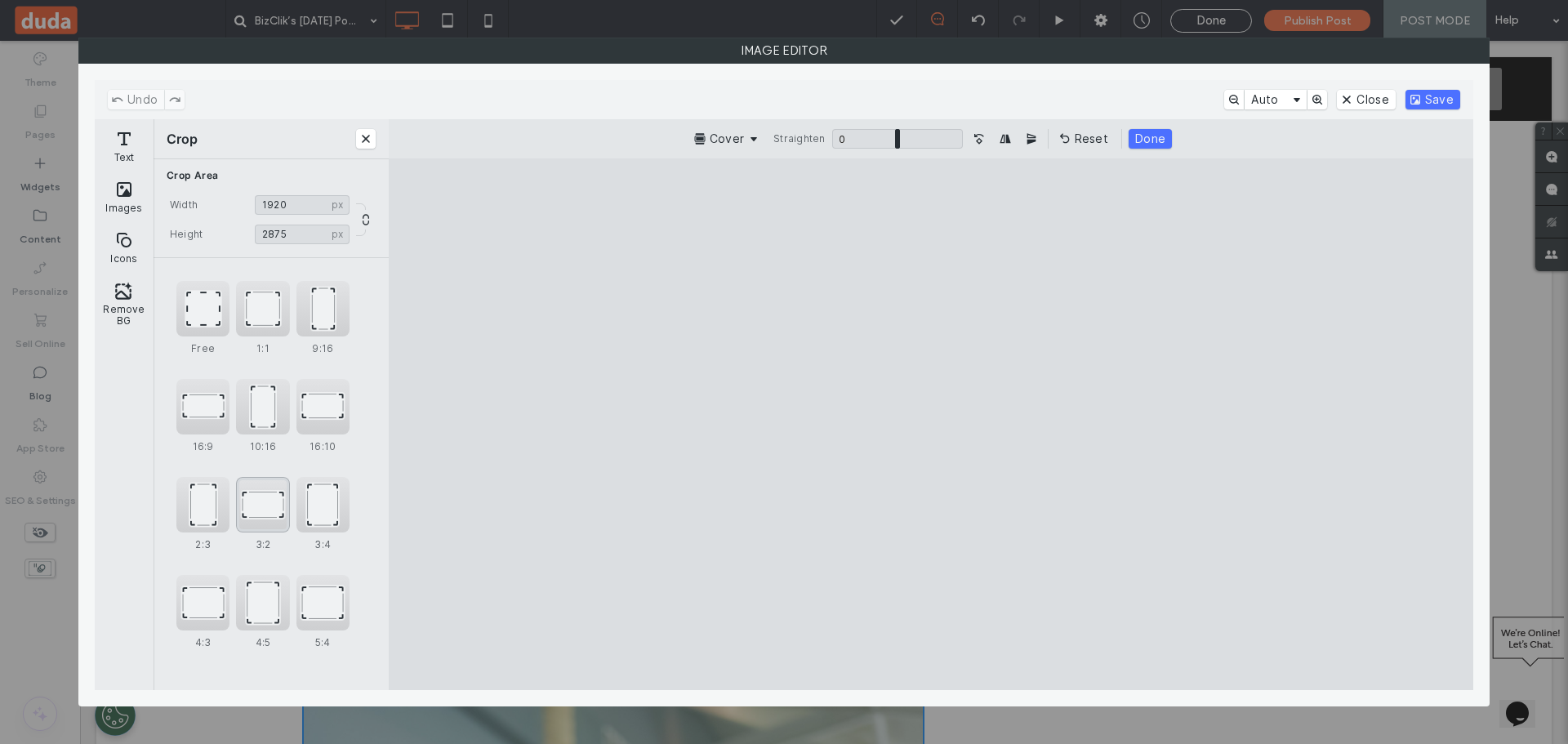
click at [260, 508] on div "3:2" at bounding box center [262, 505] width 53 height 56
type input "******"
drag, startPoint x: 1053, startPoint y: 333, endPoint x: 1052, endPoint y: 389, distance: 56.0
click at [931, 424] on cesdk-canvas "Editor canvas" at bounding box center [931, 424] width 0 height 0
click at [1147, 134] on button "Done" at bounding box center [1146, 139] width 43 height 20
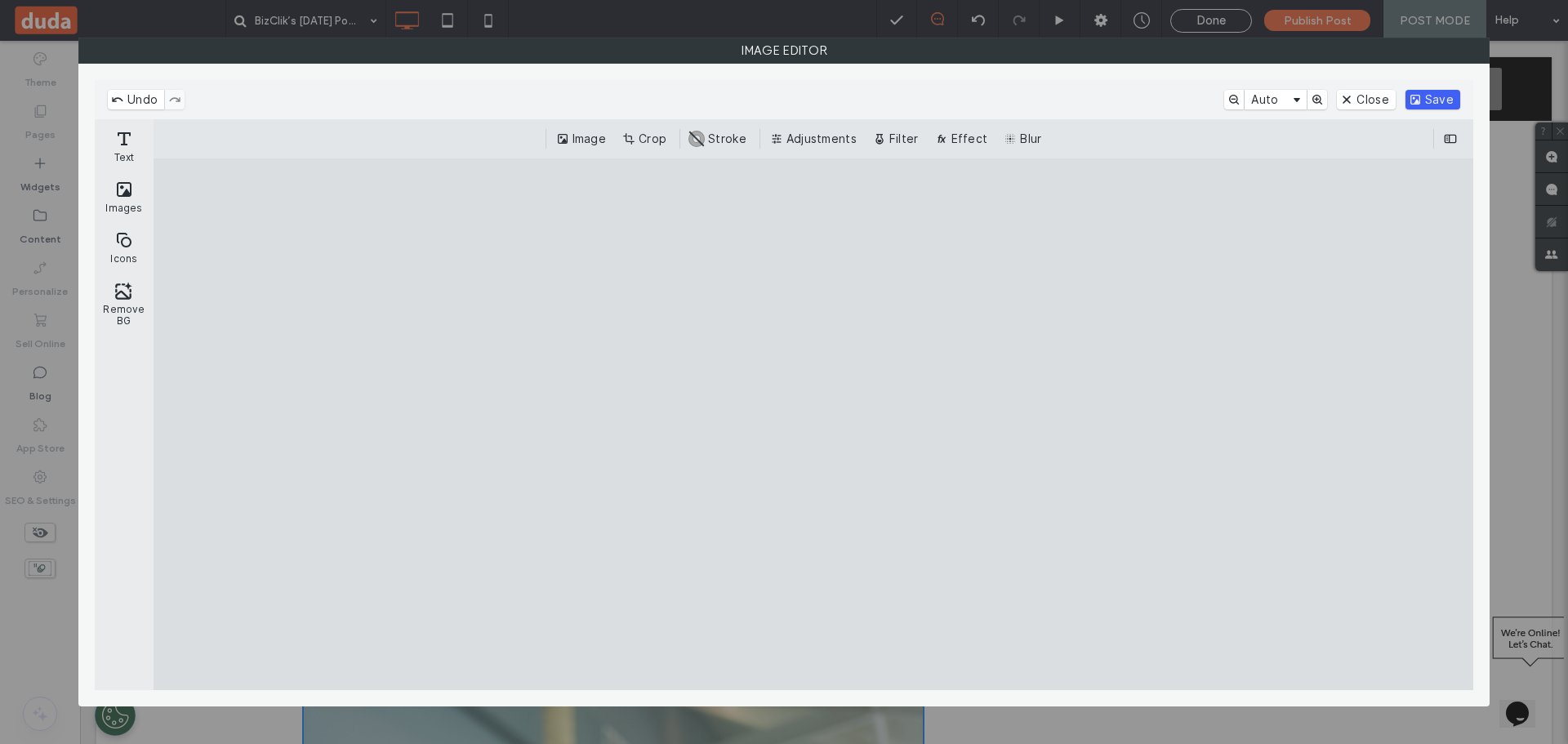
click at [1430, 103] on button "Save" at bounding box center [1432, 100] width 55 height 20
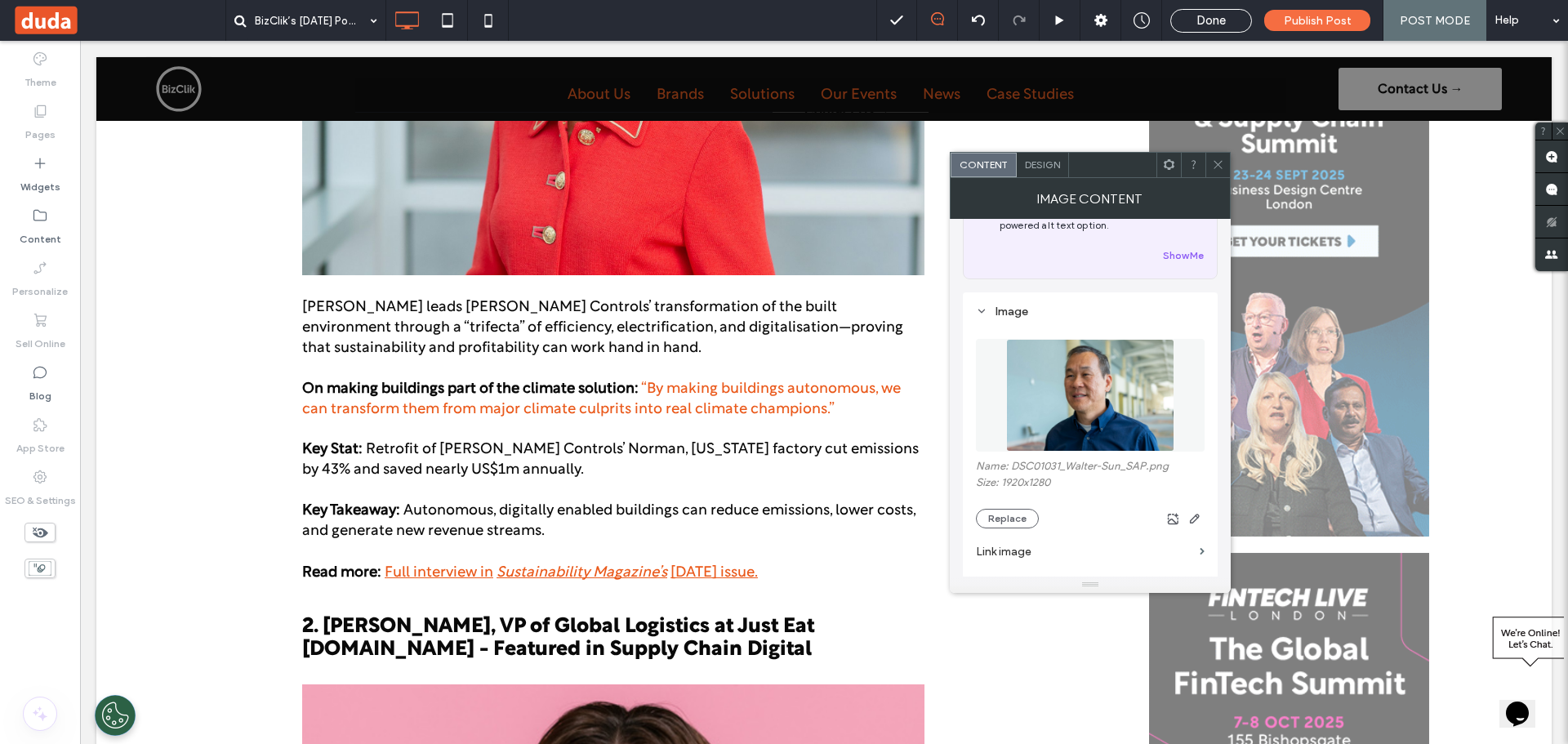
scroll to position [269, 0]
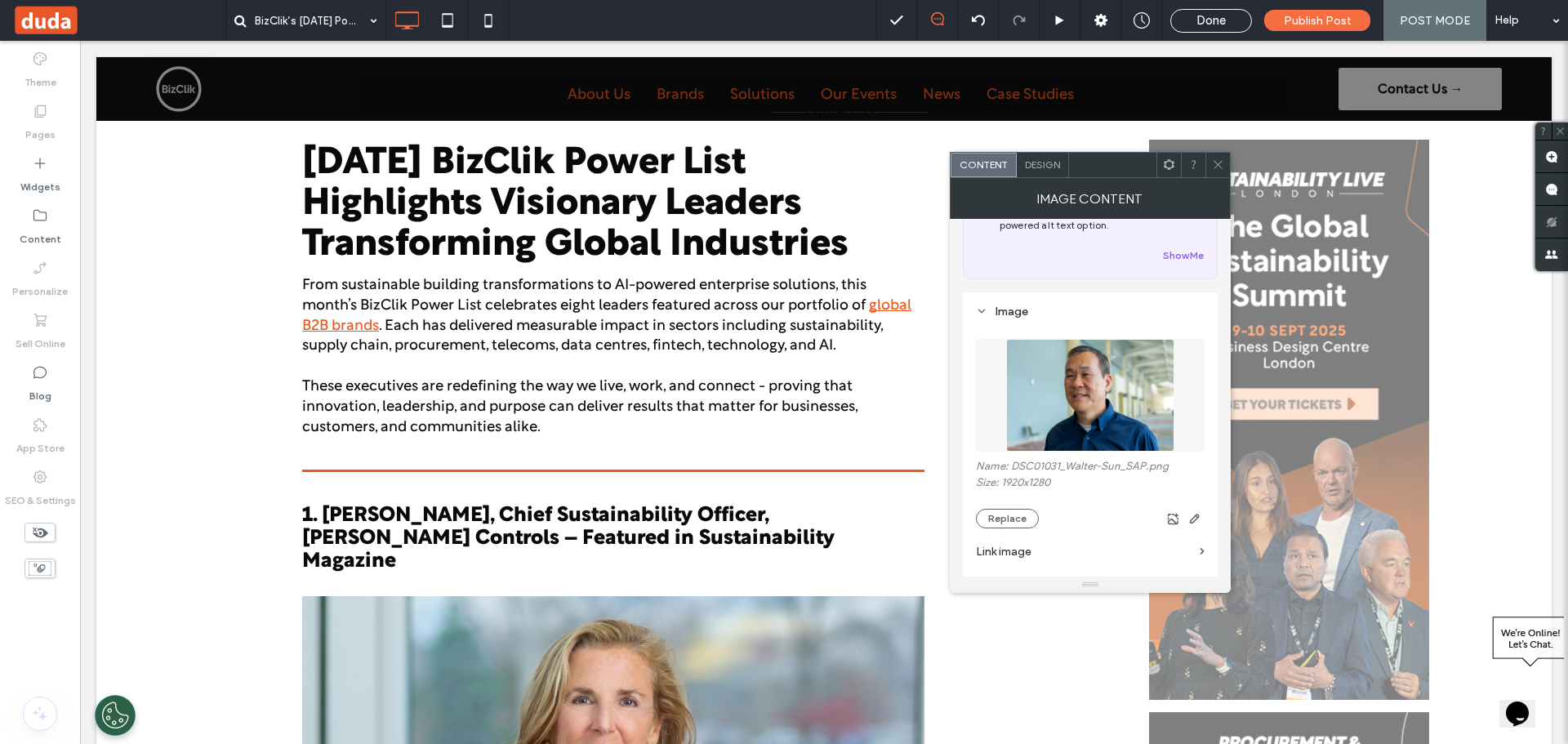
click at [1210, 164] on div at bounding box center [1217, 165] width 25 height 25
